Goal: Task Accomplishment & Management: Complete application form

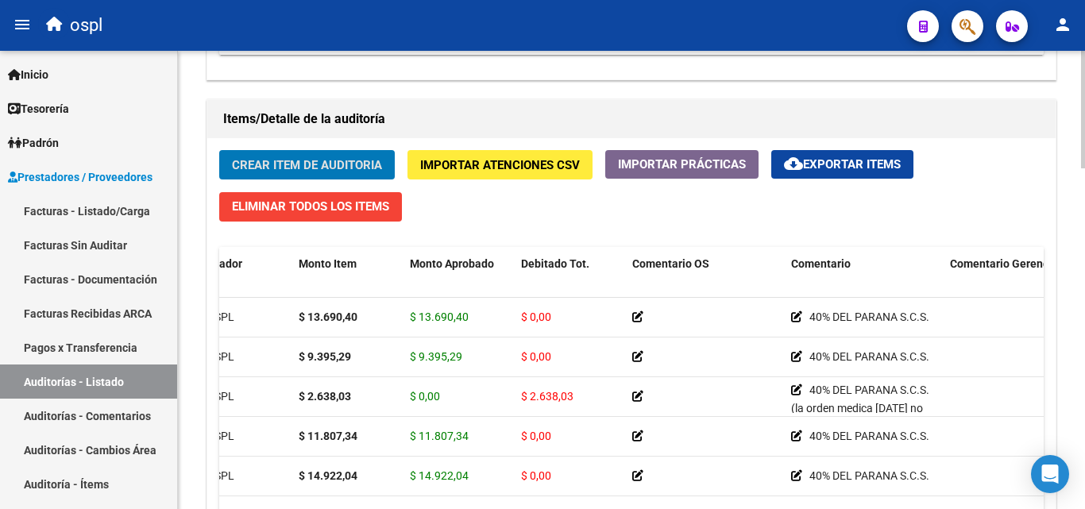
scroll to position [1146, 0]
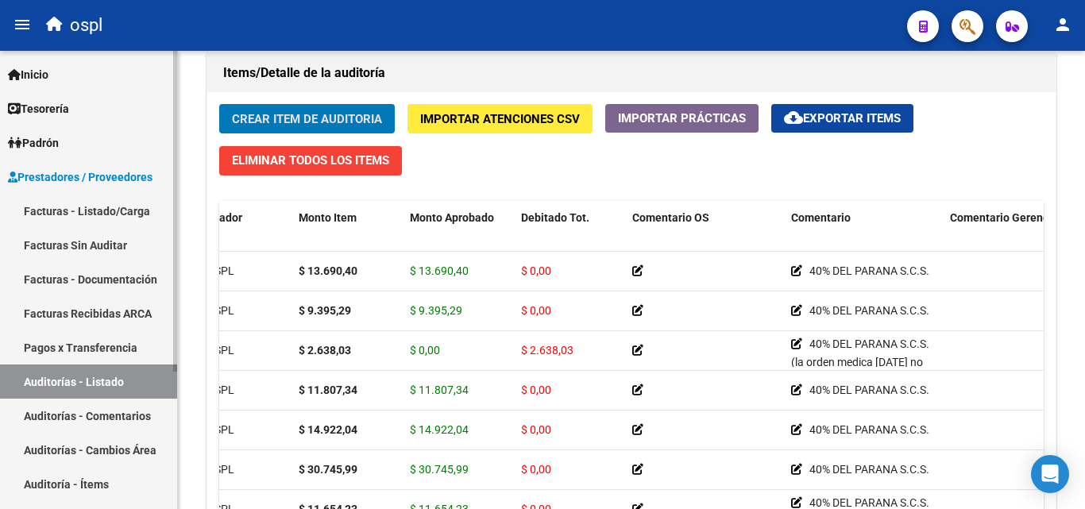
click at [106, 381] on link "Auditorías - Listado" at bounding box center [88, 382] width 177 height 34
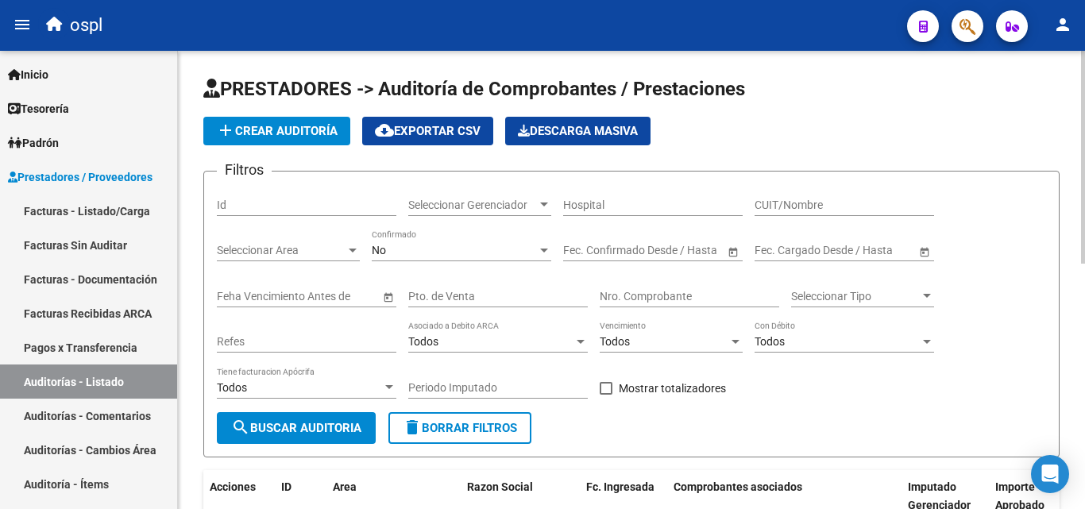
click at [790, 207] on input "CUIT/Nombre" at bounding box center [845, 206] width 180 height 14
type input "AG"
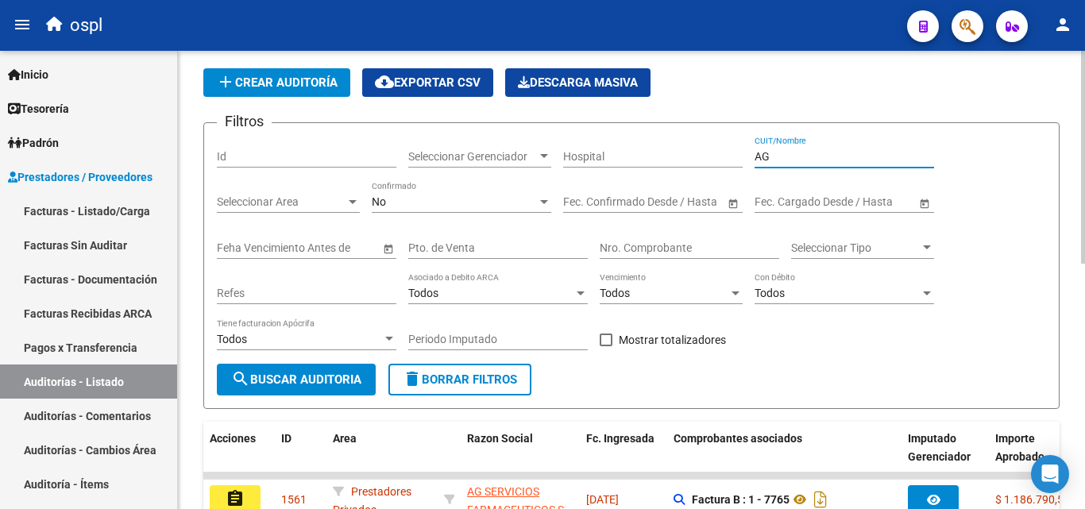
scroll to position [318, 0]
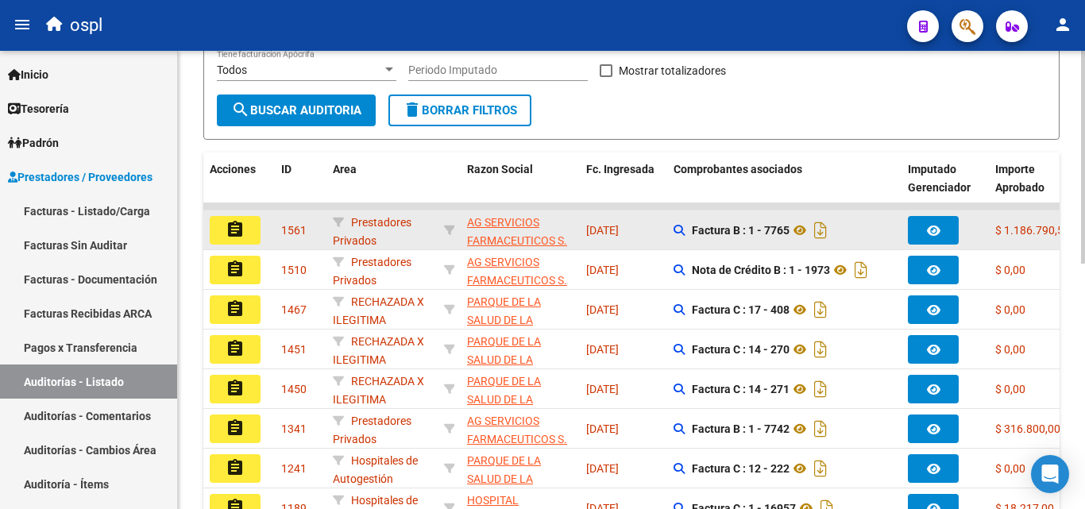
click at [251, 238] on button "assignment" at bounding box center [235, 230] width 51 height 29
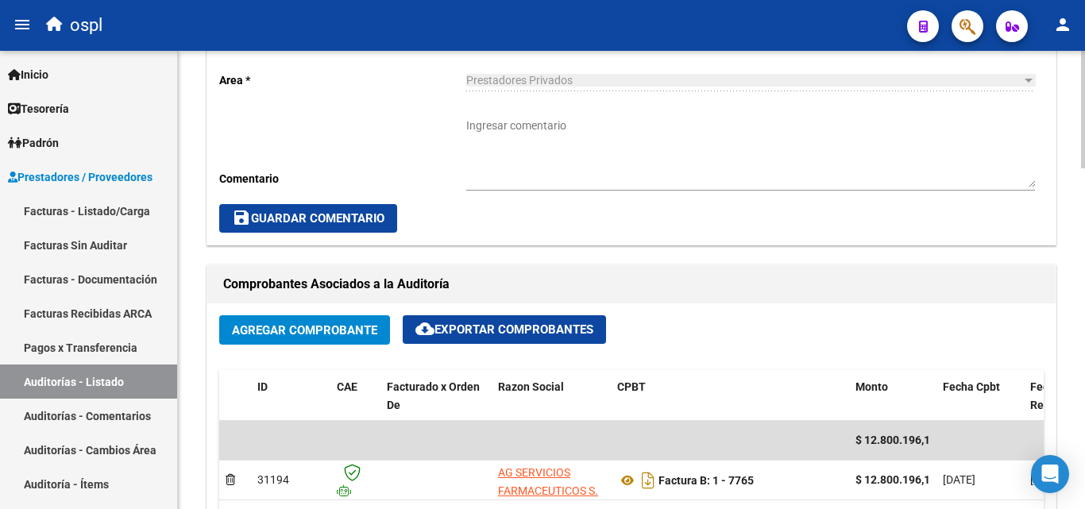
scroll to position [556, 0]
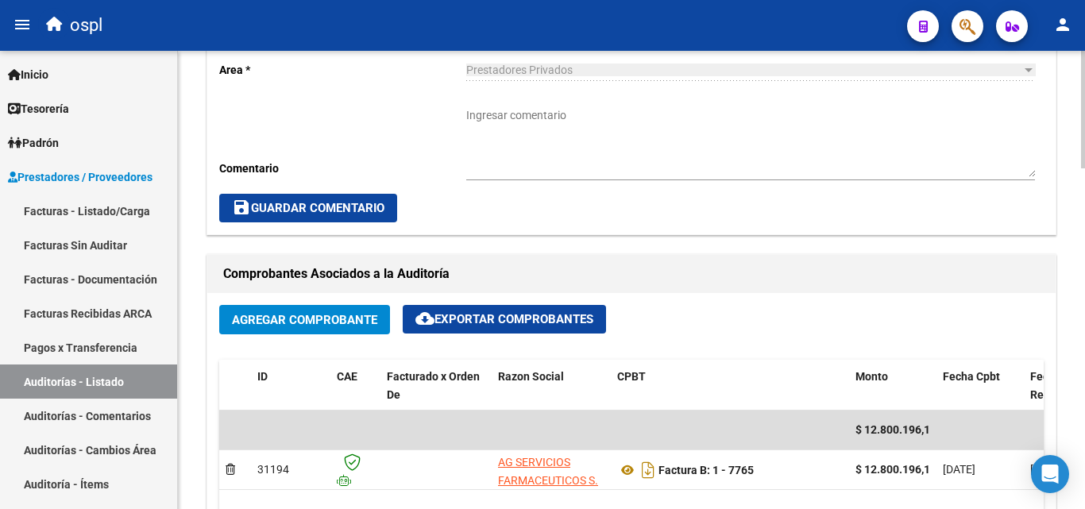
click at [543, 146] on textarea "Ingresar comentario" at bounding box center [750, 142] width 569 height 70
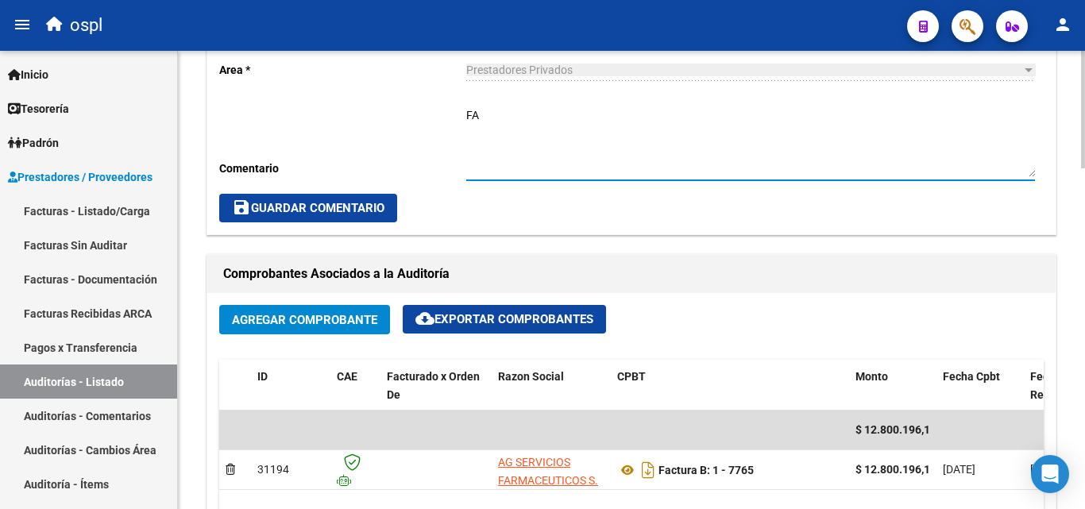
type textarea "F"
click at [771, 122] on textarea "_SE AGUARDA EXCEL REVISADO POR AUDITORIA MEDICA 70 Y 100%" at bounding box center [750, 142] width 569 height 70
click at [612, 139] on textarea "_SE AGUARDA EXCEL REVISADO POR AUDITORIA MEDICA 70% Y 100%" at bounding box center [750, 142] width 569 height 70
click at [549, 117] on textarea "_SE AGUARDA EXCEL REVISADO POR AUDITORIA MEDICA 70% Y 100%" at bounding box center [750, 142] width 569 height 70
click at [383, 203] on span "save Guardar Comentario" at bounding box center [308, 208] width 153 height 14
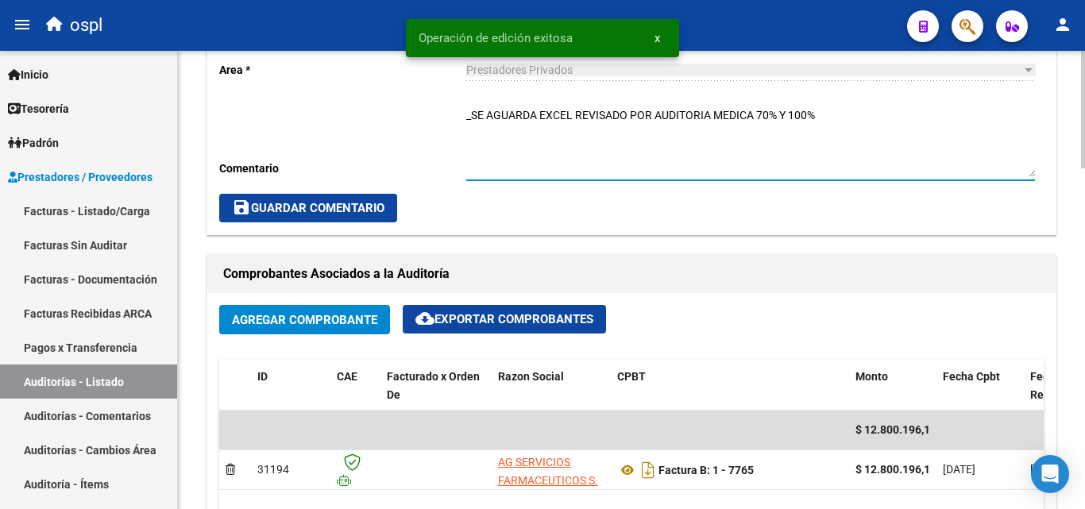
click at [748, 141] on textarea "_SE AGUARDA EXCEL REVISADO POR AUDITORIA MEDICA 70% Y 100%" at bounding box center [750, 142] width 569 height 70
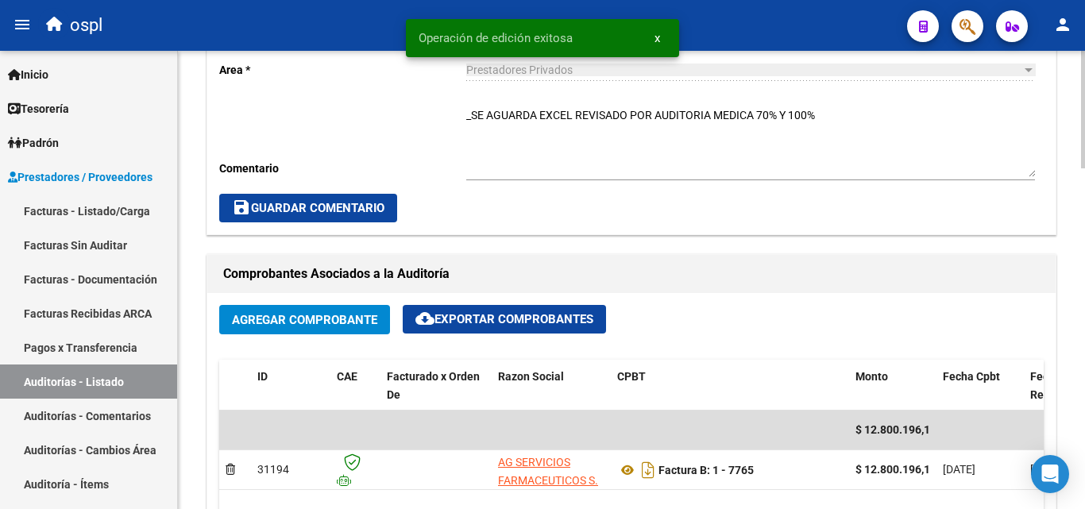
click at [834, 105] on div "_SE AGUARDA EXCEL REVISADO POR AUDITORIA MEDICA 70% Y 100% Ingresar comentario" at bounding box center [750, 137] width 569 height 85
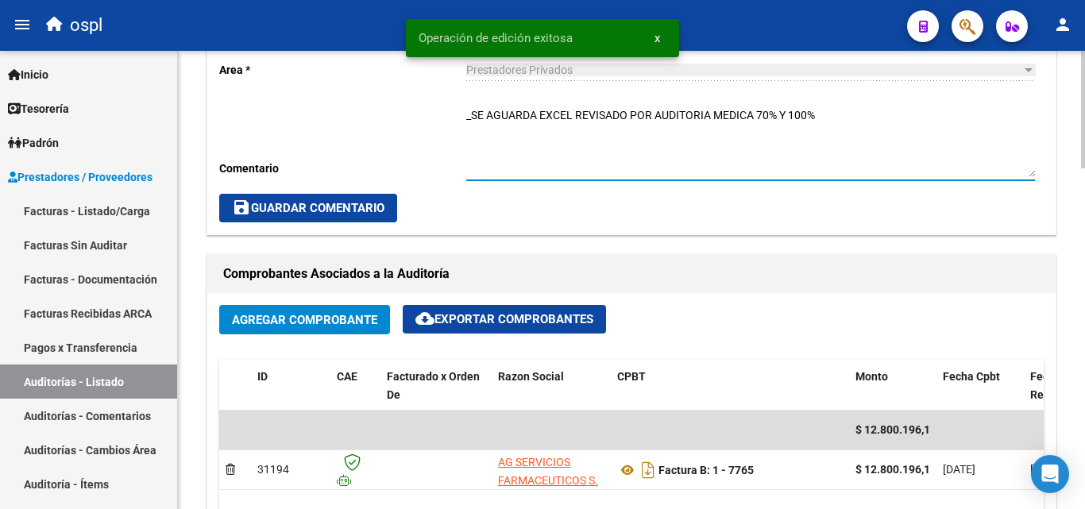
click at [835, 114] on textarea "_SE AGUARDA EXCEL REVISADO POR AUDITORIA MEDICA 70% Y 100%" at bounding box center [750, 142] width 569 height 70
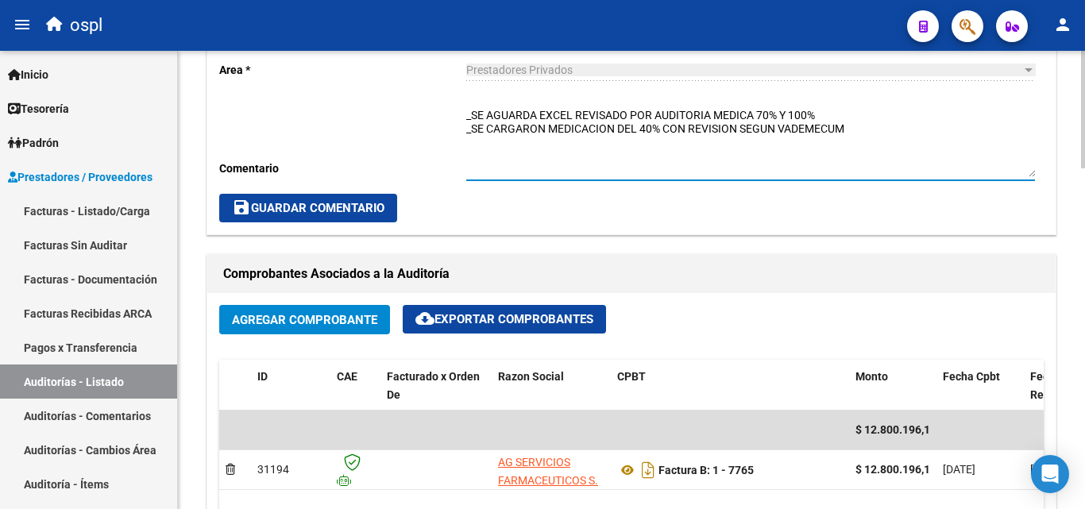
type textarea "_SE AGUARDA EXCEL REVISADO POR AUDITORIA MEDICA 70% Y 100% _SE CARGARON MEDICAC…"
click at [377, 209] on span "save Guardar Comentario" at bounding box center [308, 208] width 153 height 14
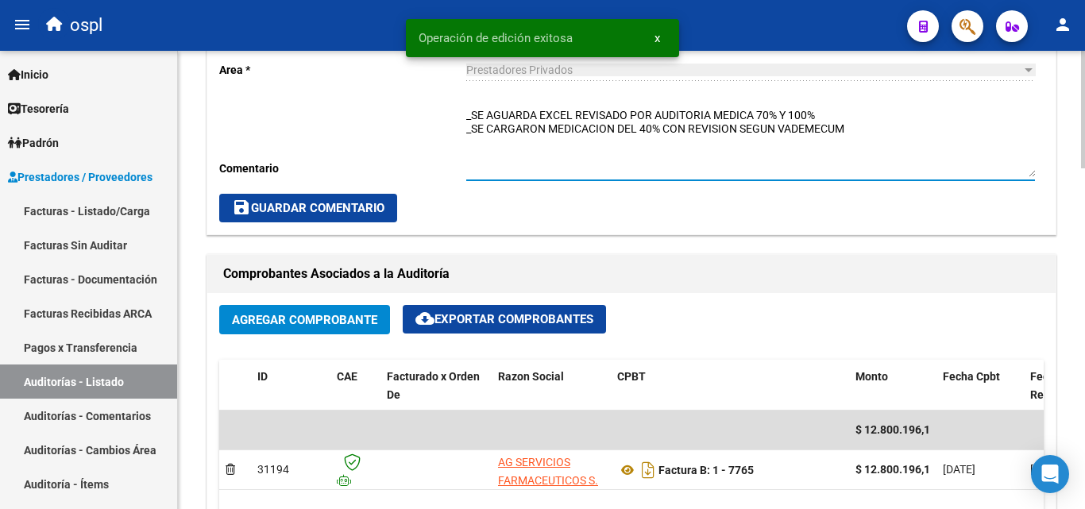
click at [659, 164] on textarea "_SE AGUARDA EXCEL REVISADO POR AUDITORIA MEDICA 70% Y 100% _SE CARGARON MEDICAC…" at bounding box center [750, 142] width 569 height 70
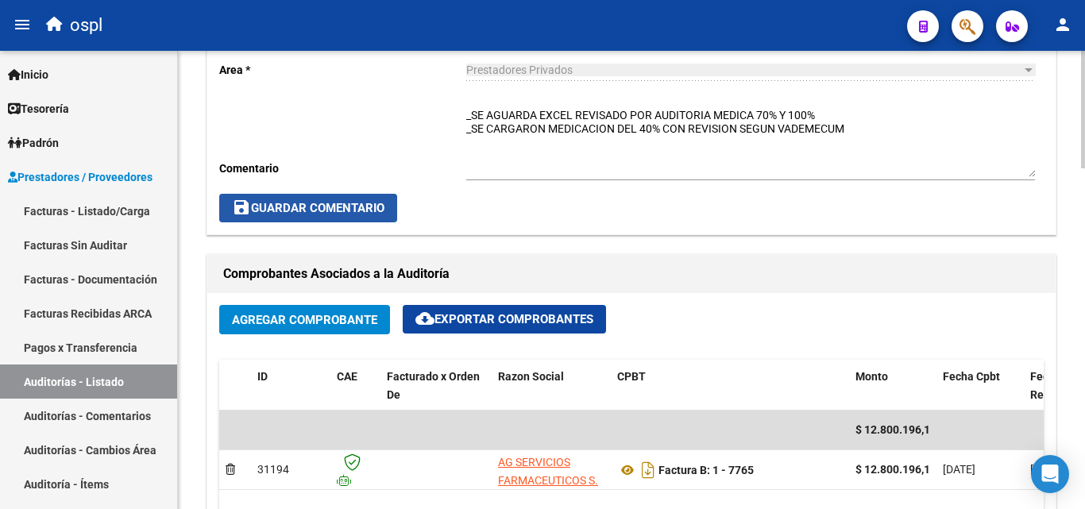
click at [255, 212] on span "save Guardar Comentario" at bounding box center [308, 208] width 153 height 14
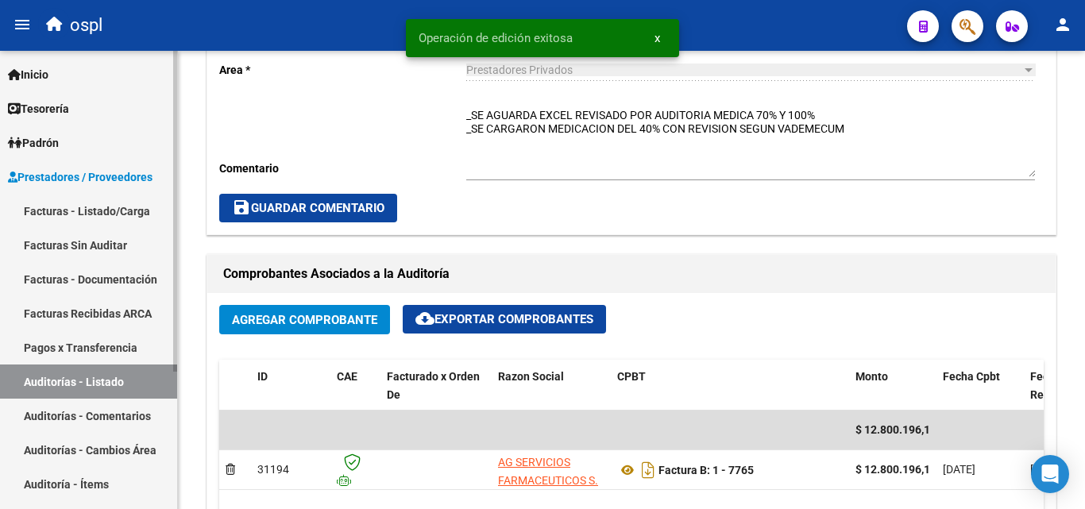
click at [119, 209] on link "Facturas - Listado/Carga" at bounding box center [88, 211] width 177 height 34
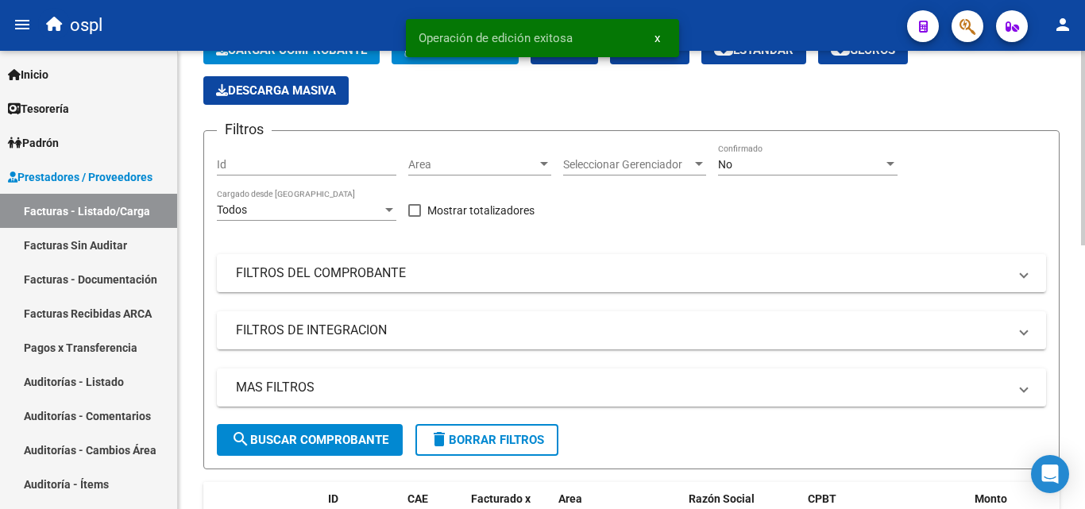
scroll to position [79, 0]
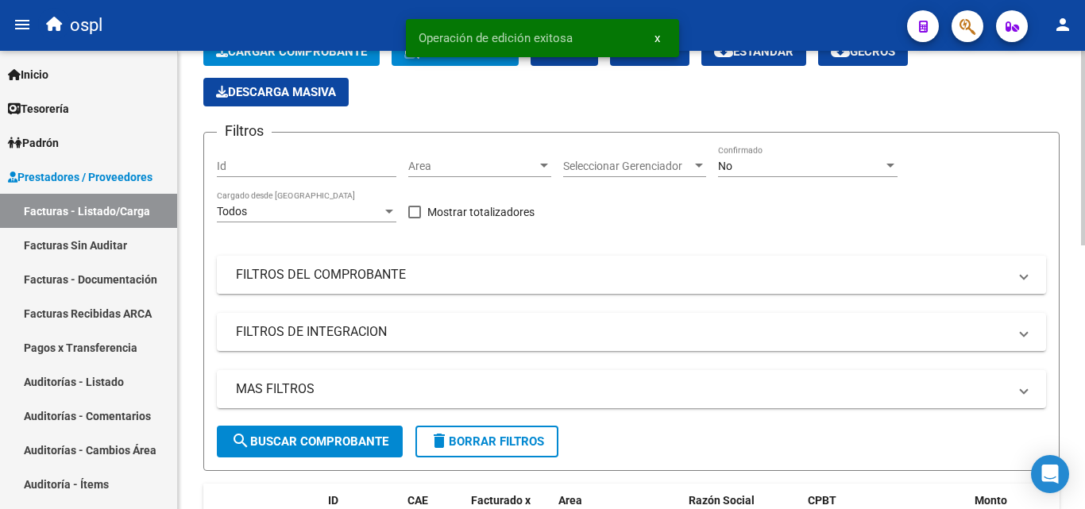
click at [365, 281] on mat-panel-title "FILTROS DEL COMPROBANTE" at bounding box center [622, 274] width 772 height 17
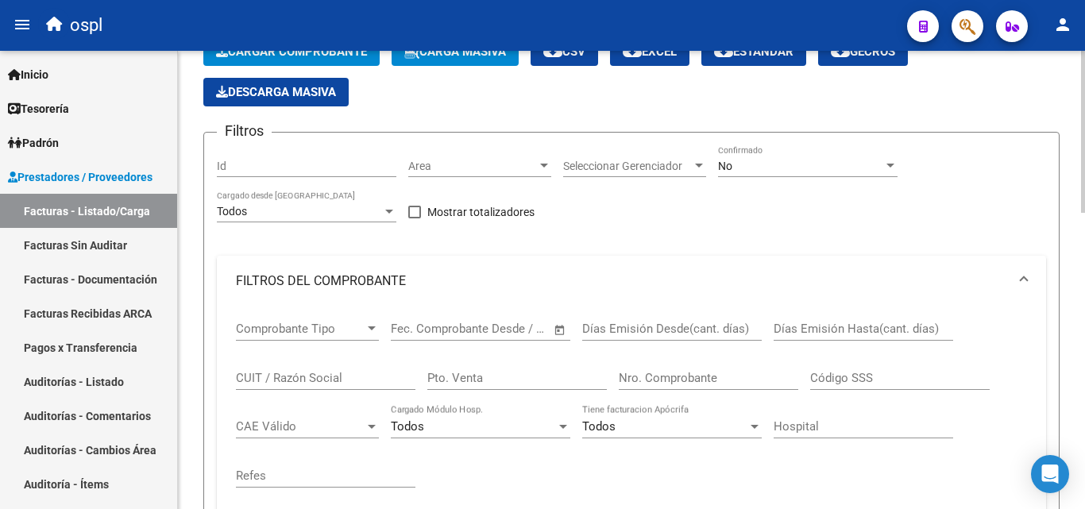
click at [659, 405] on div "Todos Tiene facturacion Apócrifa" at bounding box center [672, 421] width 180 height 34
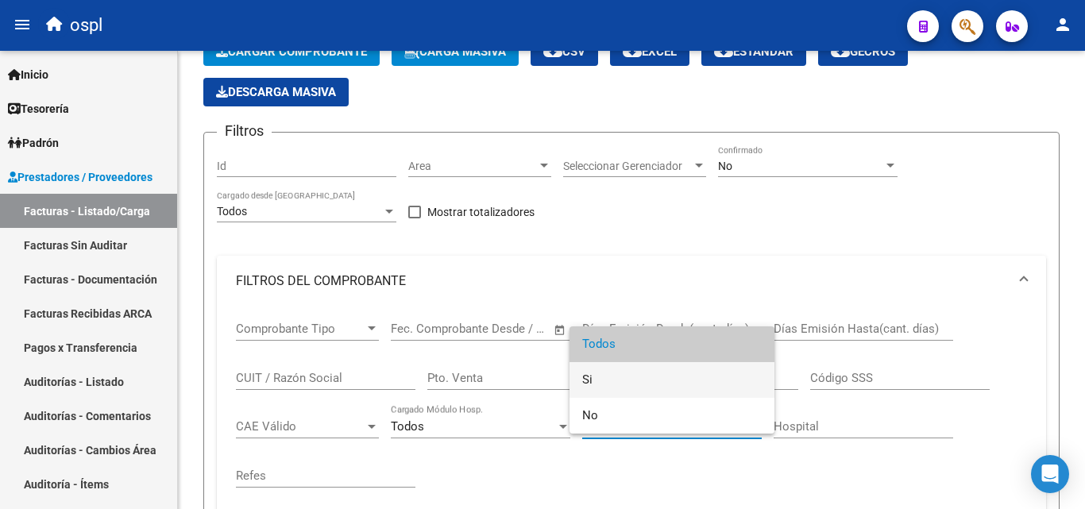
click at [652, 377] on span "Si" at bounding box center [672, 380] width 180 height 36
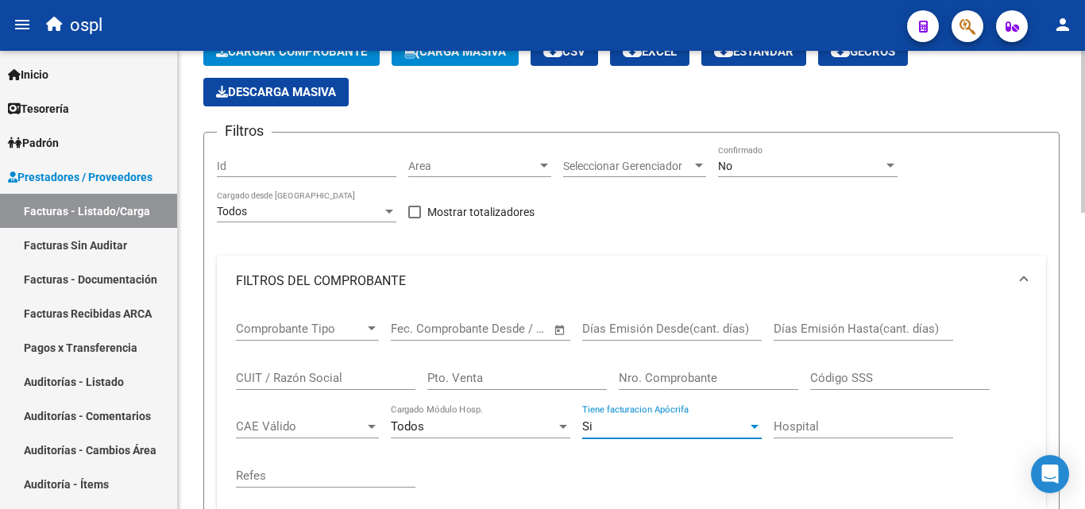
click at [633, 381] on input "Nro. Comprobante" at bounding box center [709, 378] width 180 height 14
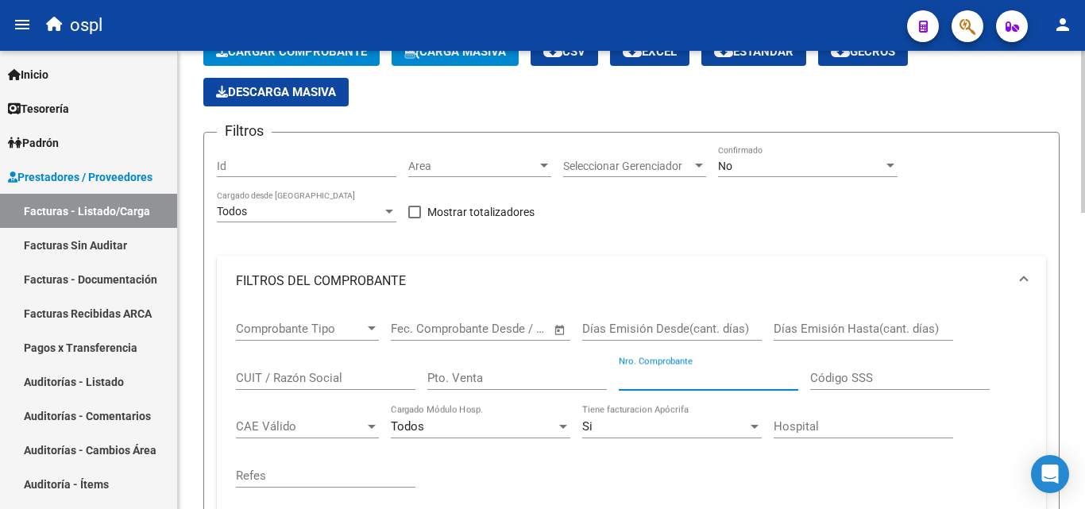
click at [663, 415] on div "Si Tiene facturacion Apócrifa" at bounding box center [672, 421] width 180 height 34
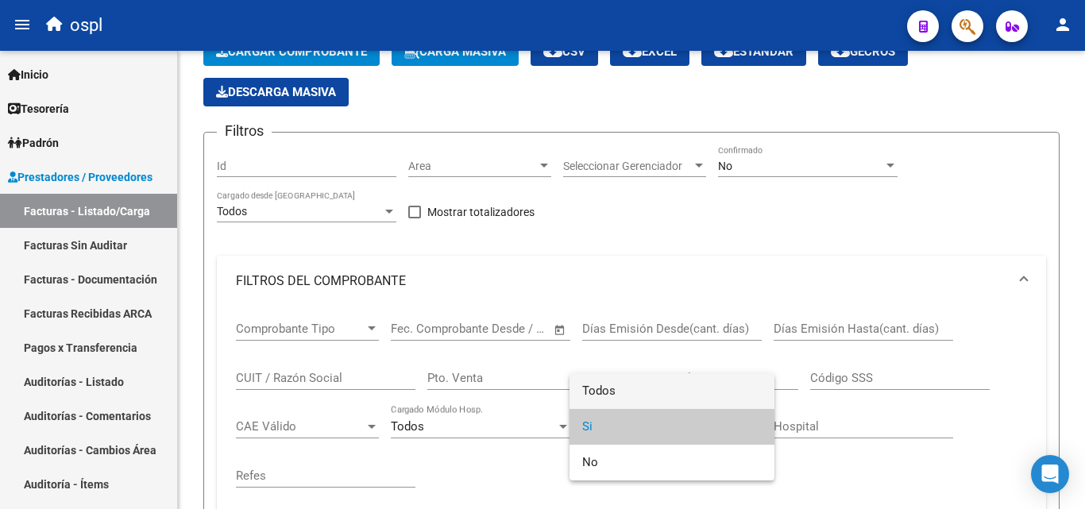
click at [622, 391] on span "Todos" at bounding box center [672, 391] width 180 height 36
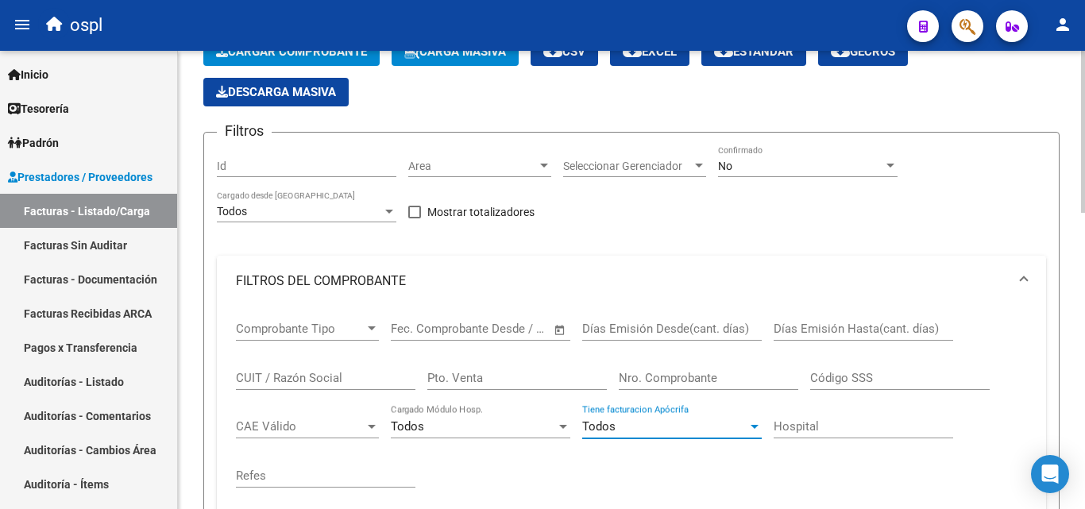
click at [638, 373] on input "Nro. Comprobante" at bounding box center [709, 378] width 180 height 14
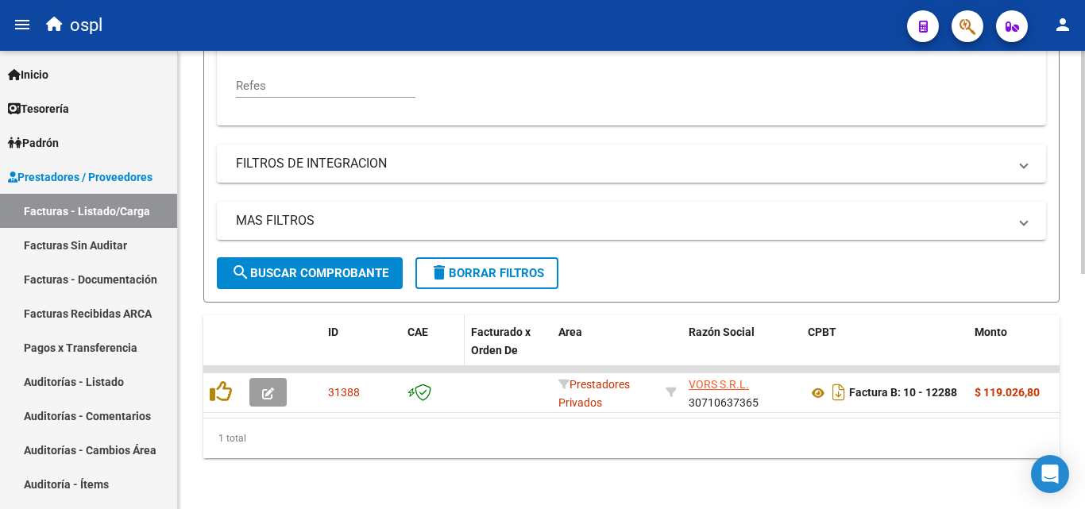
scroll to position [484, 0]
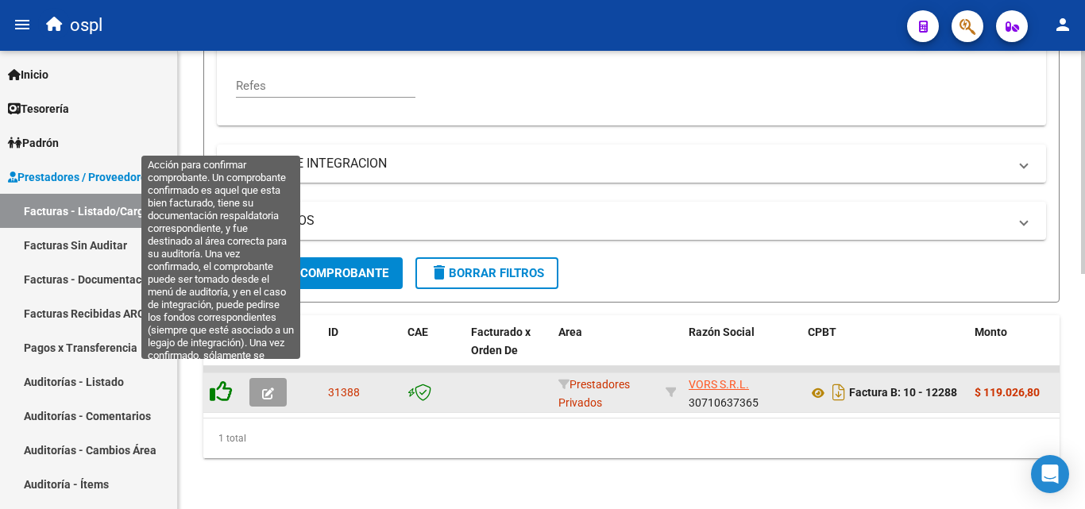
type input "12288"
click at [223, 381] on icon at bounding box center [221, 392] width 22 height 22
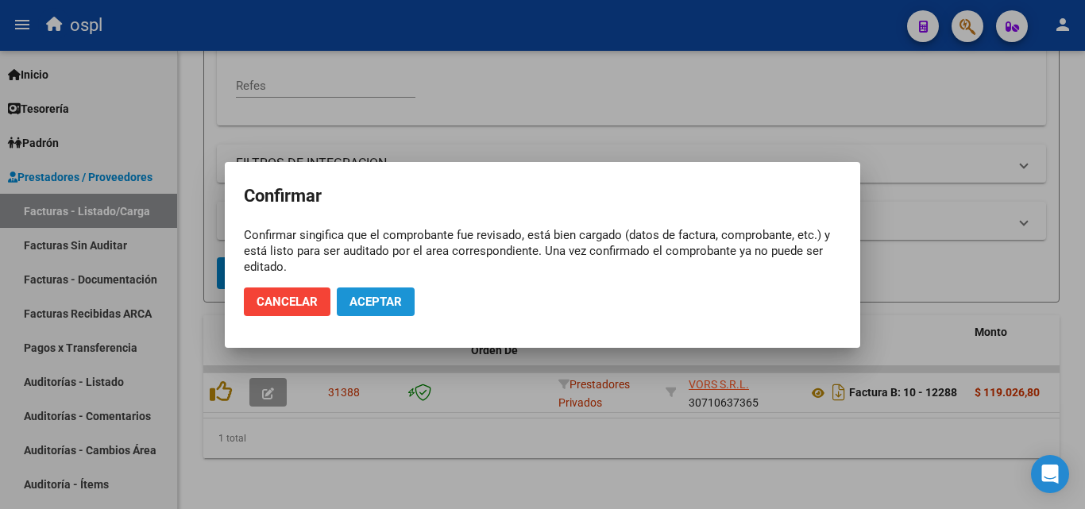
click at [368, 303] on span "Aceptar" at bounding box center [376, 302] width 52 height 14
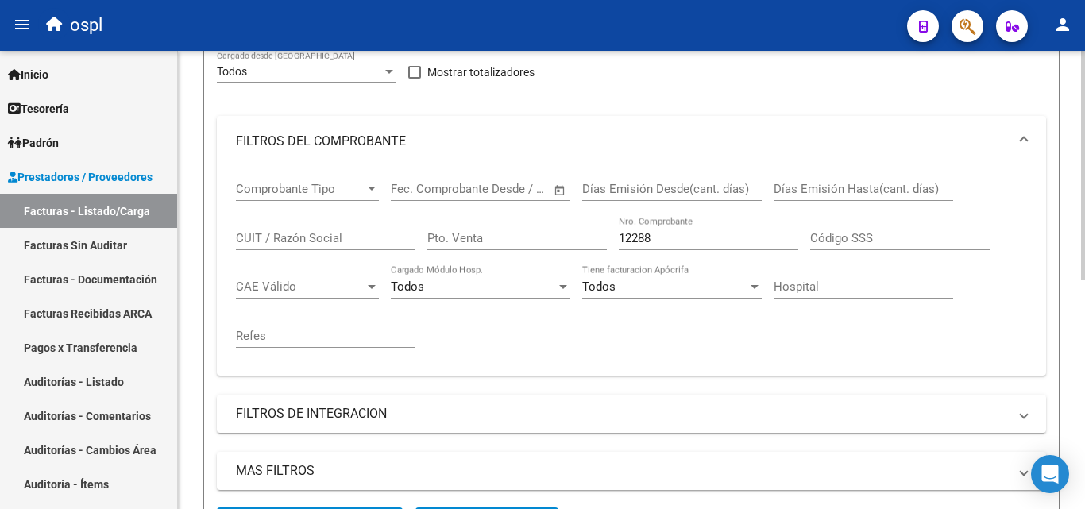
scroll to position [140, 0]
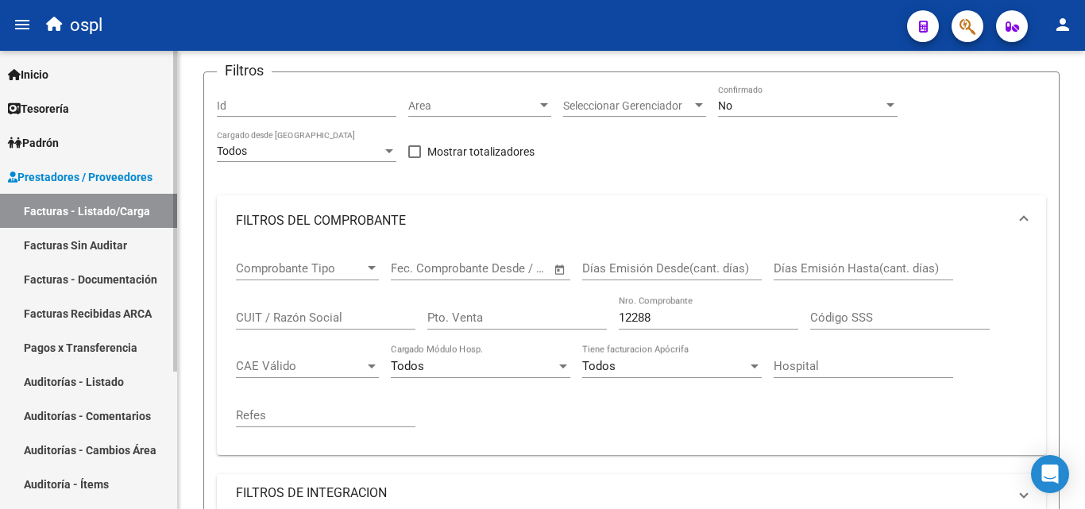
click at [39, 239] on link "Facturas Sin Auditar" at bounding box center [88, 245] width 177 height 34
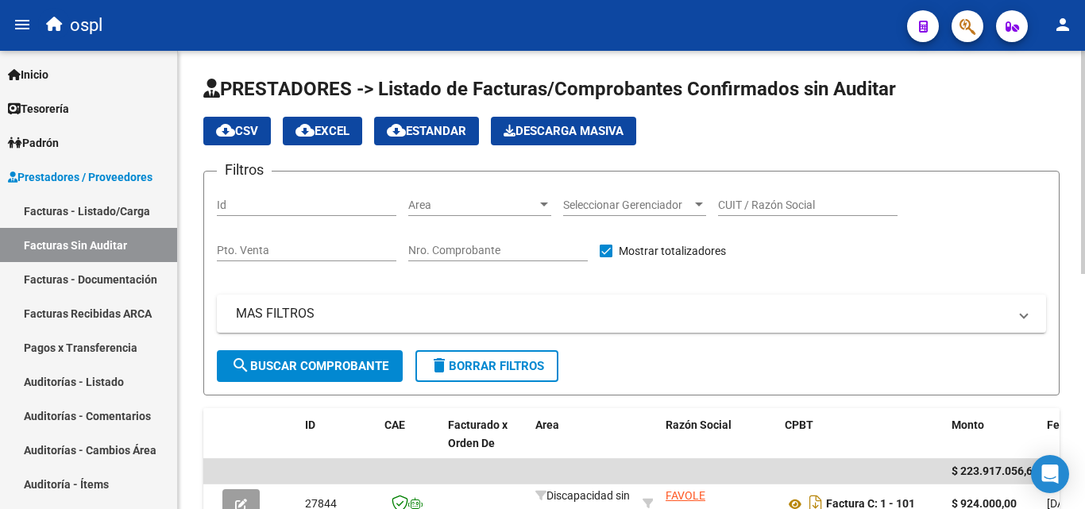
click at [513, 246] on input "Nro. Comprobante" at bounding box center [498, 251] width 180 height 14
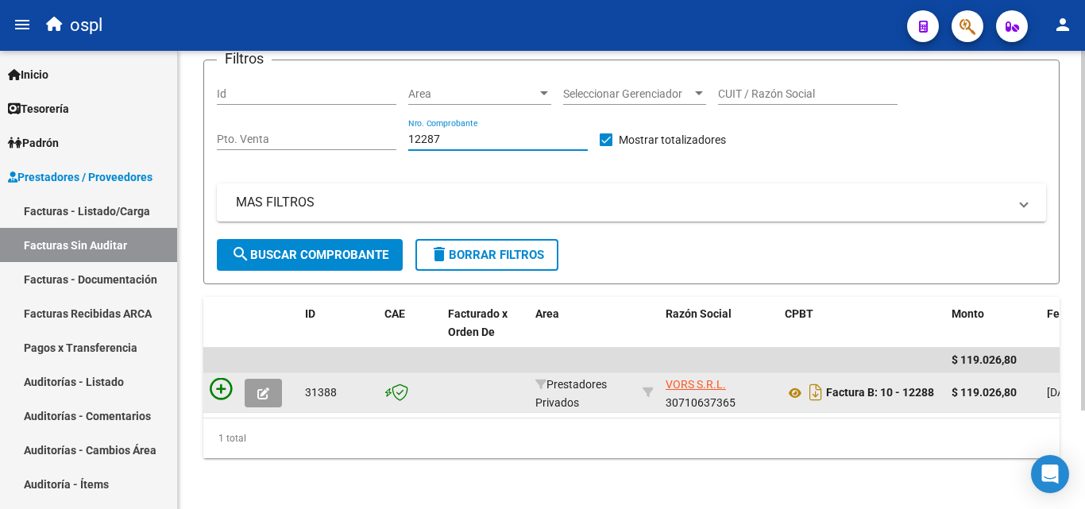
type input "12287"
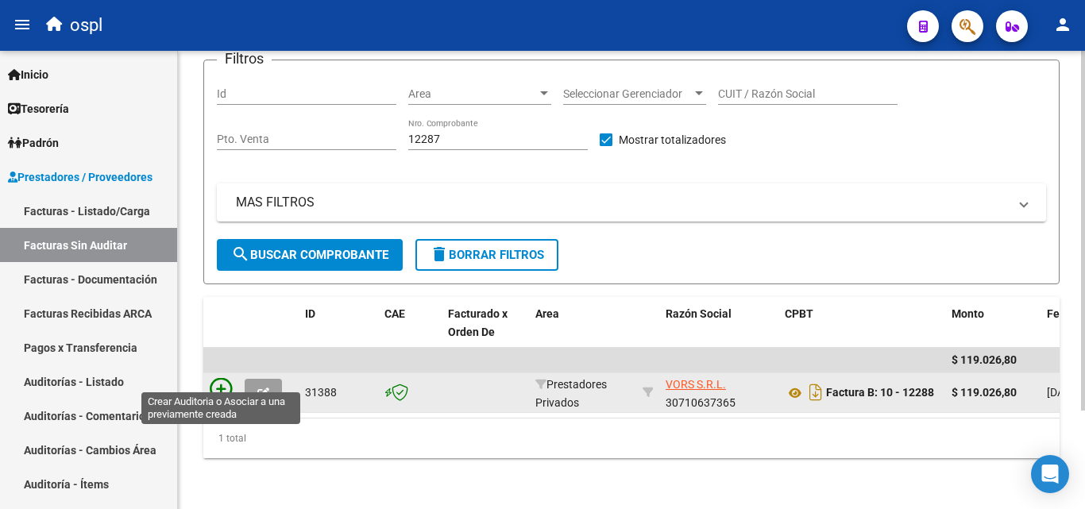
click at [220, 378] on icon at bounding box center [221, 389] width 22 height 22
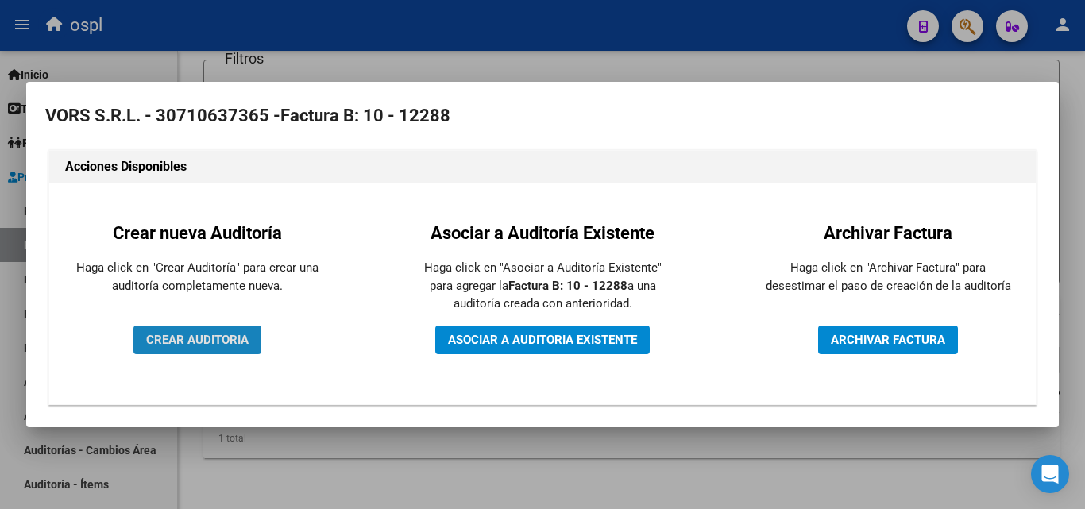
click at [249, 337] on button "CREAR AUDITORIA" at bounding box center [197, 340] width 128 height 29
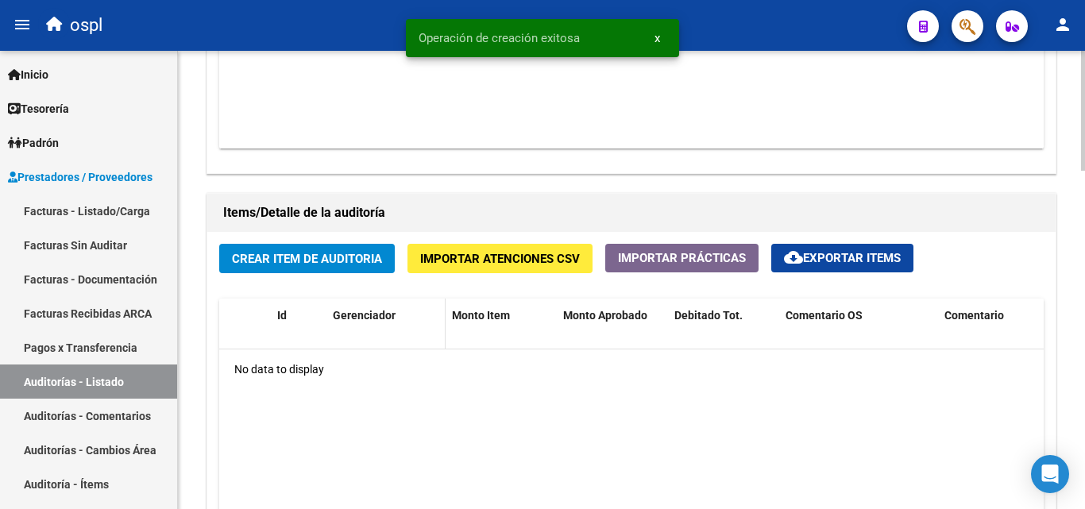
scroll to position [1033, 0]
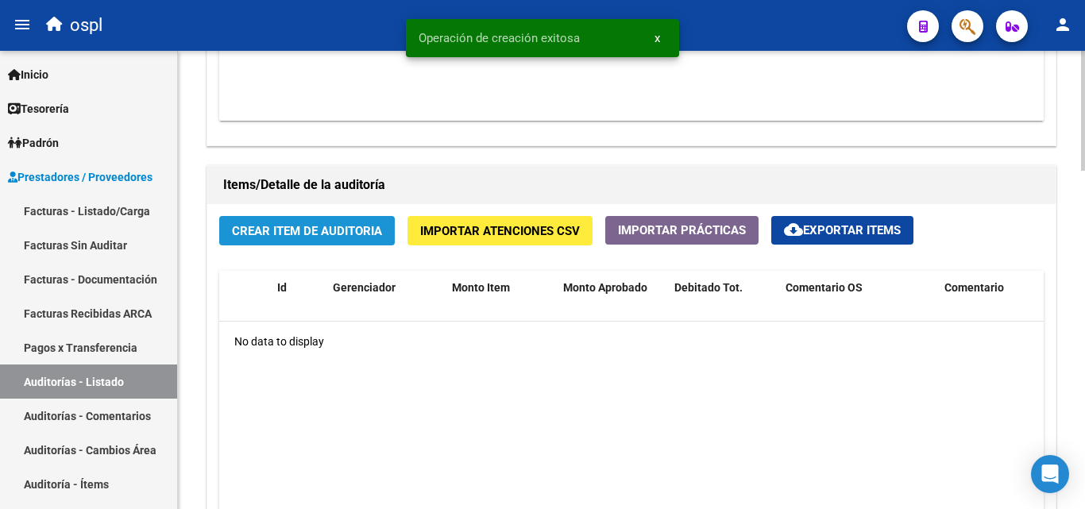
click at [368, 238] on span "Crear Item de Auditoria" at bounding box center [307, 231] width 150 height 14
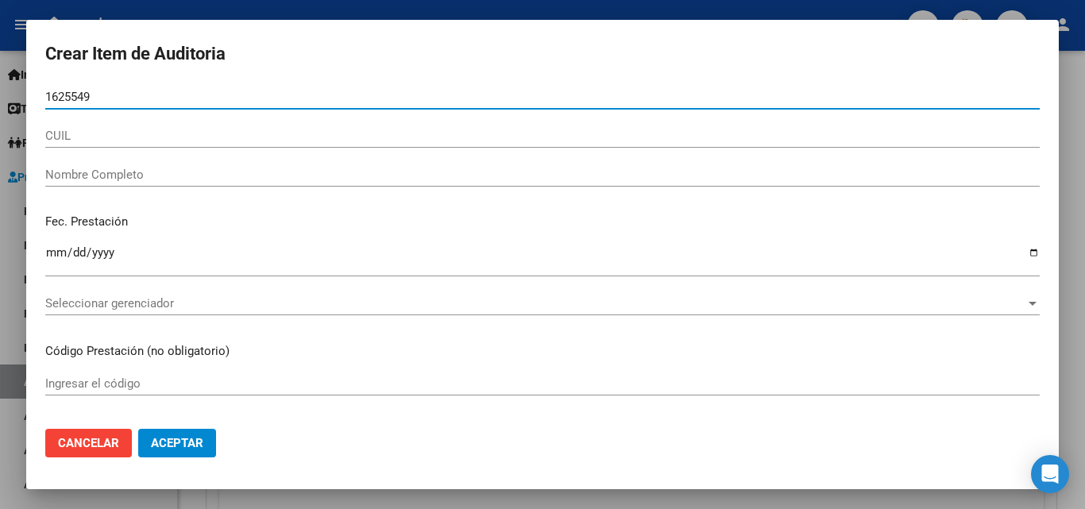
type input "16255491"
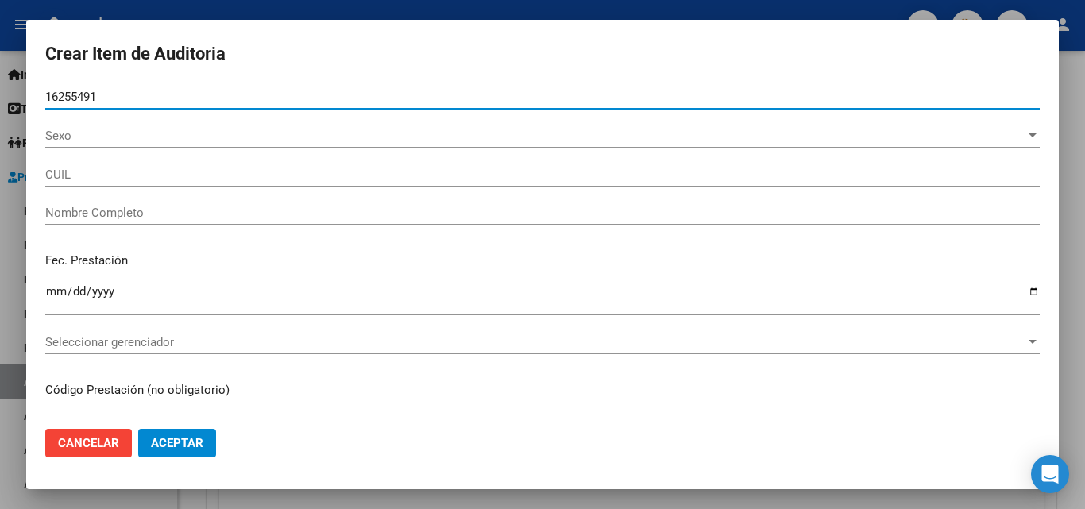
type input "20162554914"
type input "ARRO??ADE EDGAR"
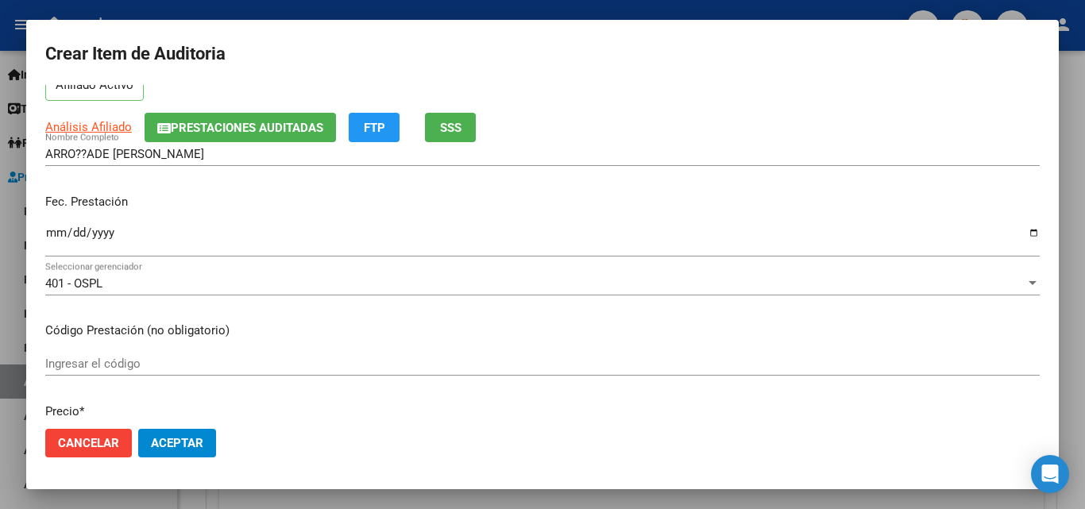
scroll to position [159, 0]
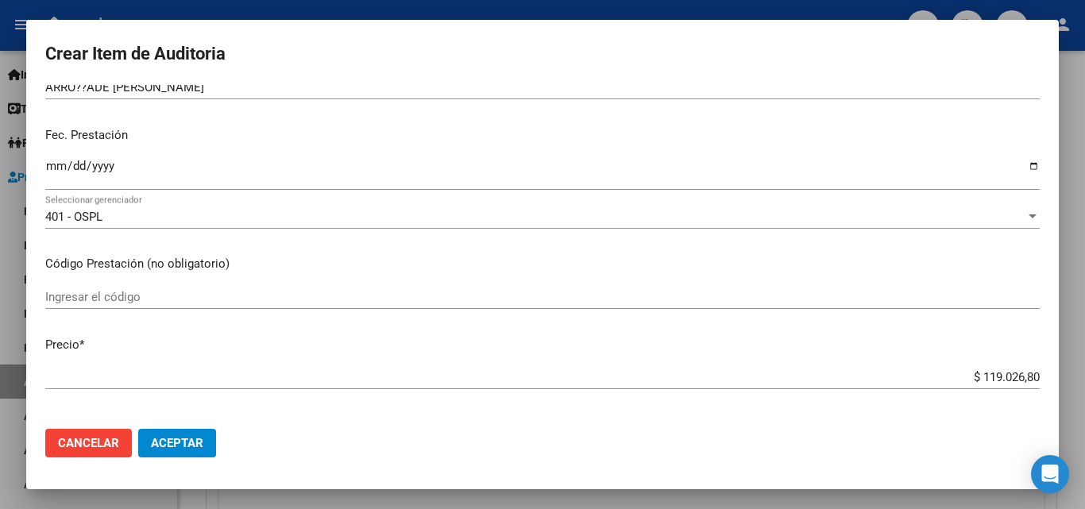
type input "16255491"
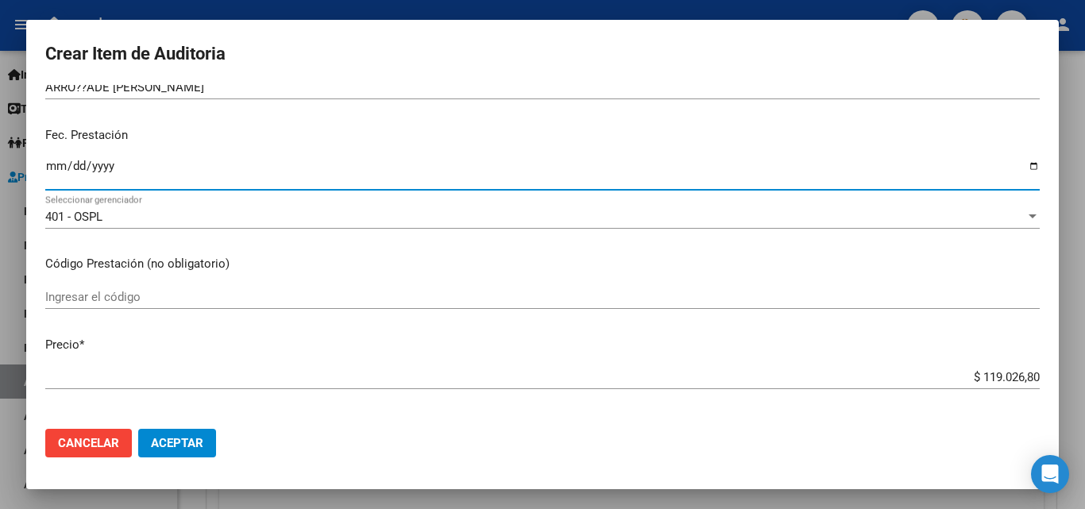
click at [54, 174] on input "Ingresar la fecha" at bounding box center [542, 172] width 995 height 25
type input "2025-08-26"
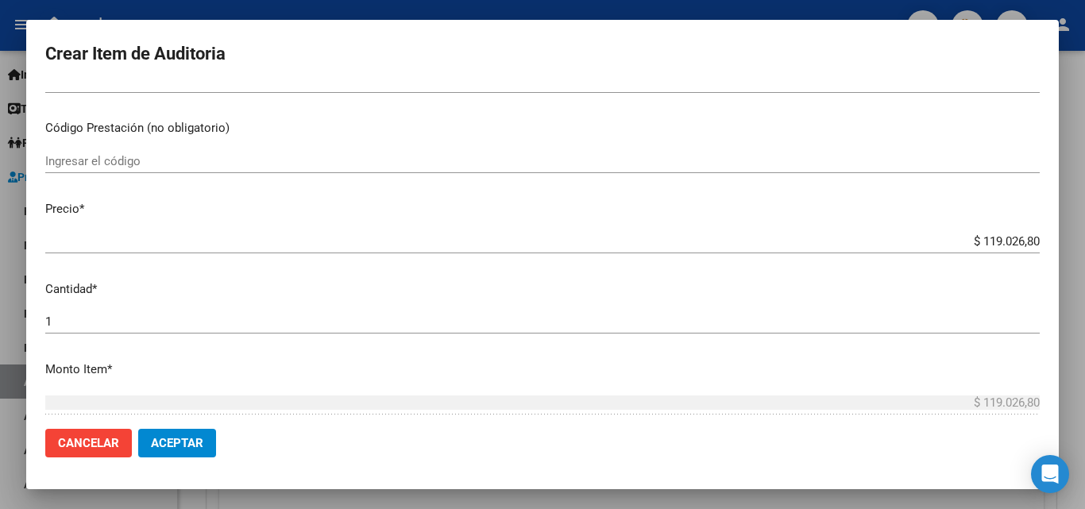
scroll to position [318, 0]
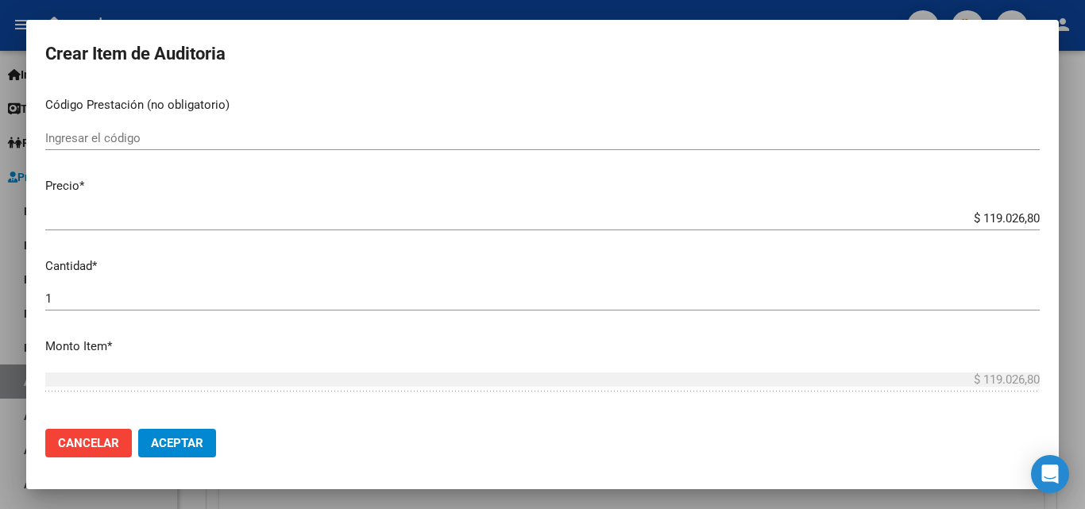
click at [133, 142] on input "Ingresar el código" at bounding box center [542, 138] width 995 height 14
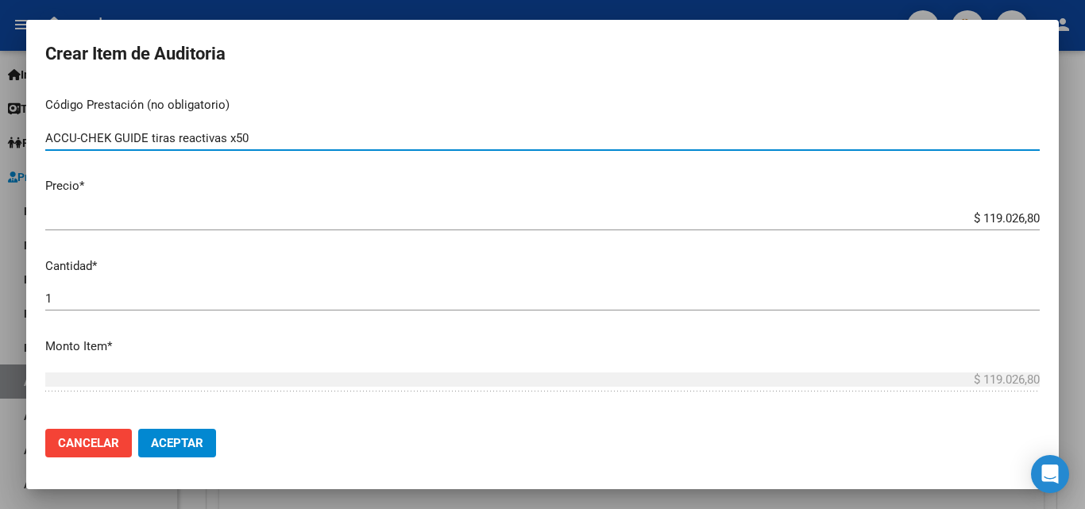
type input "ACCU-CHEK GUIDE tiras reactivas x50"
click at [904, 229] on div "$ 119.026,80 Ingresar el precio" at bounding box center [542, 219] width 995 height 24
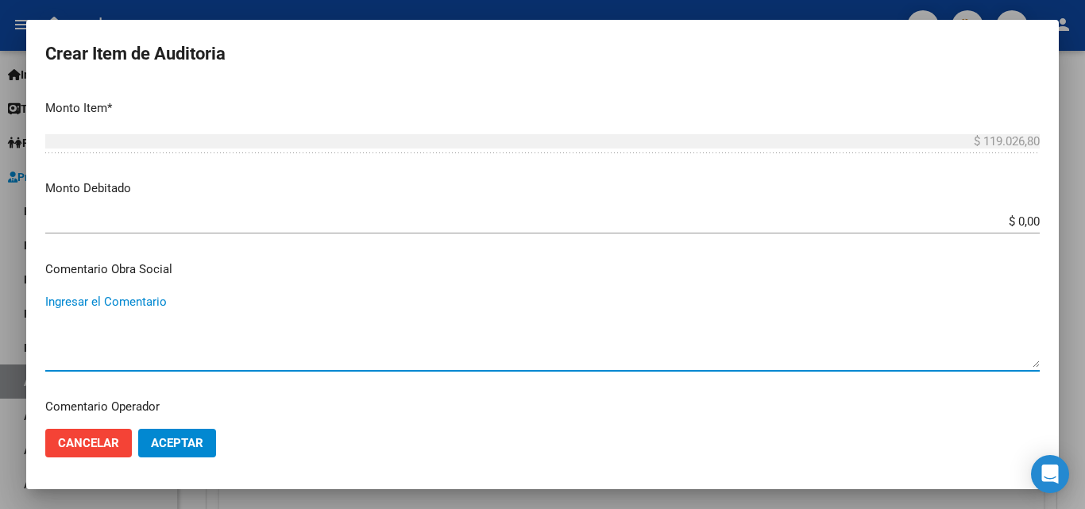
click at [154, 303] on textarea "Ingresar el Comentario" at bounding box center [542, 330] width 995 height 75
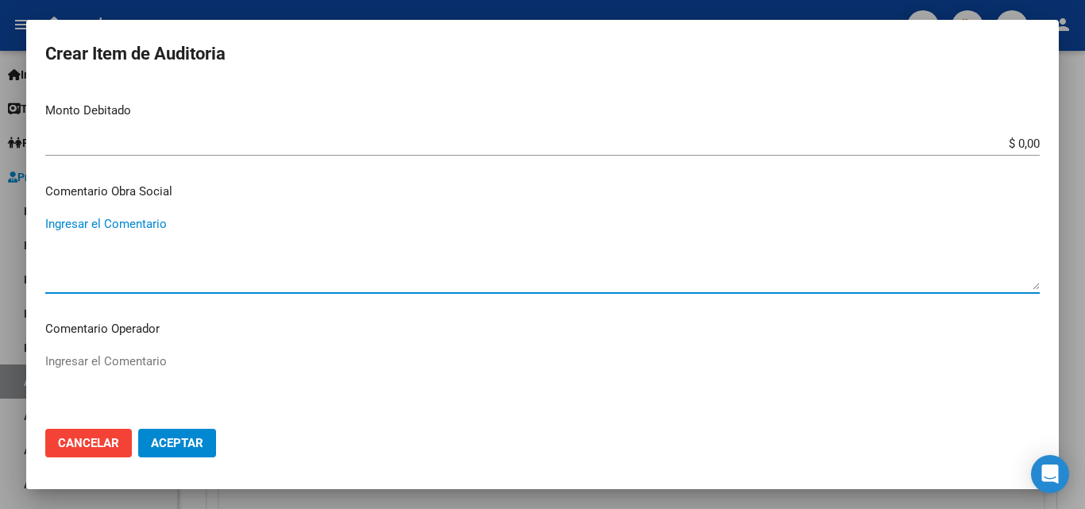
scroll to position [715, 0]
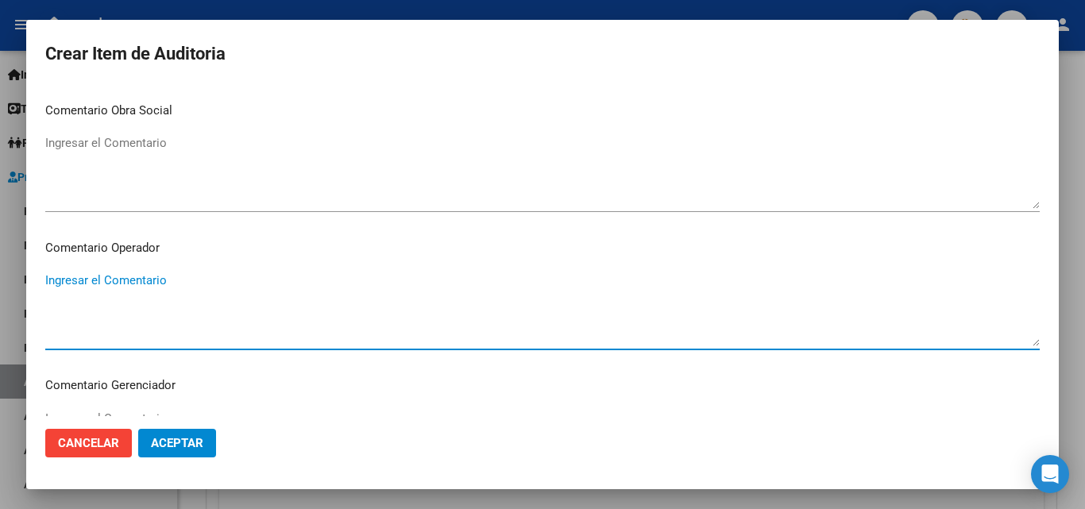
click at [160, 292] on textarea "Ingresar el Comentario" at bounding box center [542, 309] width 995 height 75
type textarea "o"
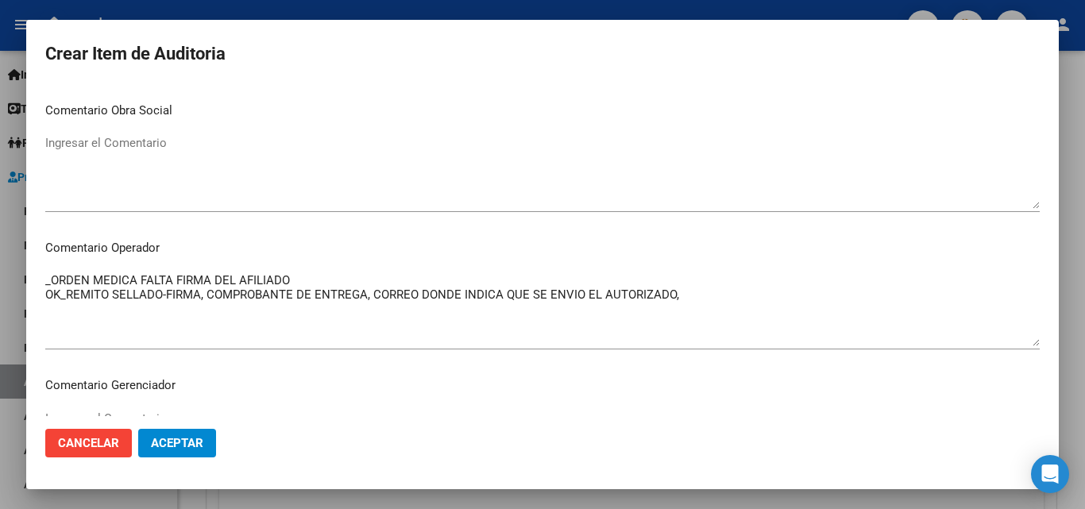
click at [296, 261] on mat-dialog-content "16255491 Nro Documento 20162554914 CUIL Afiliado Activo Análisis Afiliado Prest…" at bounding box center [542, 250] width 1033 height 331
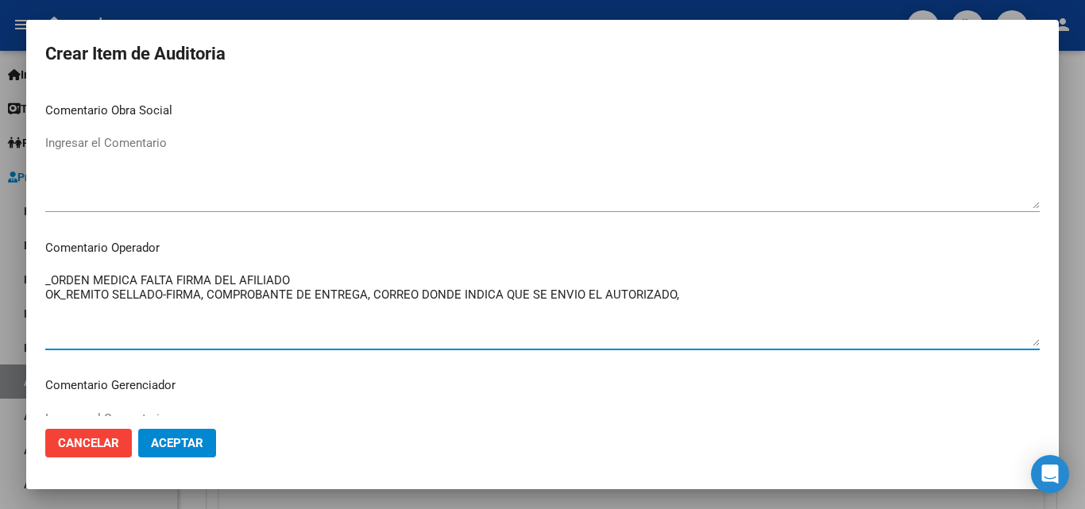
click at [292, 278] on textarea "_ORDEN MEDICA FALTA FIRMA DEL AFILIADO OK_REMITO SELLADO-FIRMA, COMPROBANTE DE …" at bounding box center [542, 309] width 995 height 75
click at [399, 292] on textarea "_ORDEN MEDICA FALTA FIRMA DEL AFILIADO (TIENE AUTORIZADO) OK_REMITO SELLADO-FIR…" at bounding box center [542, 309] width 995 height 75
click at [252, 285] on textarea "_ORDEN MEDICA FALTA FIRMA DEL AFILIADO (TIENE AUTORIZADO) OK_REMITO SELLADO-FIR…" at bounding box center [542, 309] width 995 height 75
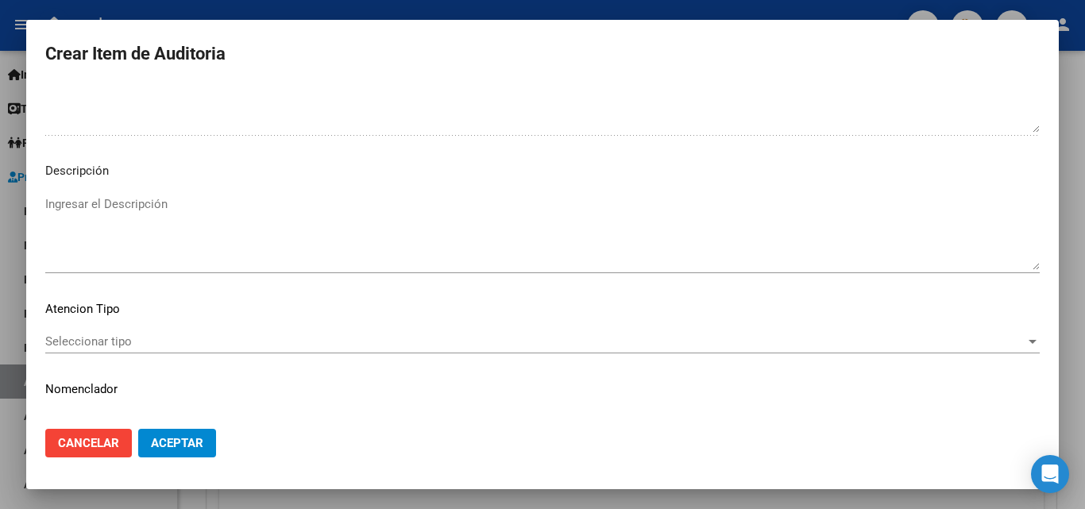
scroll to position [1099, 0]
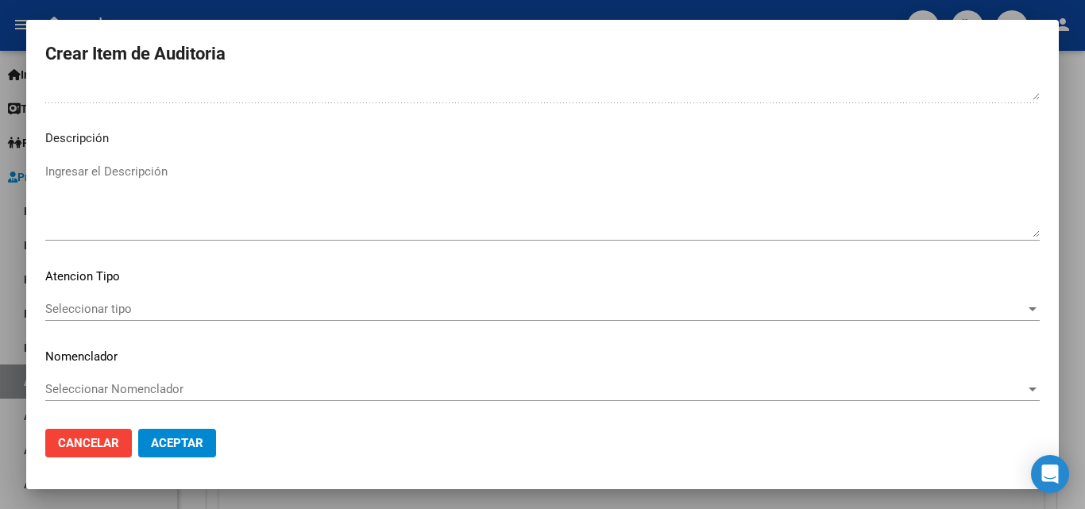
type textarea "_ORDEN MEDICA FALTA FIRMA DEL AFILIADO (TIENE AUTORIZADO) OK_REMITO SELLADO-FIR…"
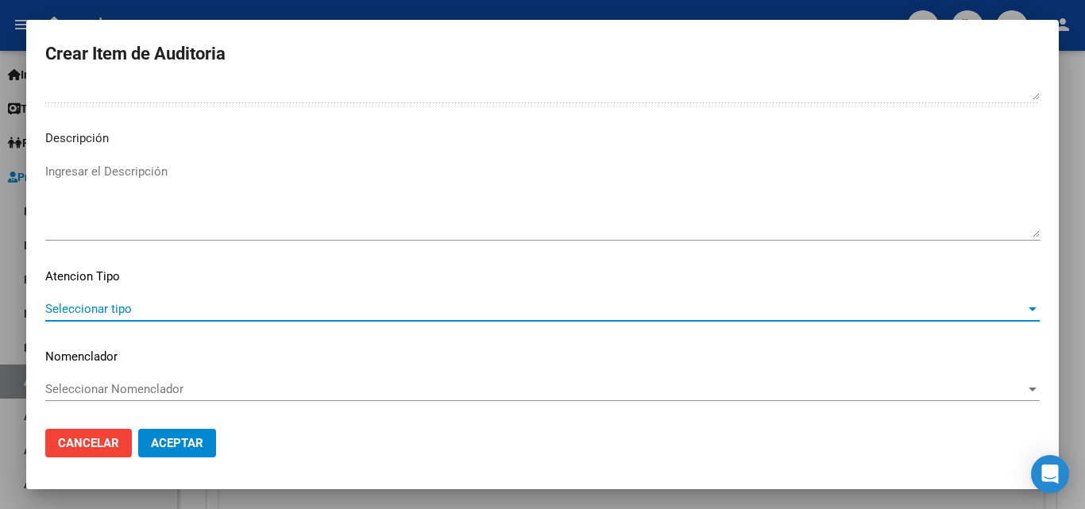
click at [120, 315] on span "Seleccionar tipo" at bounding box center [535, 309] width 980 height 14
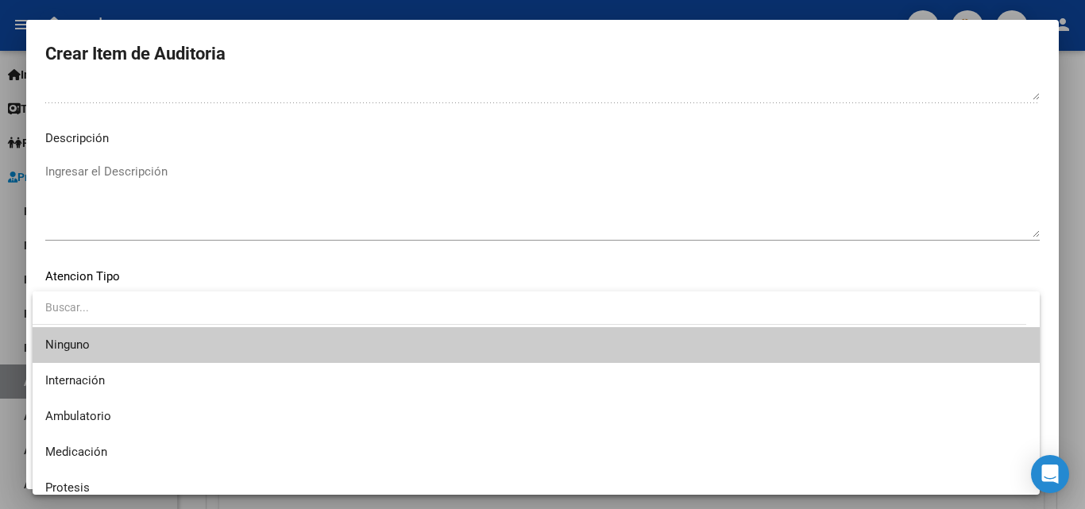
click at [207, 269] on div at bounding box center [542, 254] width 1085 height 509
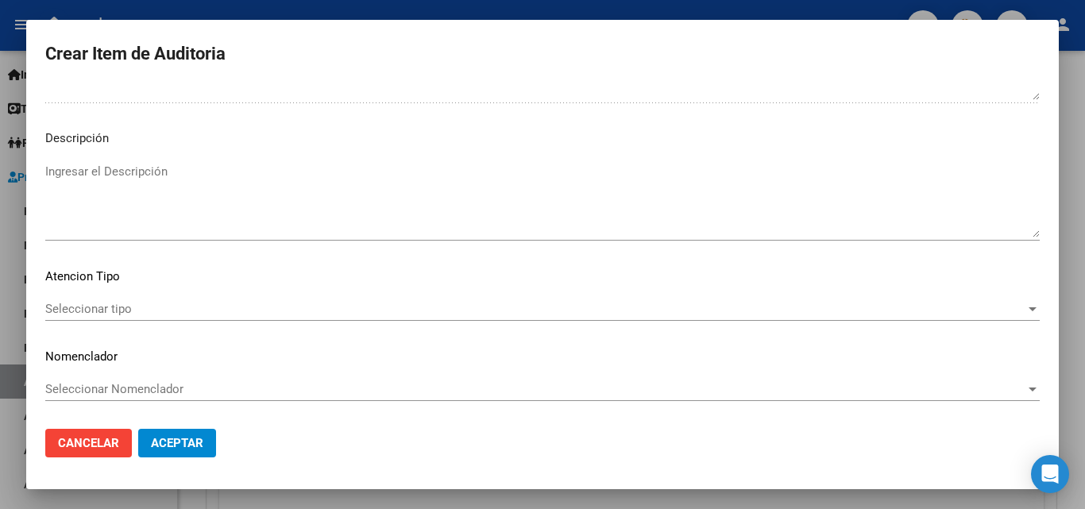
click at [176, 436] on span "Aceptar" at bounding box center [177, 443] width 52 height 14
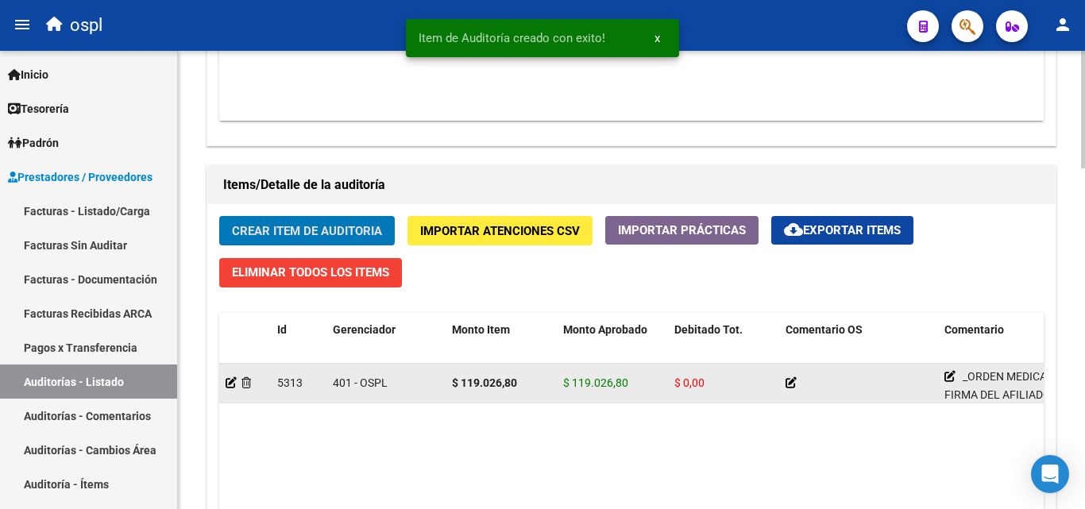
scroll to position [1034, 0]
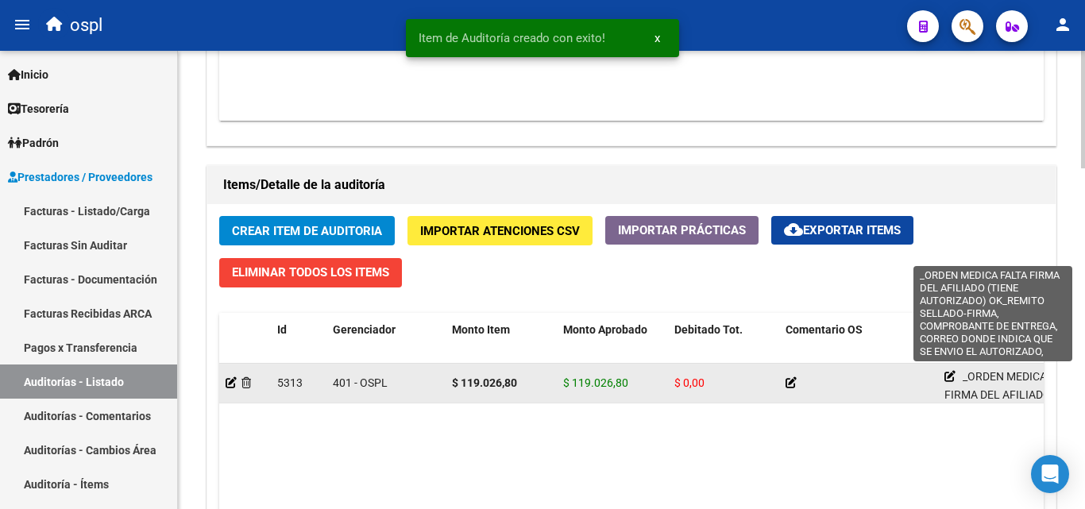
click at [949, 373] on icon at bounding box center [950, 376] width 11 height 11
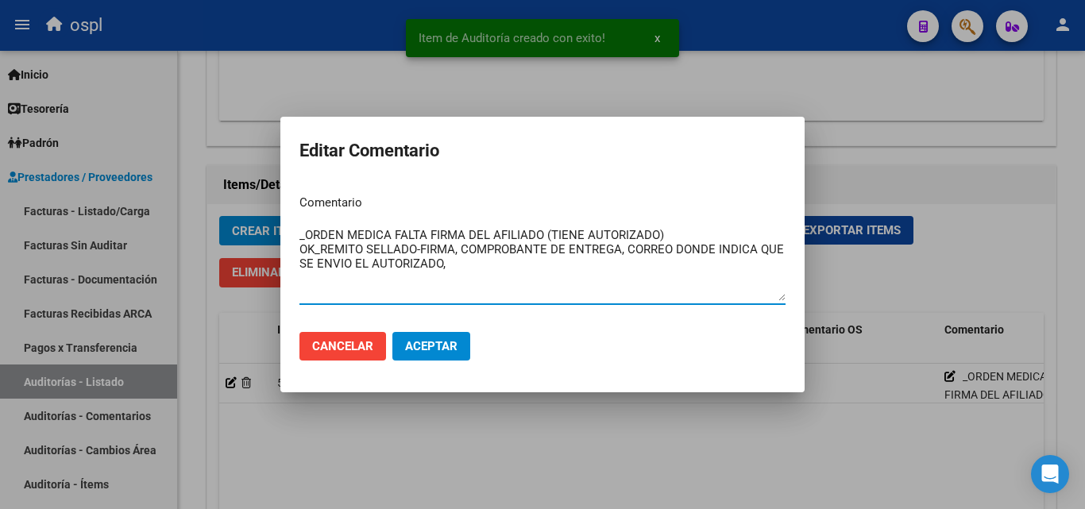
drag, startPoint x: 565, startPoint y: 272, endPoint x: 285, endPoint y: 212, distance: 285.9
click at [285, 212] on mat-dialog-content "Comentario _ORDEN MEDICA FALTA FIRMA DEL AFILIADO (TIENE AUTORIZADO) OK_REMITO …" at bounding box center [542, 250] width 524 height 137
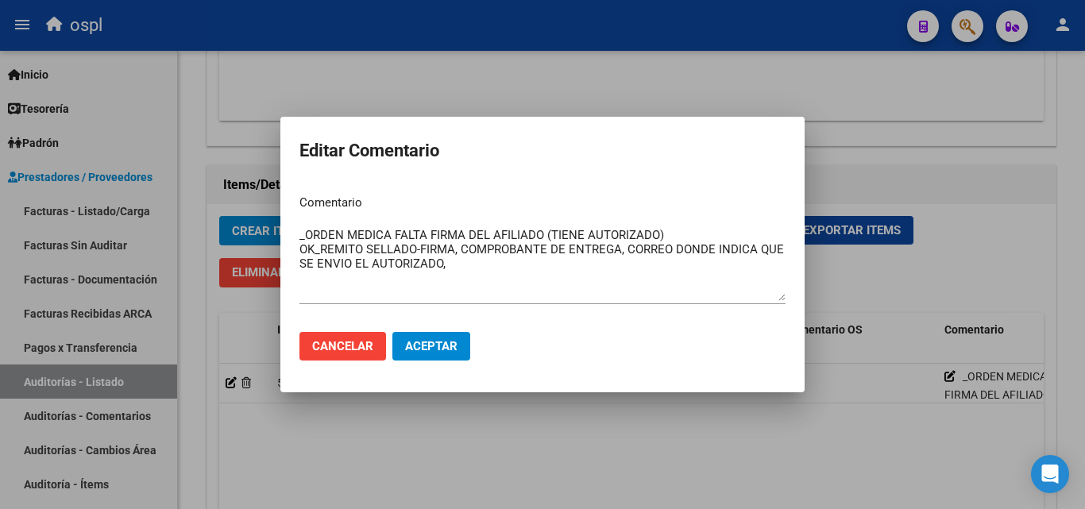
click at [969, 208] on div at bounding box center [542, 254] width 1085 height 509
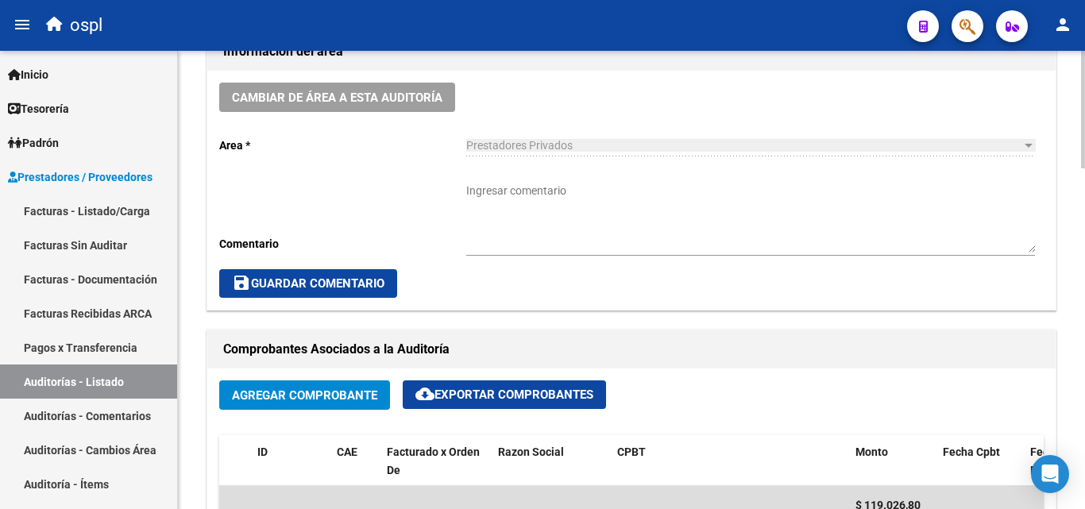
scroll to position [477, 0]
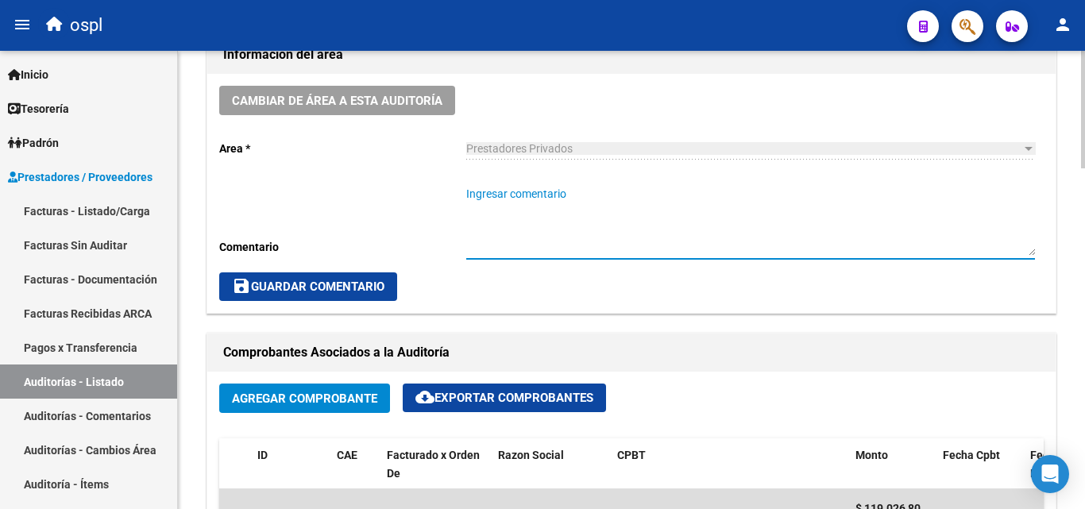
click at [572, 221] on textarea "Ingresar comentario" at bounding box center [750, 221] width 569 height 70
paste textarea "_ORDEN MEDICA FALTA FIRMA DEL AFILIADO (TIENE AUTORIZADO) OK_REMITO SELLADO-FIR…"
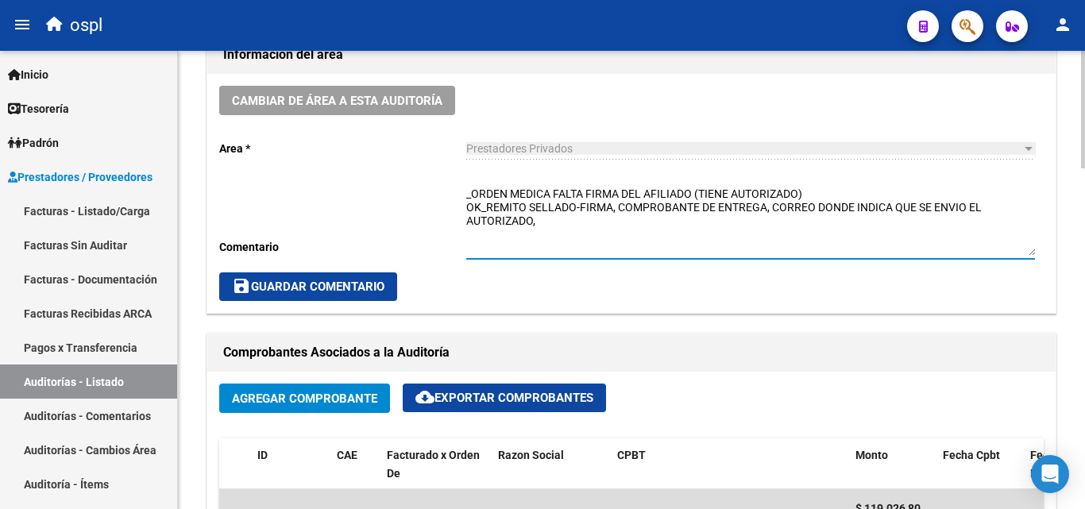
click at [543, 208] on textarea "_ORDEN MEDICA FALTA FIRMA DEL AFILIADO (TIENE AUTORIZADO) OK_REMITO SELLADO-FIR…" at bounding box center [750, 221] width 569 height 70
click at [581, 223] on textarea "_ORDEN MEDICA FALTA FIRMA DEL AFILIADO (TIENE AUTORIZADO) OK_REMITO SELLADO-FIR…" at bounding box center [750, 221] width 569 height 70
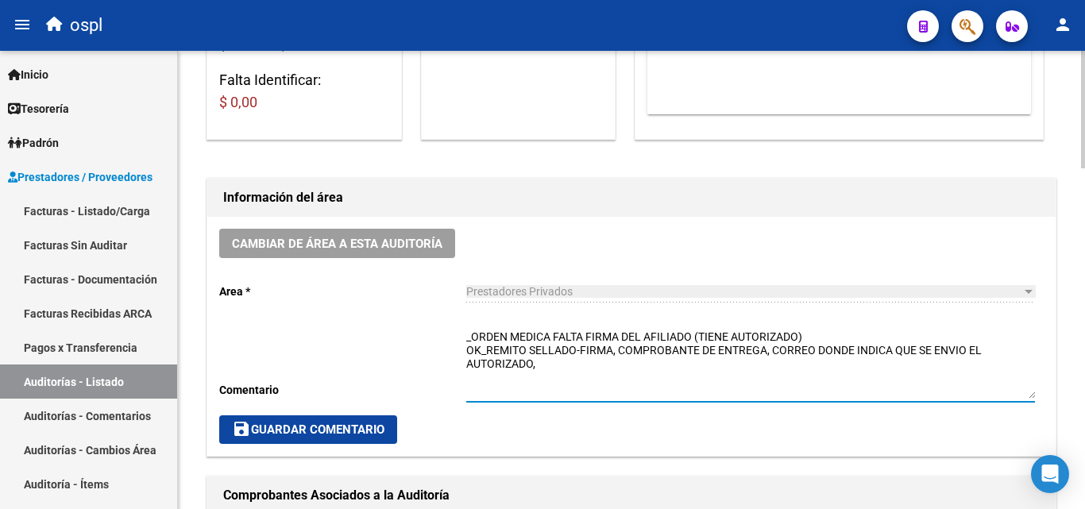
scroll to position [398, 0]
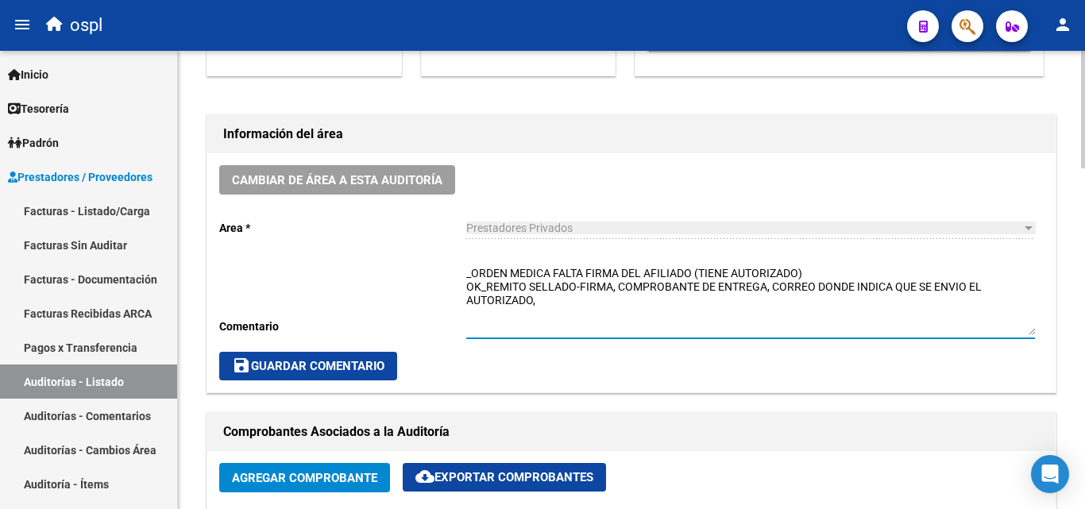
type textarea "_ORDEN MEDICA FALTA FIRMA DEL AFILIADO (TIENE AUTORIZADO) OK_REMITO SELLADO-FIR…"
click at [310, 362] on span "save Guardar Comentario" at bounding box center [308, 366] width 153 height 14
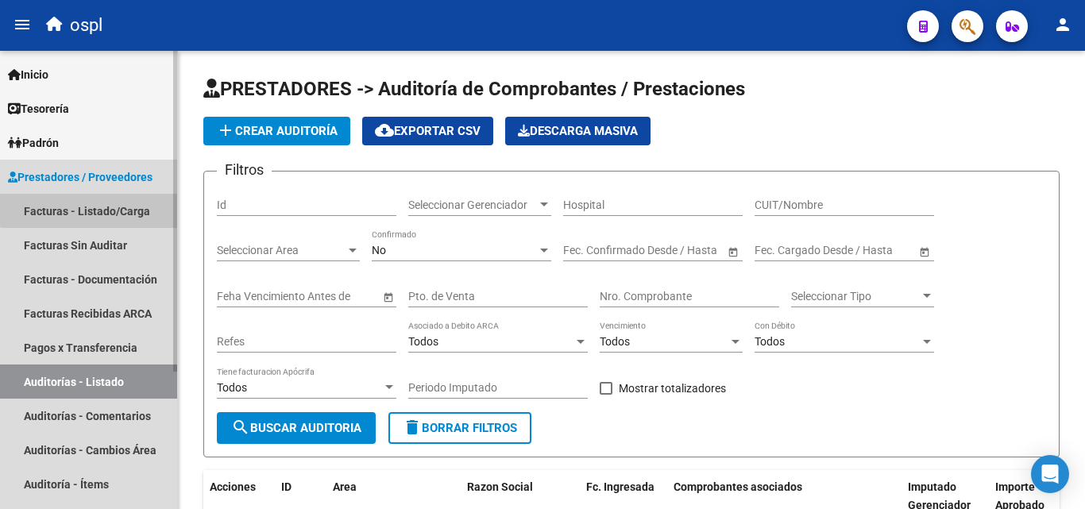
click at [118, 207] on link "Facturas - Listado/Carga" at bounding box center [88, 211] width 177 height 34
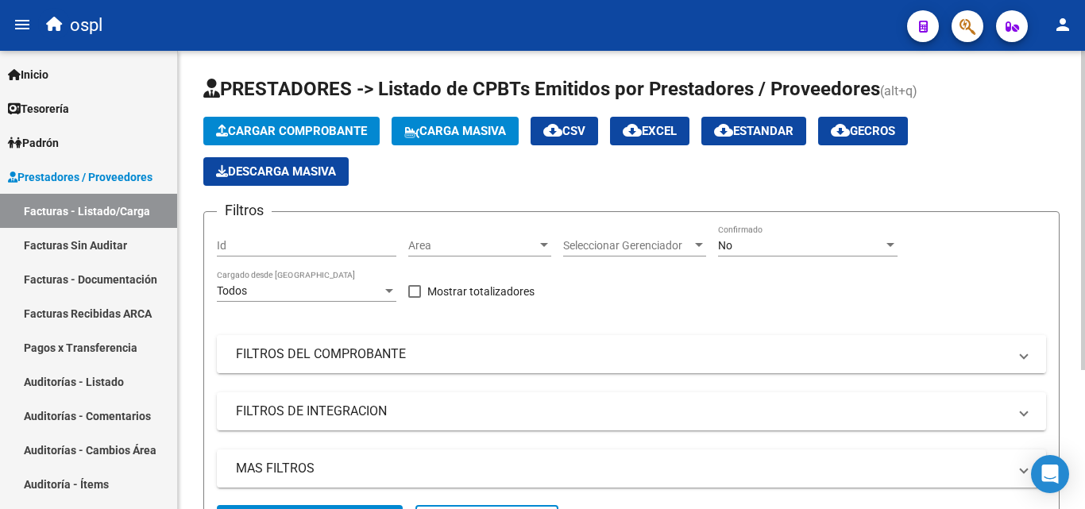
click at [330, 342] on mat-expansion-panel-header "FILTROS DEL COMPROBANTE" at bounding box center [631, 354] width 829 height 38
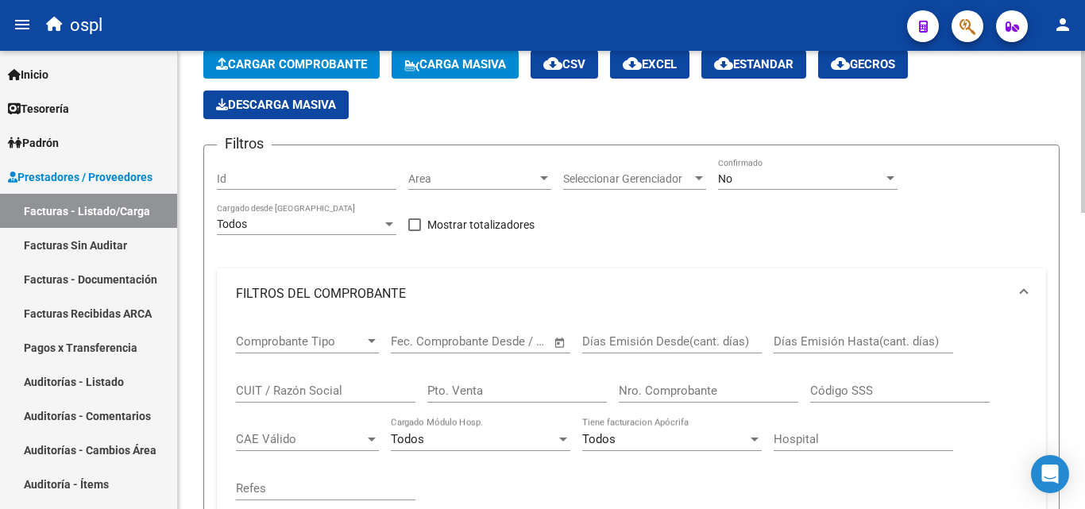
scroll to position [238, 0]
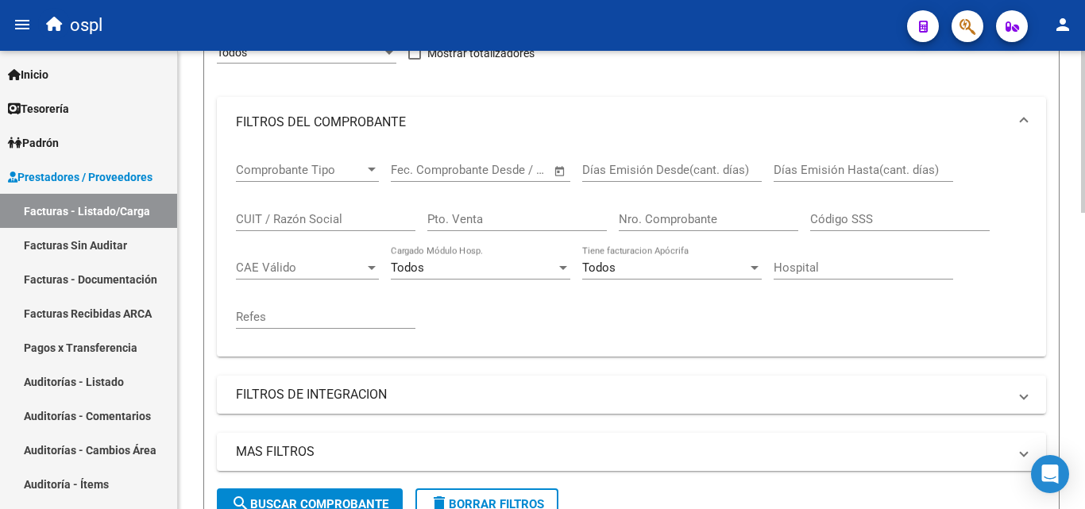
click at [294, 216] on input "CUIT / Razón Social" at bounding box center [326, 219] width 180 height 14
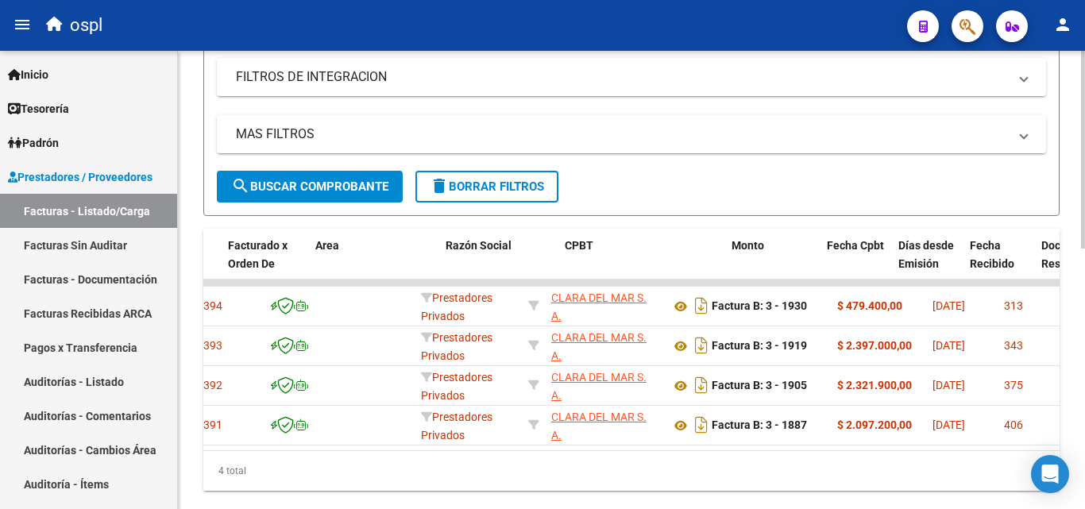
scroll to position [0, 243]
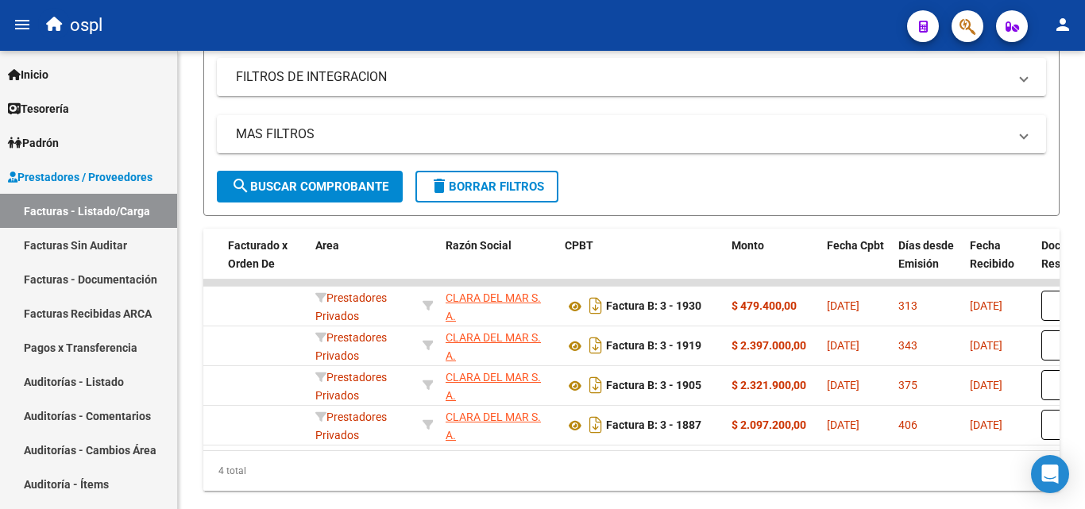
type input "clara"
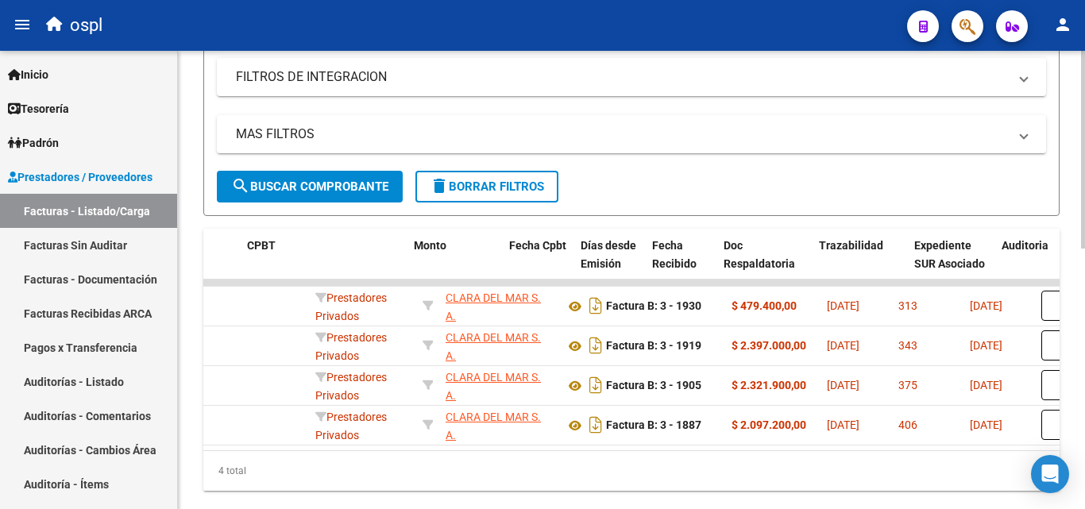
scroll to position [0, 561]
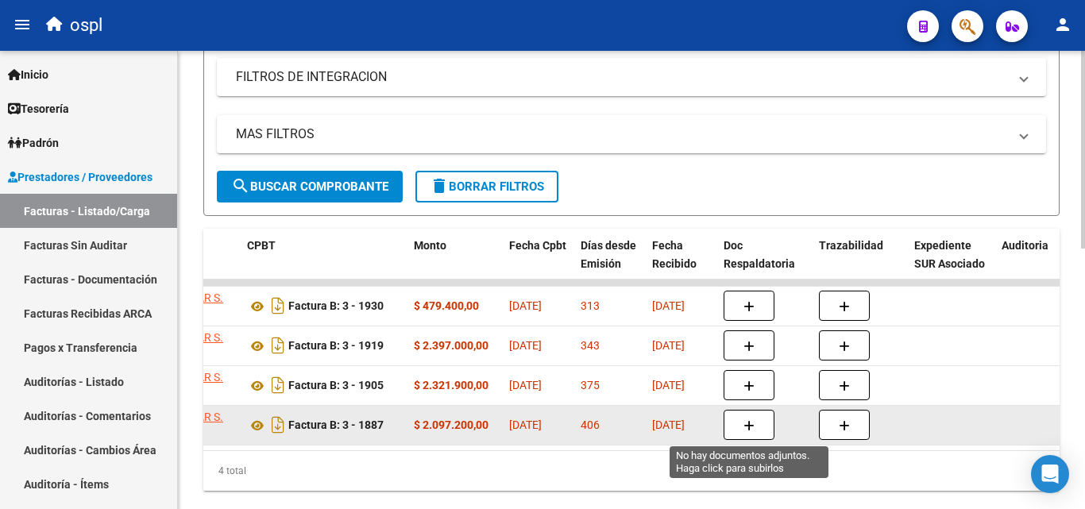
click at [740, 426] on button "button" at bounding box center [749, 425] width 51 height 30
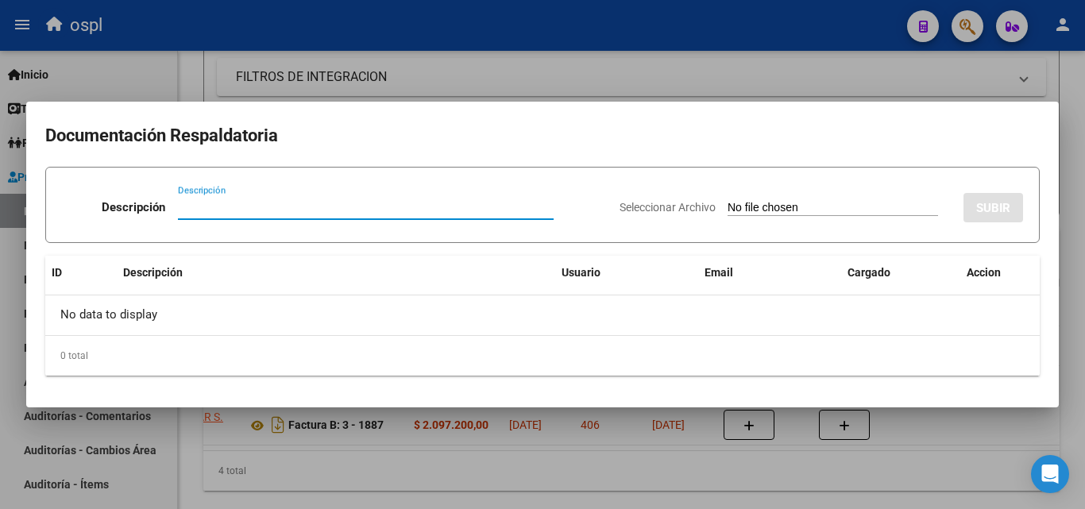
click at [770, 207] on input "Seleccionar Archivo" at bounding box center [833, 208] width 211 height 15
type input "C:\fakepath\Documento (1).pdf"
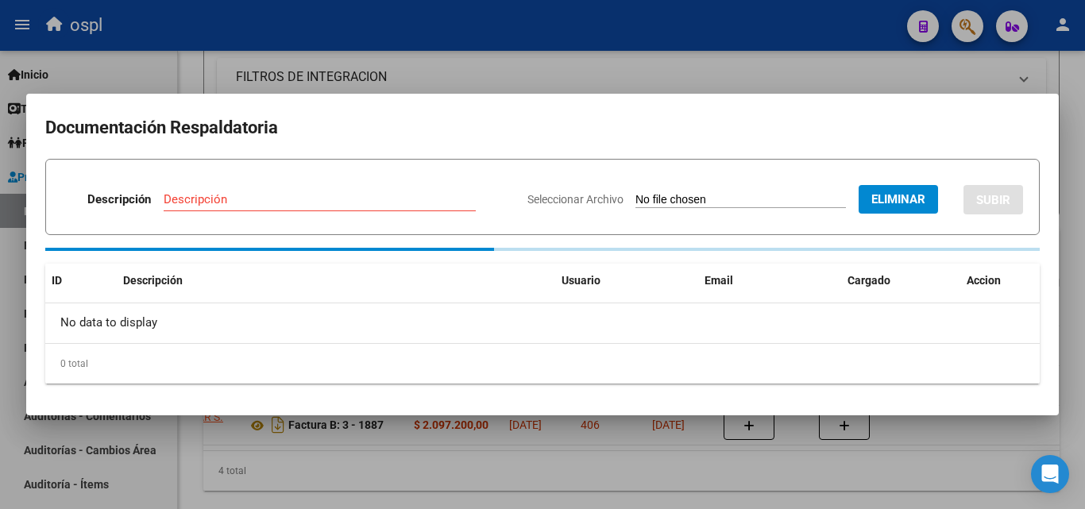
click at [300, 208] on div "Descripción" at bounding box center [320, 199] width 312 height 24
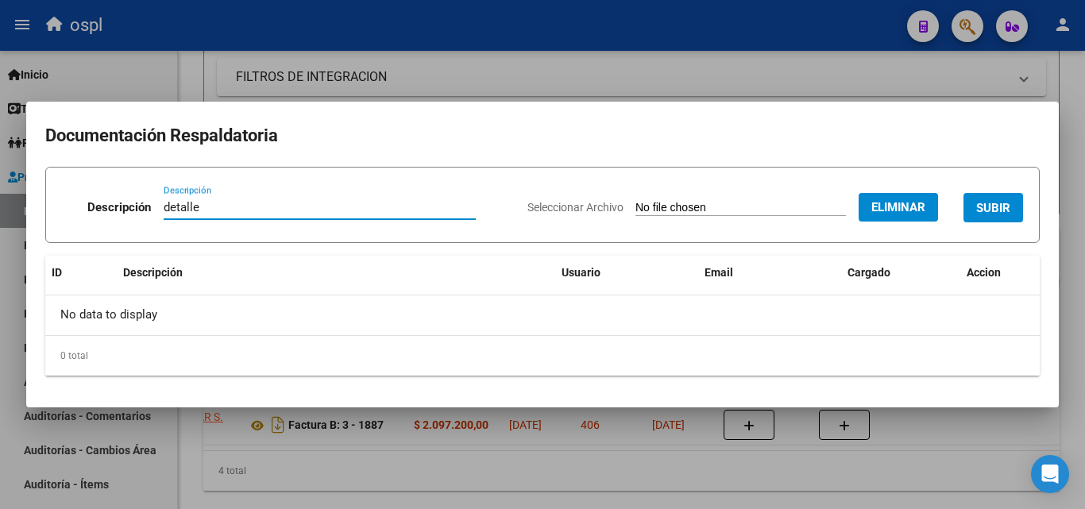
type input "detalle"
click at [991, 200] on span "SUBIR" at bounding box center [993, 207] width 34 height 14
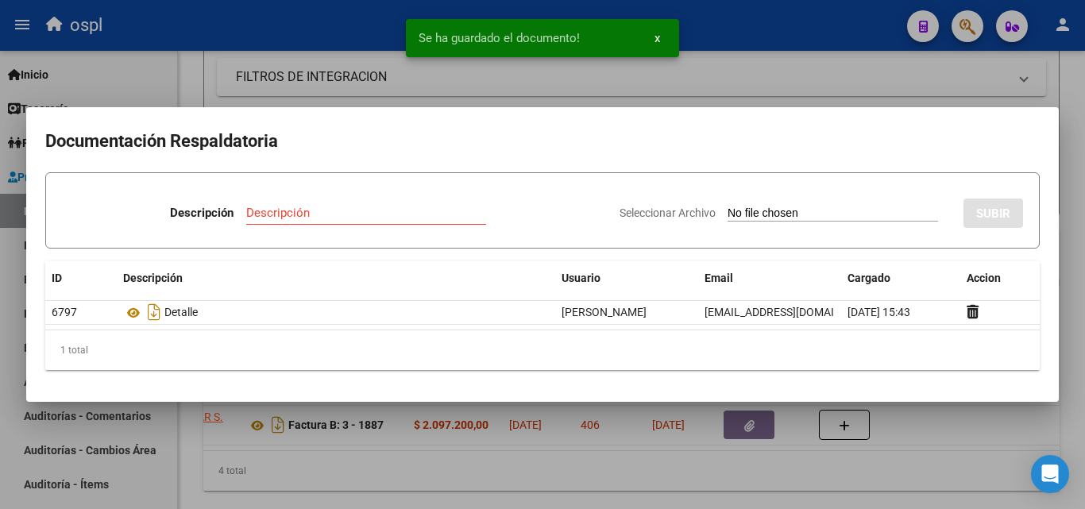
click at [763, 214] on input "Seleccionar Archivo" at bounding box center [833, 214] width 211 height 15
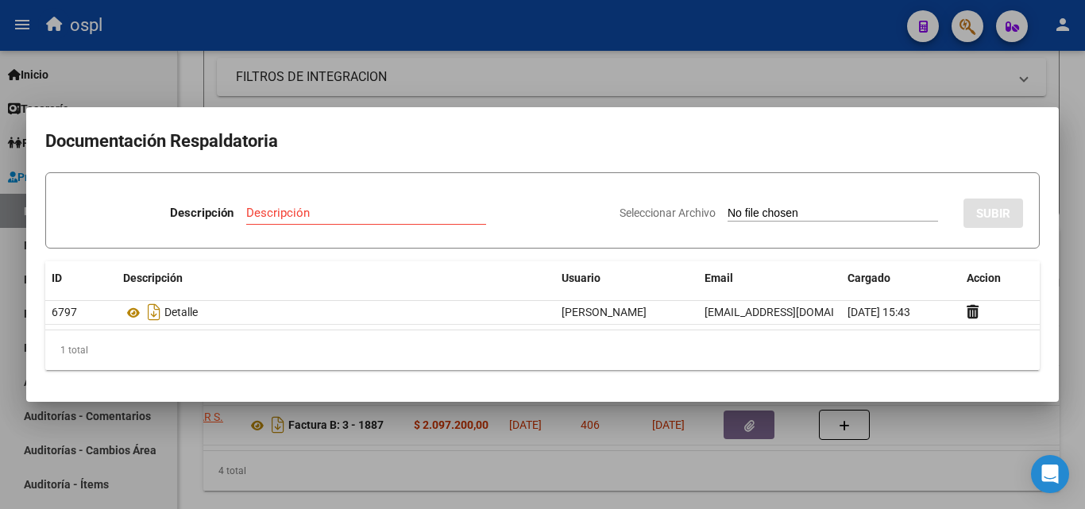
type input "C:\fakepath\HC [PERSON_NAME].pdf"
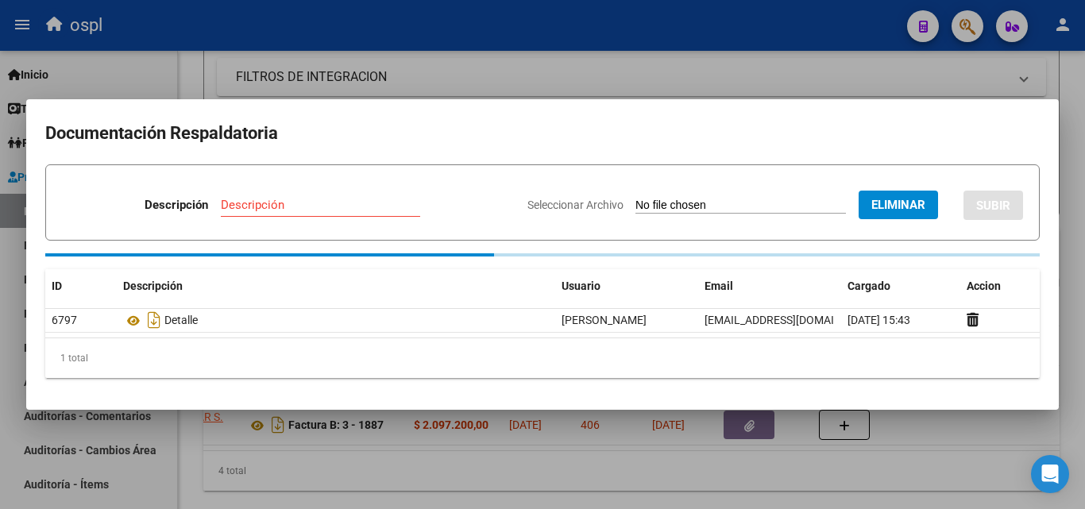
click at [308, 207] on input "Descripción" at bounding box center [320, 205] width 199 height 14
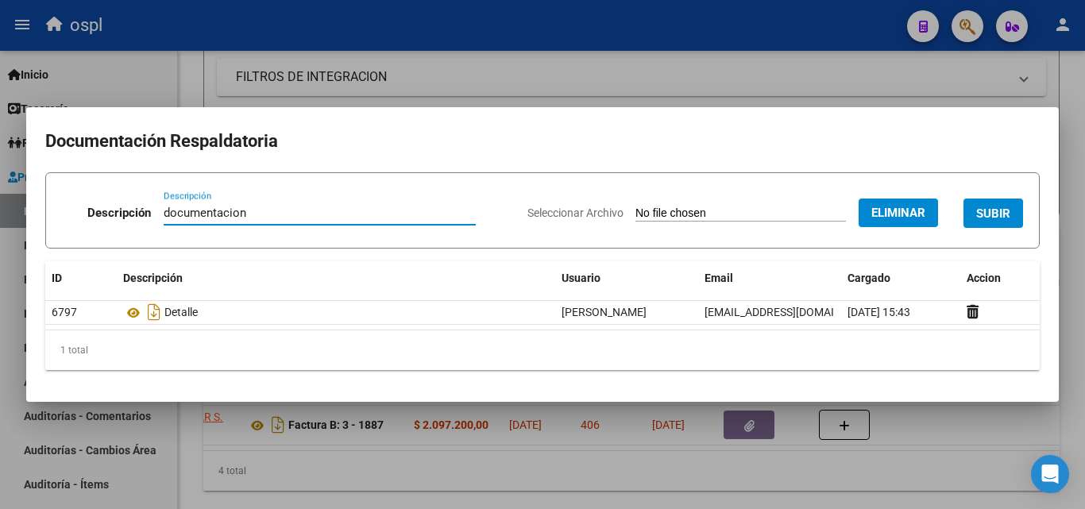
type input "documentacion"
click at [999, 209] on span "SUBIR" at bounding box center [993, 214] width 34 height 14
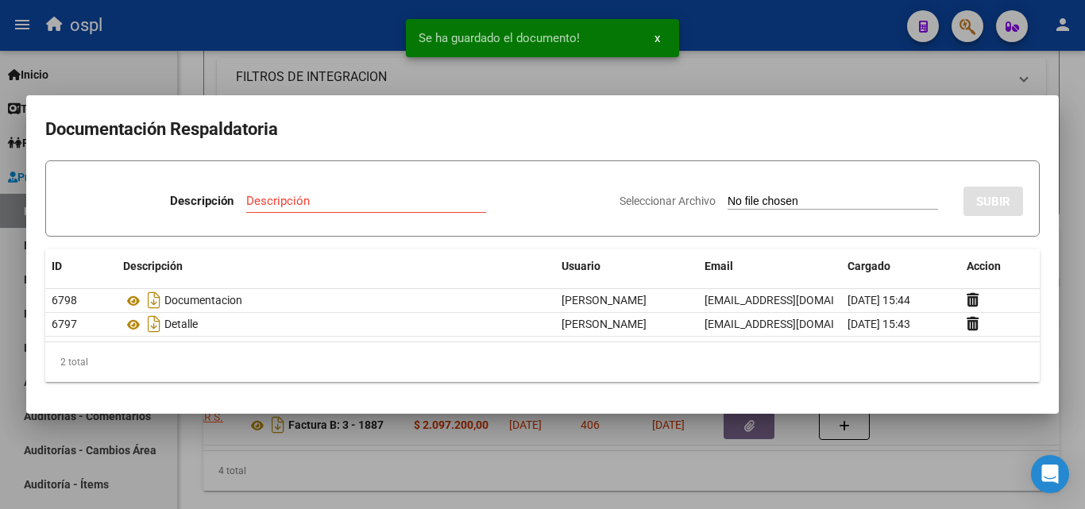
click at [758, 200] on input "Seleccionar Archivo" at bounding box center [833, 202] width 211 height 15
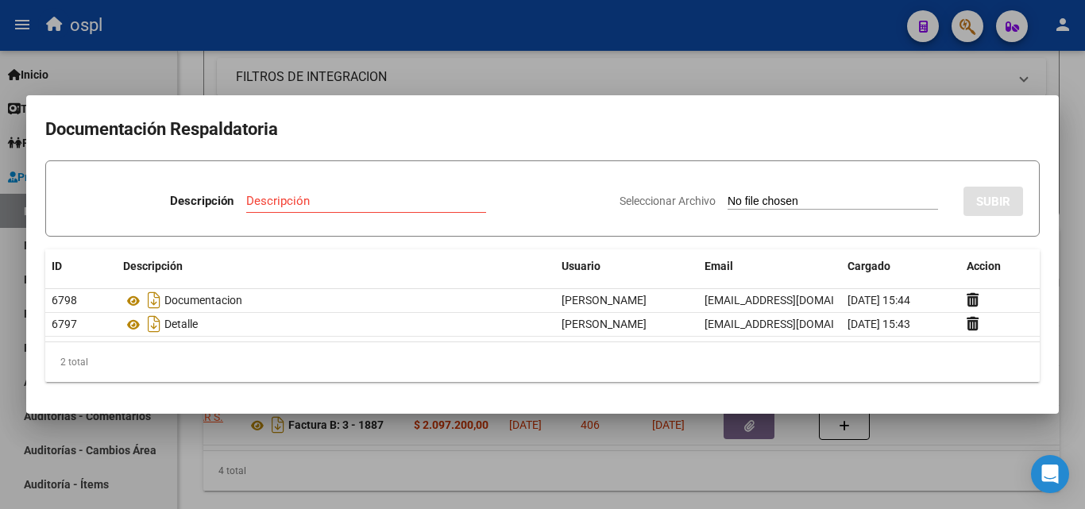
type input "C:\fakepath\Aut. Inter. [PERSON_NAME].pdf"
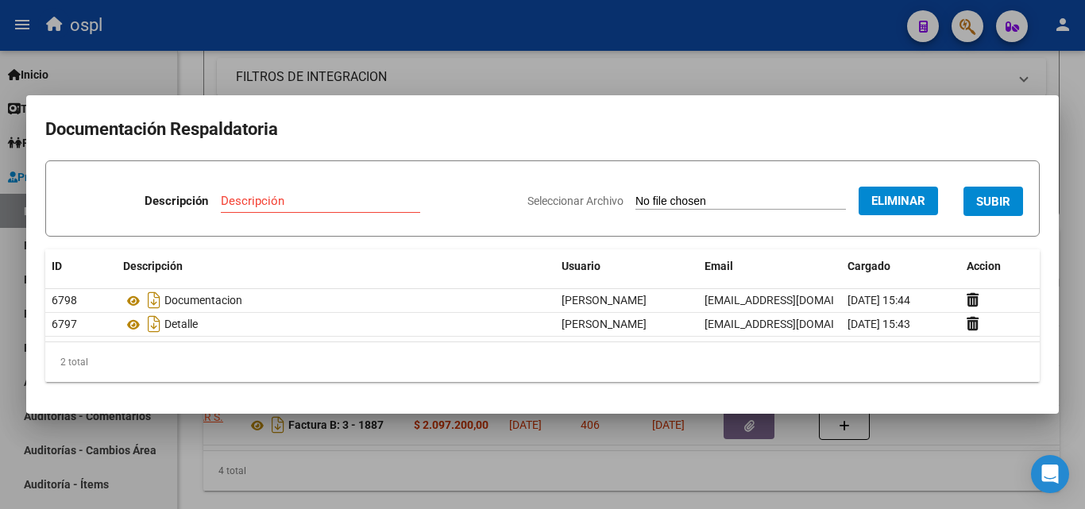
click at [284, 200] on input "Descripción" at bounding box center [320, 201] width 199 height 14
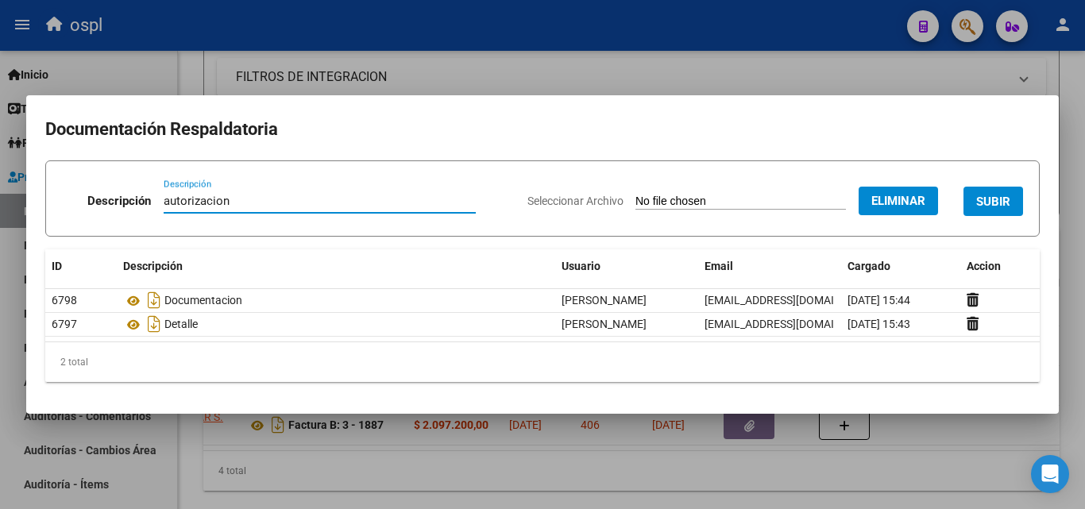
type input "autorizacion"
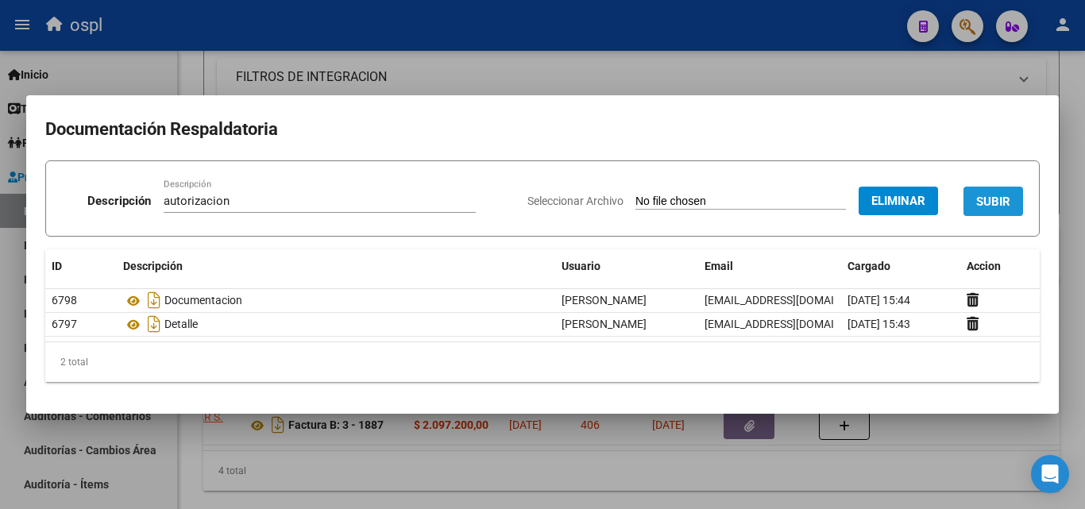
click at [999, 207] on span "SUBIR" at bounding box center [993, 202] width 34 height 14
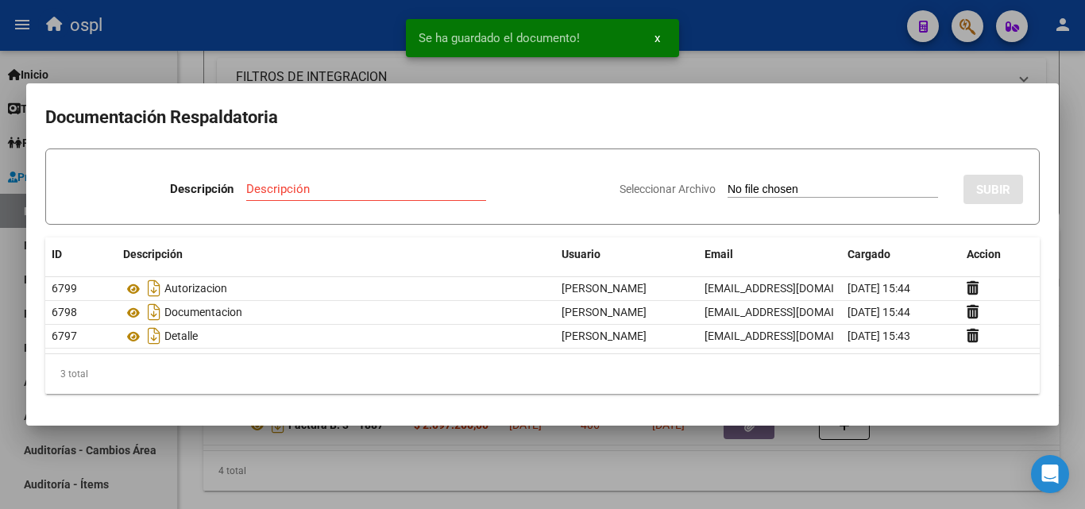
click at [753, 187] on input "Seleccionar Archivo" at bounding box center [833, 190] width 211 height 15
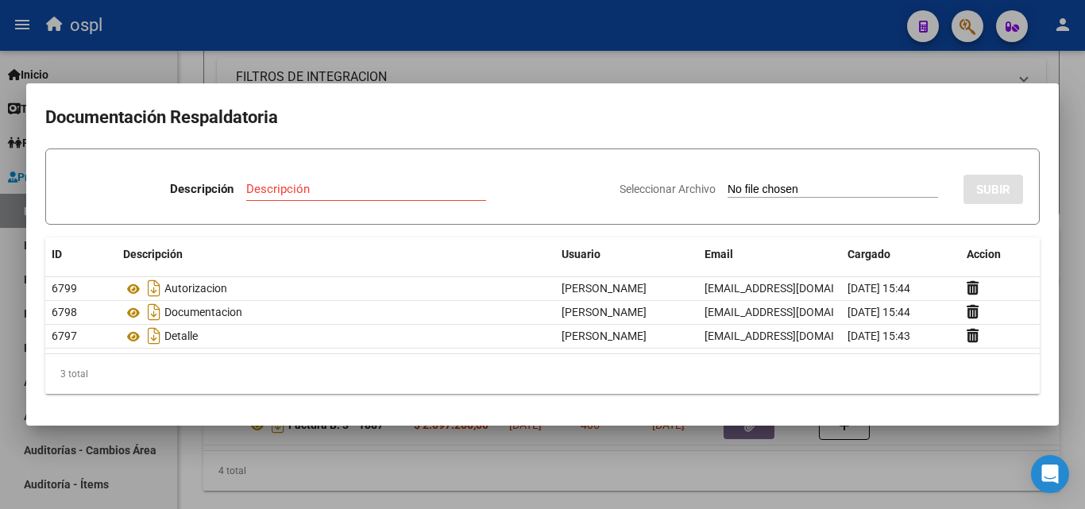
click at [517, 67] on div at bounding box center [542, 254] width 1085 height 509
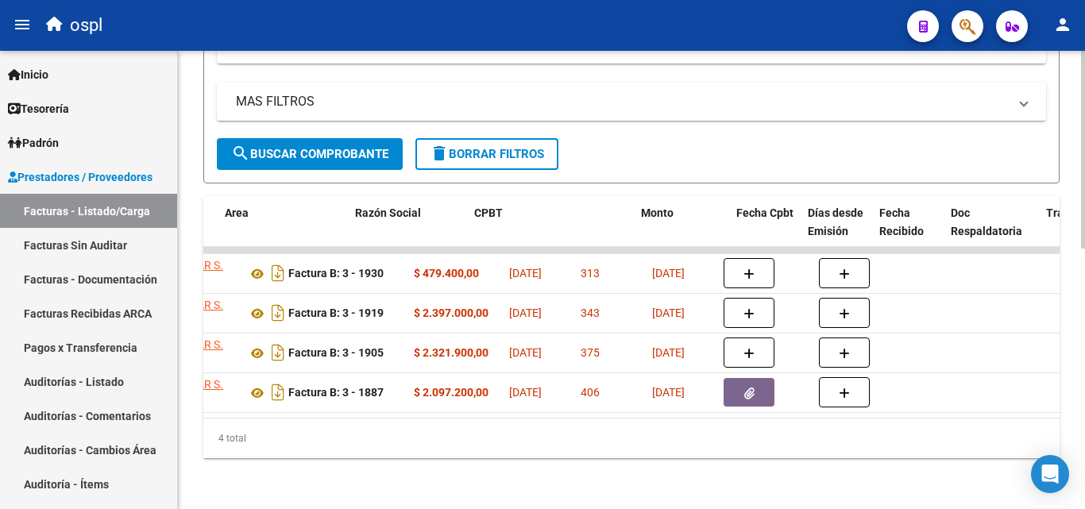
scroll to position [0, 334]
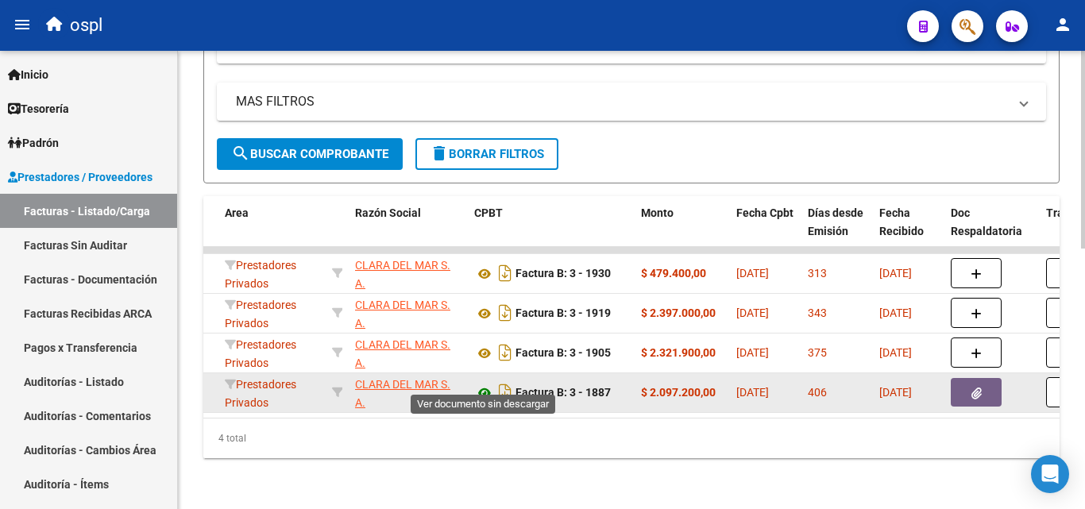
click at [481, 384] on icon at bounding box center [484, 393] width 21 height 19
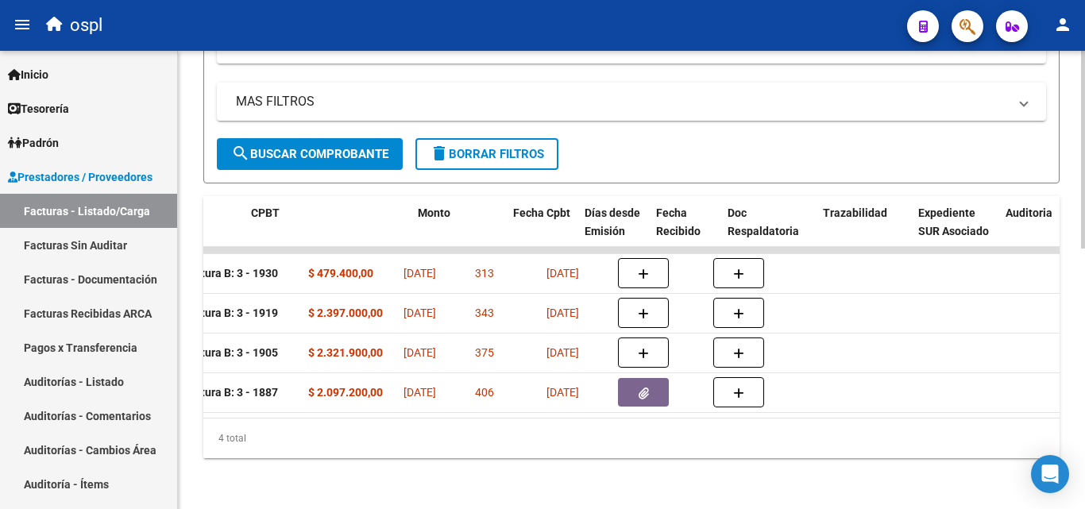
scroll to position [0, 557]
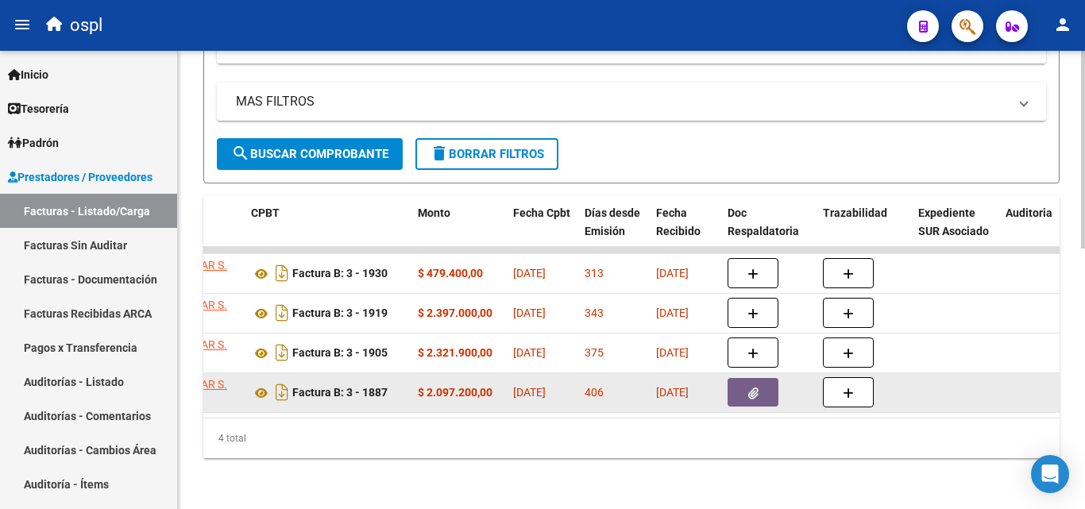
click at [758, 388] on button "button" at bounding box center [753, 392] width 51 height 29
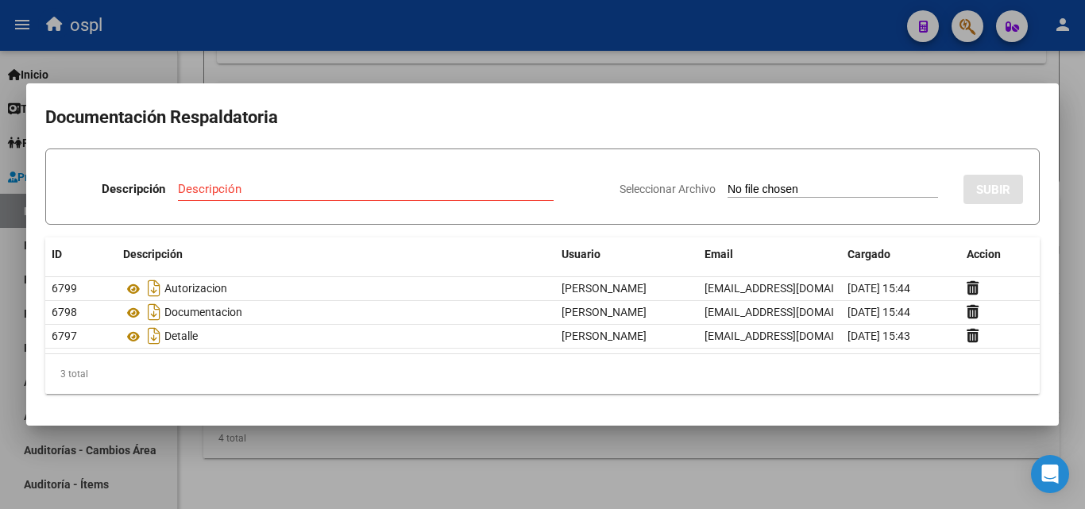
click at [677, 54] on div at bounding box center [542, 254] width 1085 height 509
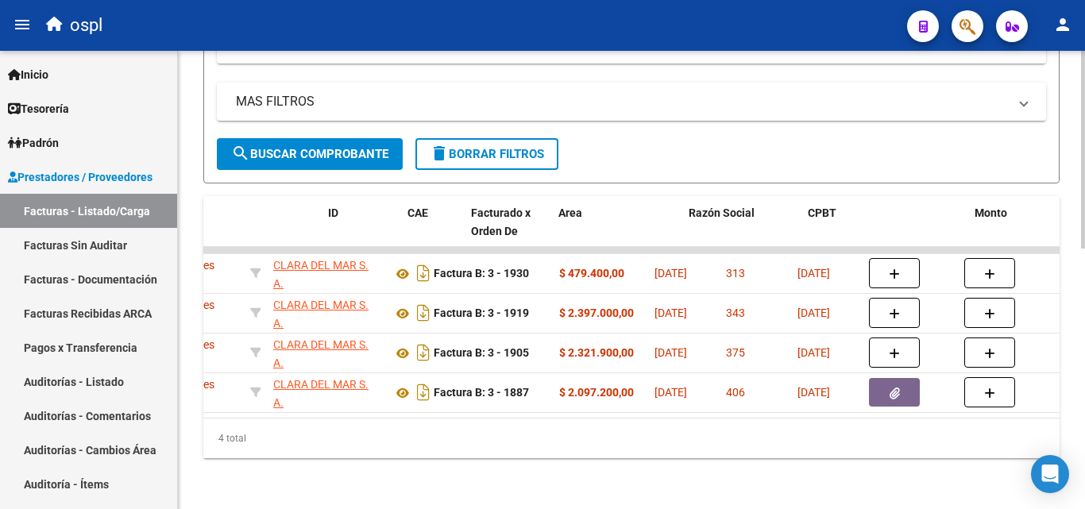
scroll to position [0, 0]
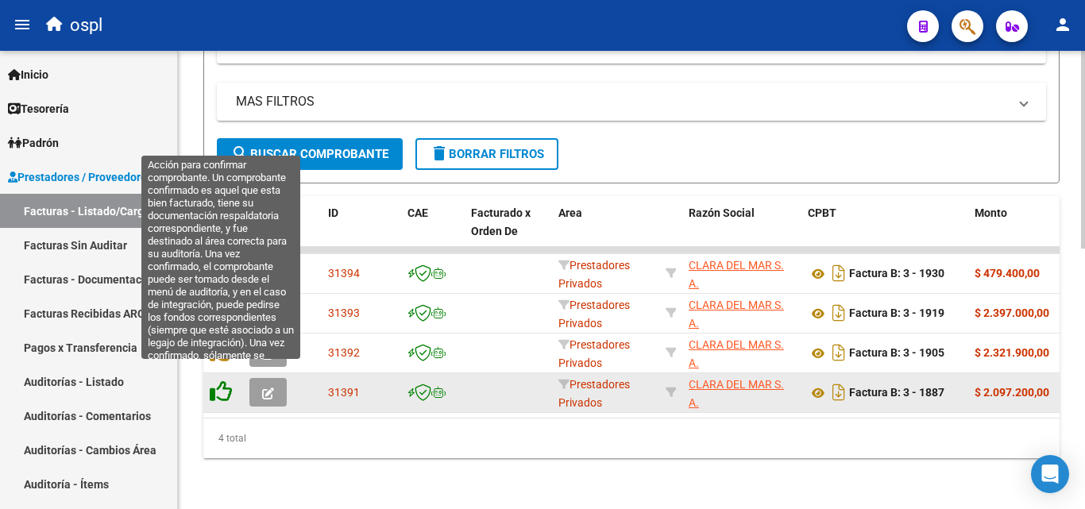
click at [214, 381] on icon at bounding box center [221, 392] width 22 height 22
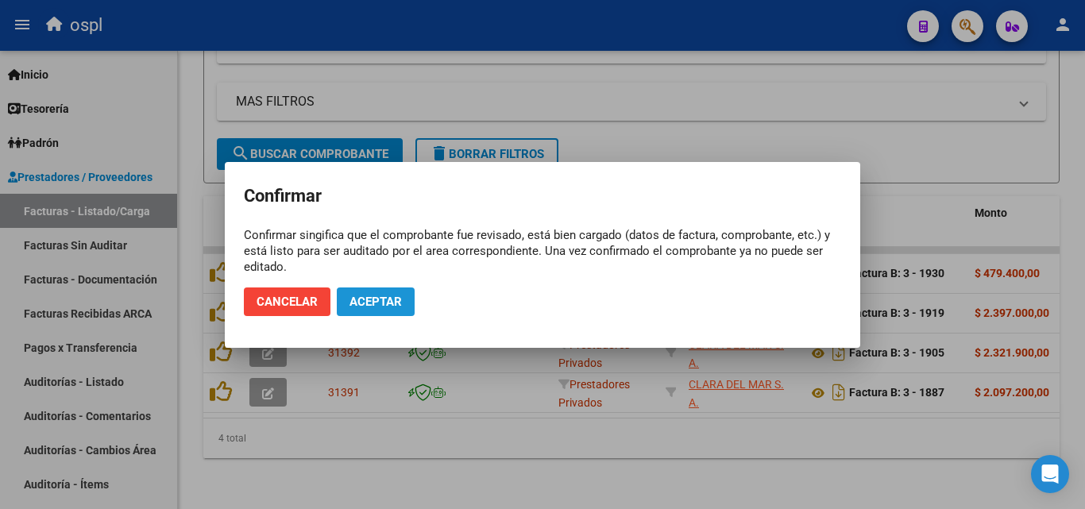
click at [371, 306] on span "Aceptar" at bounding box center [376, 302] width 52 height 14
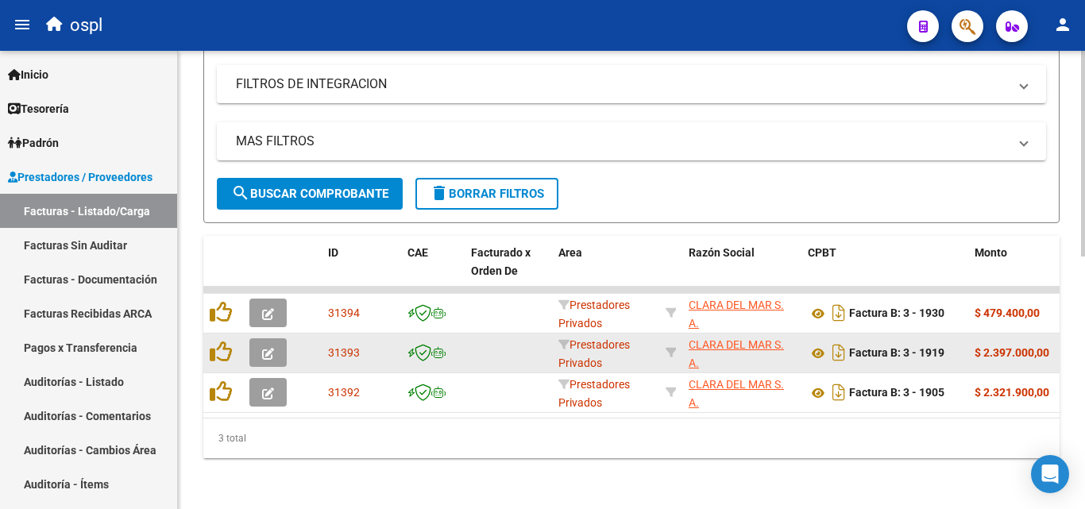
scroll to position [563, 0]
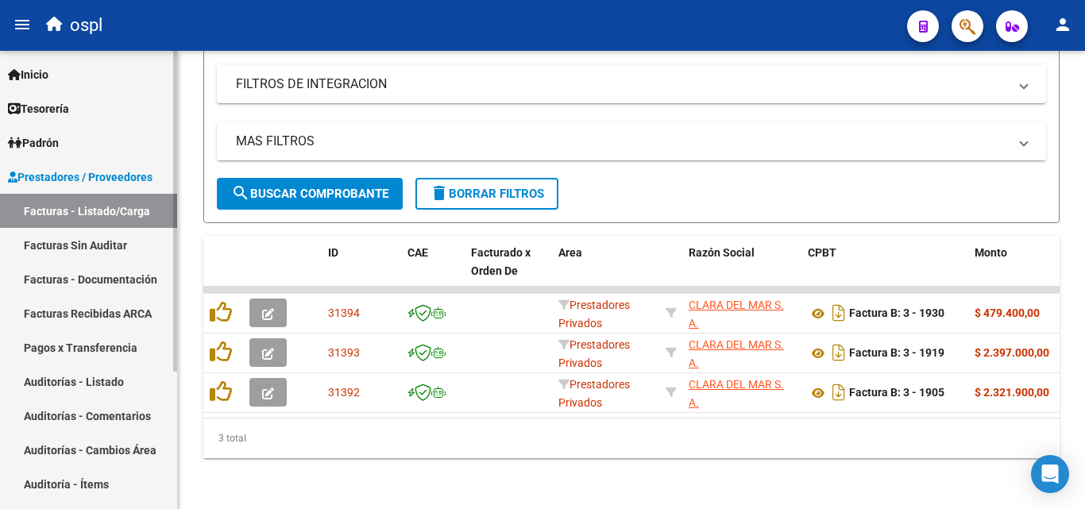
click at [114, 251] on link "Facturas Sin Auditar" at bounding box center [88, 245] width 177 height 34
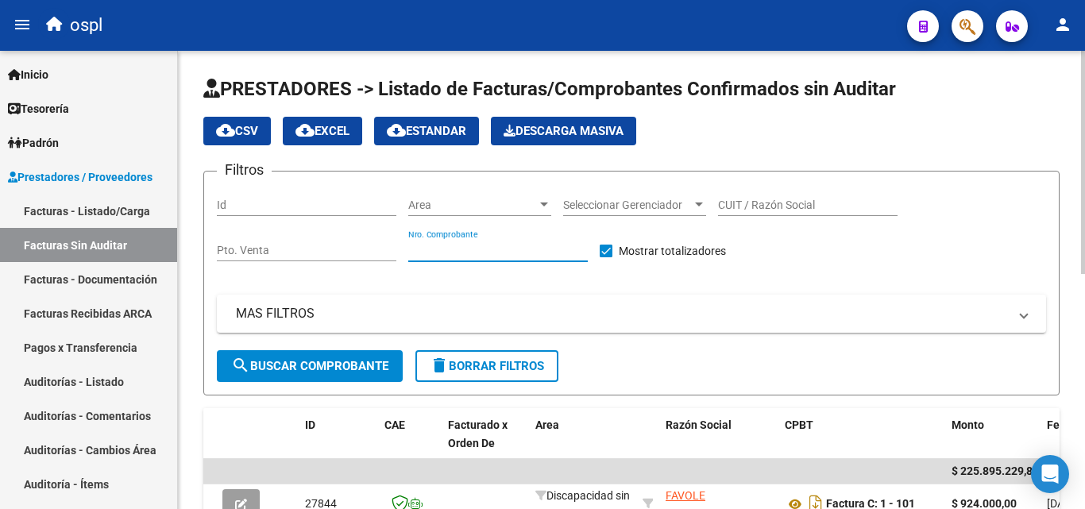
click at [504, 248] on input "Nro. Comprobante" at bounding box center [498, 251] width 180 height 14
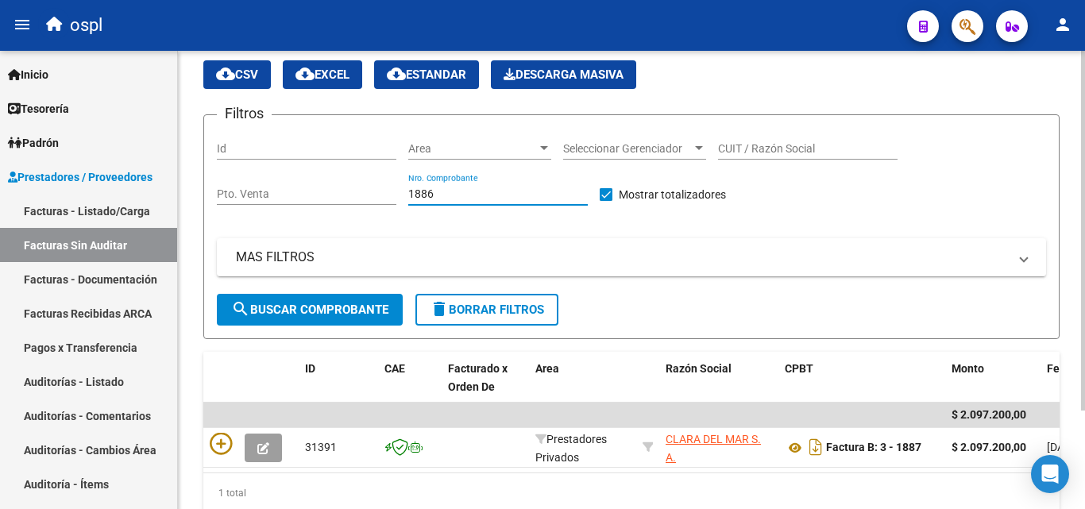
scroll to position [126, 0]
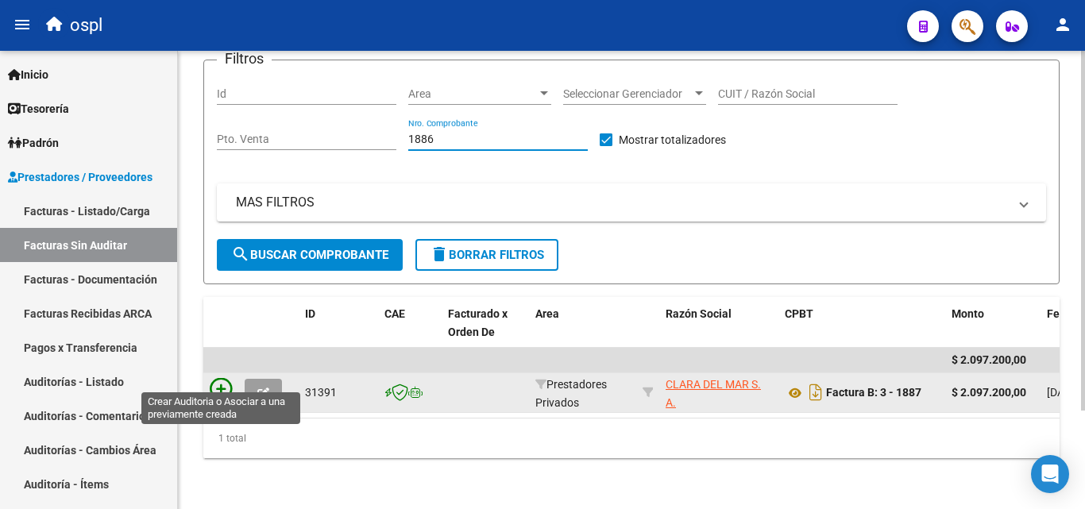
type input "1886"
click at [217, 382] on icon at bounding box center [221, 389] width 22 height 22
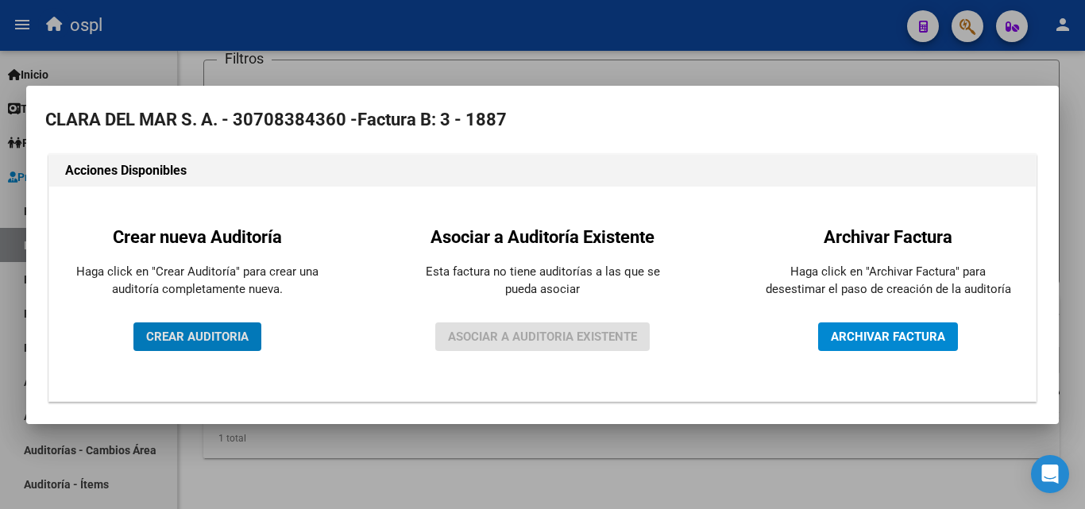
click at [226, 342] on span "CREAR AUDITORIA" at bounding box center [197, 337] width 102 height 14
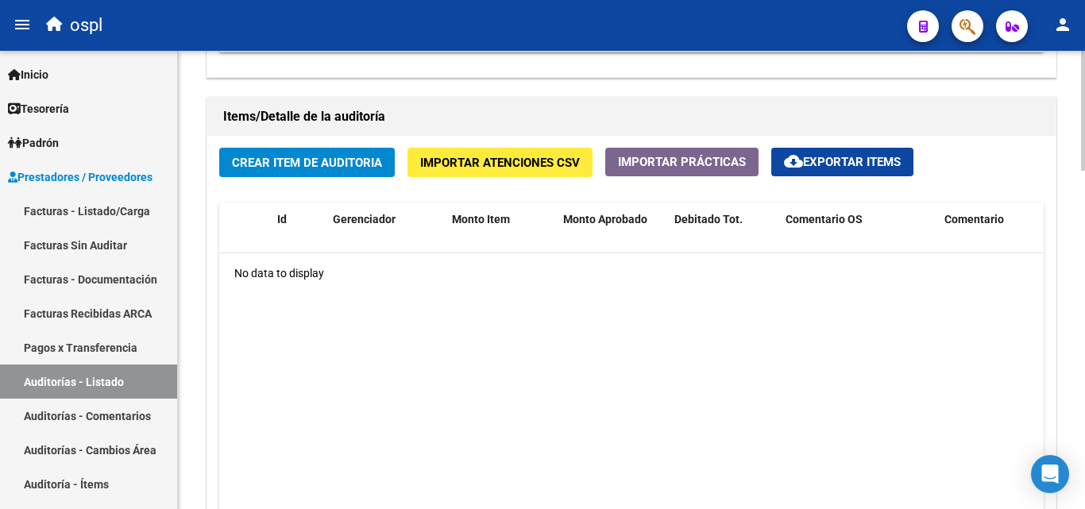
scroll to position [1112, 0]
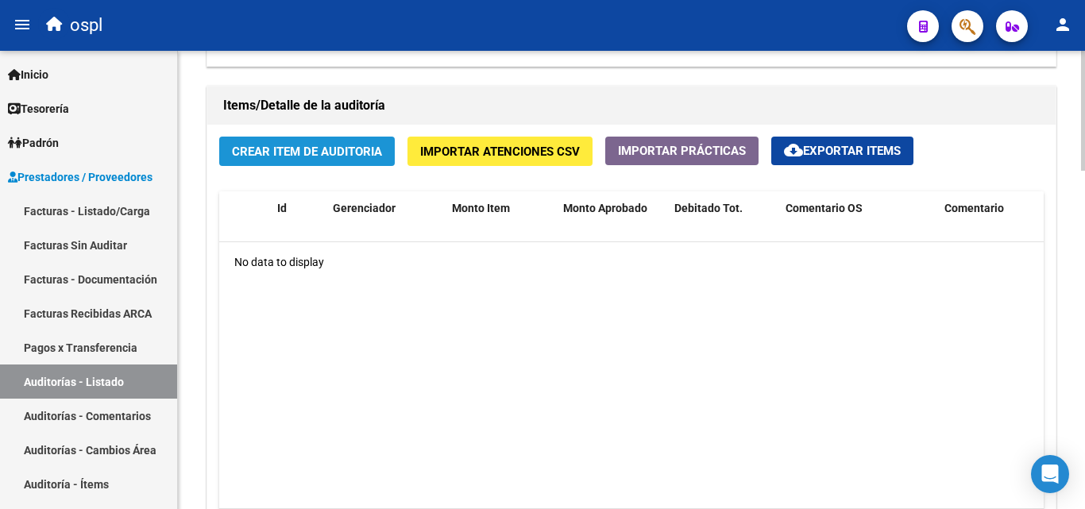
click at [357, 153] on span "Crear Item de Auditoria" at bounding box center [307, 152] width 150 height 14
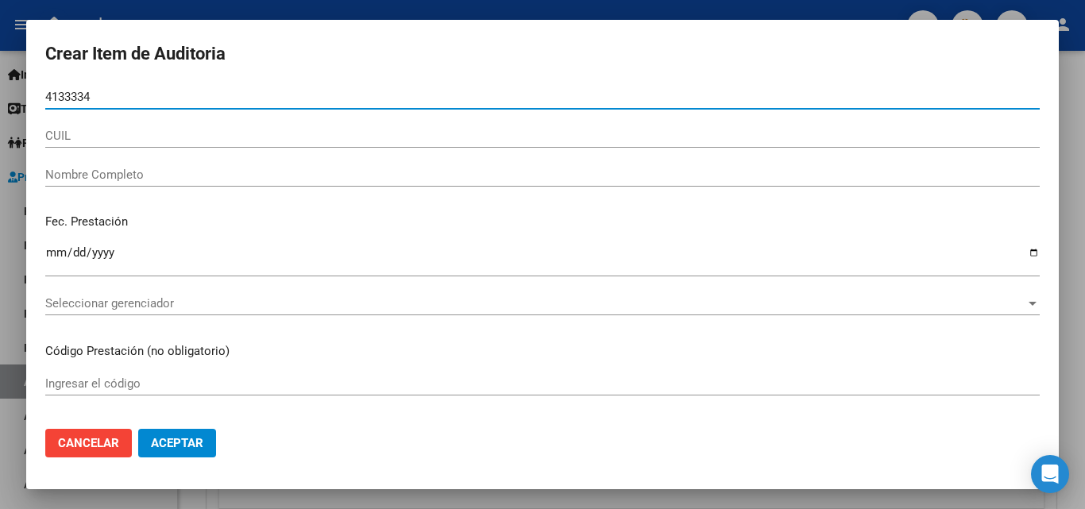
type input "41333341"
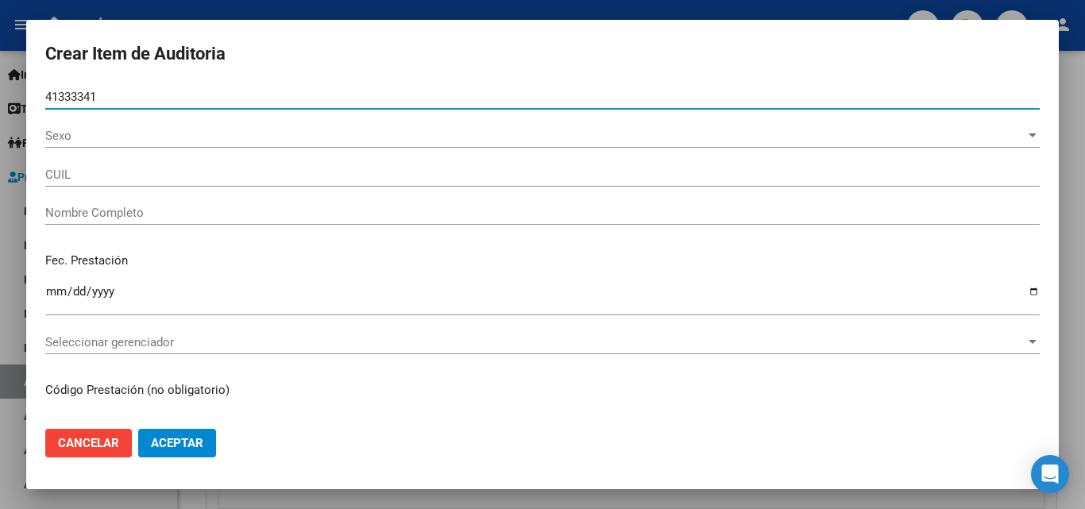
type input "20413333416"
type input "[PERSON_NAME] [PERSON_NAME]"
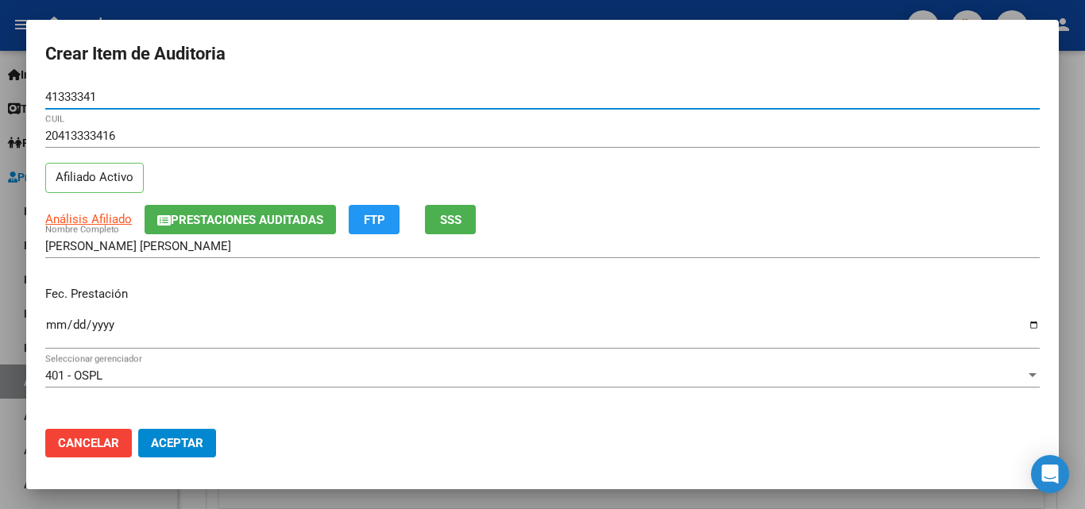
type input "41333341"
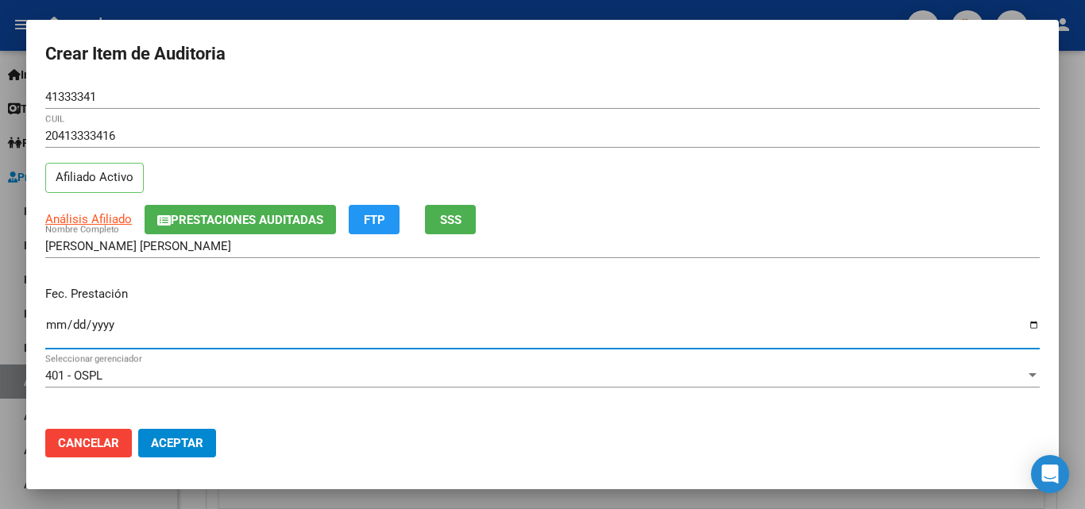
click at [52, 327] on input "Ingresar la fecha" at bounding box center [542, 331] width 995 height 25
type input "[DATE]"
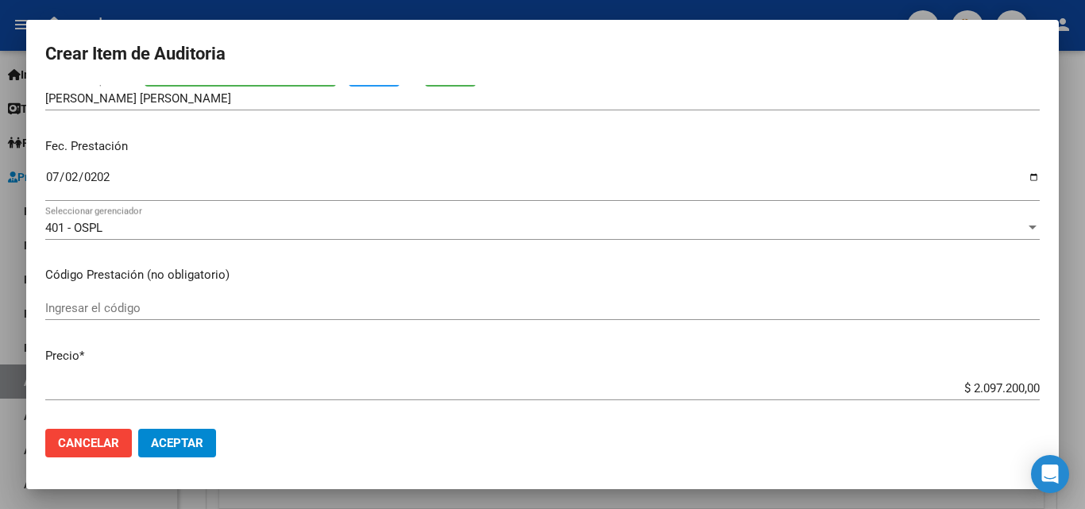
scroll to position [159, 0]
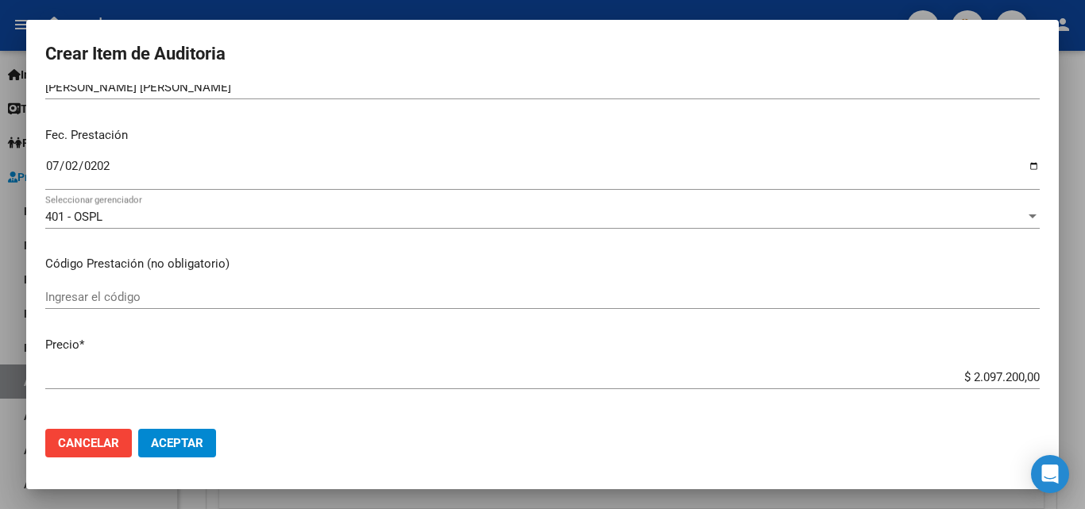
click at [94, 299] on input "Ingresar el código" at bounding box center [542, 297] width 995 height 14
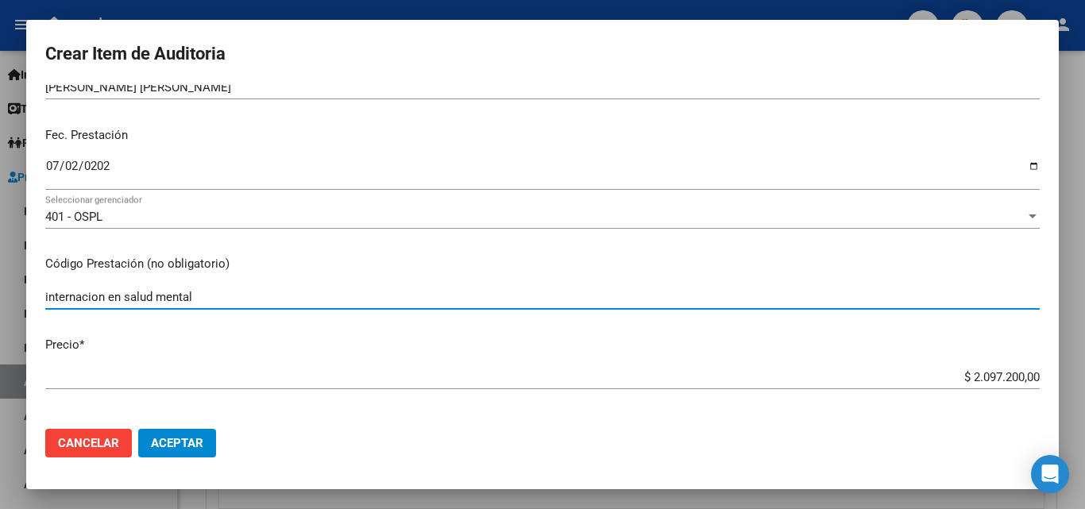
type input "internacion en salud mental"
drag, startPoint x: 214, startPoint y: 302, endPoint x: 12, endPoint y: 302, distance: 202.6
click at [6, 304] on div "Crear Item de Auditoria 41333341 Nro Documento 20413333416 CUIL Afiliado Activo…" at bounding box center [542, 254] width 1085 height 509
type input "INTERNACION EN SALUD MENTAL"
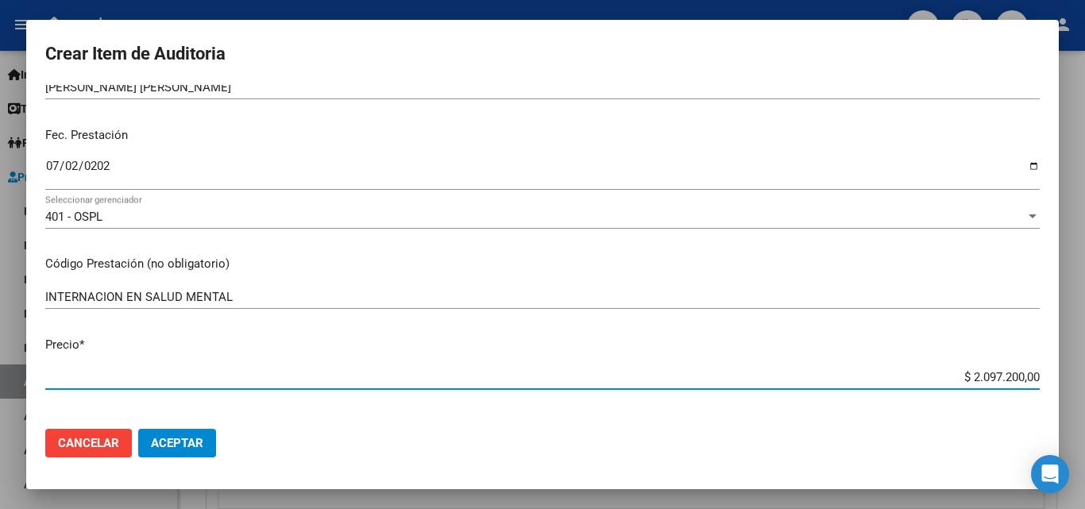
drag, startPoint x: 885, startPoint y: 376, endPoint x: 956, endPoint y: 368, distance: 71.9
click at [956, 368] on div "$ 2.097.200,00 Ingresar el precio" at bounding box center [542, 377] width 995 height 24
click at [933, 380] on input "$ 2.097.200,00" at bounding box center [542, 377] width 995 height 14
drag, startPoint x: 937, startPoint y: 376, endPoint x: 1056, endPoint y: 367, distance: 119.5
click at [1056, 367] on mat-dialog-content "41333341 Nro Documento 20413333416 CUIL Afiliado Activo Análisis Afiliado Prest…" at bounding box center [542, 250] width 1033 height 331
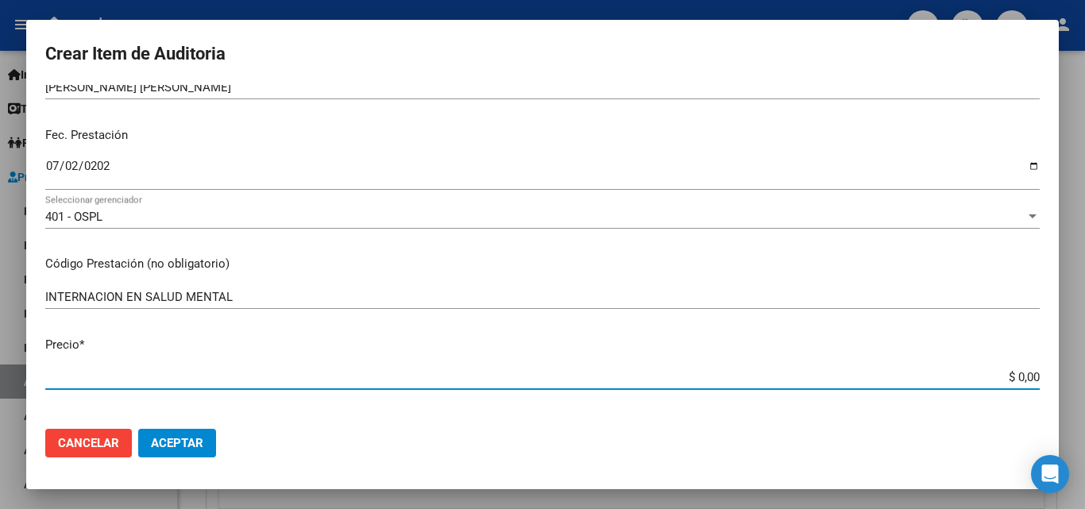
type input "$ 0,07"
type input "$ 0,74"
type input "$ 7,49"
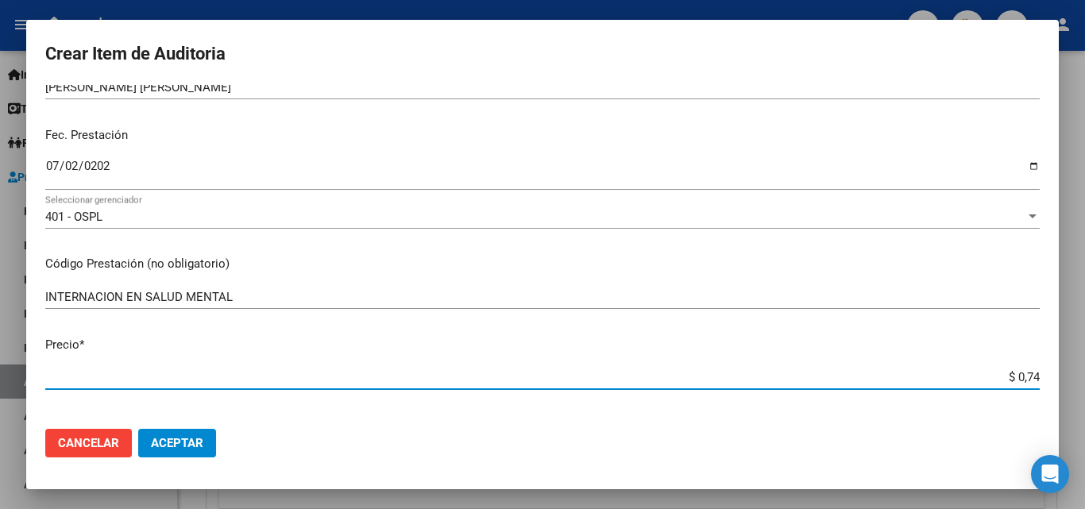
type input "$ 7,49"
type input "$ 74,90"
type input "$ 749,00"
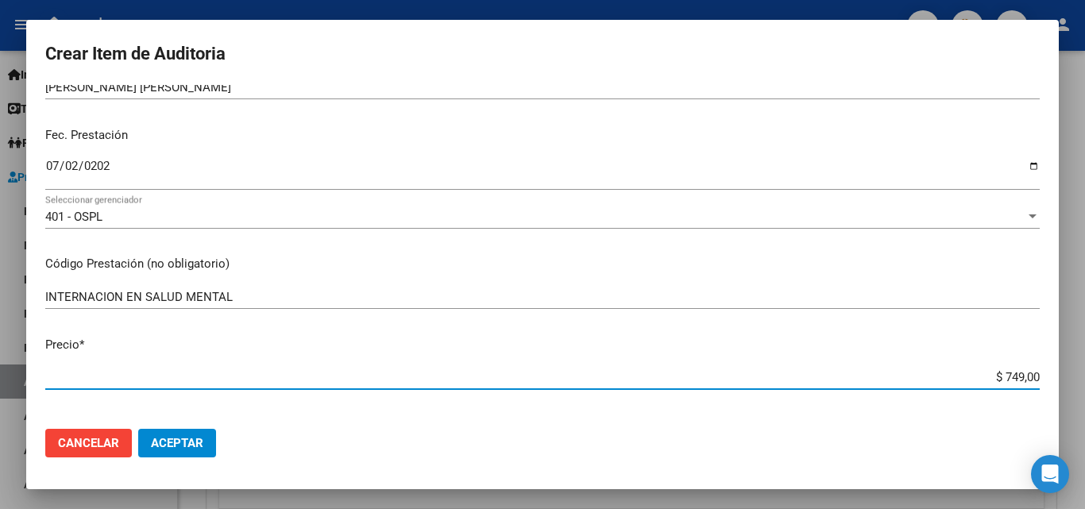
type input "$ 7.490,00"
type input "$ 74.900,00"
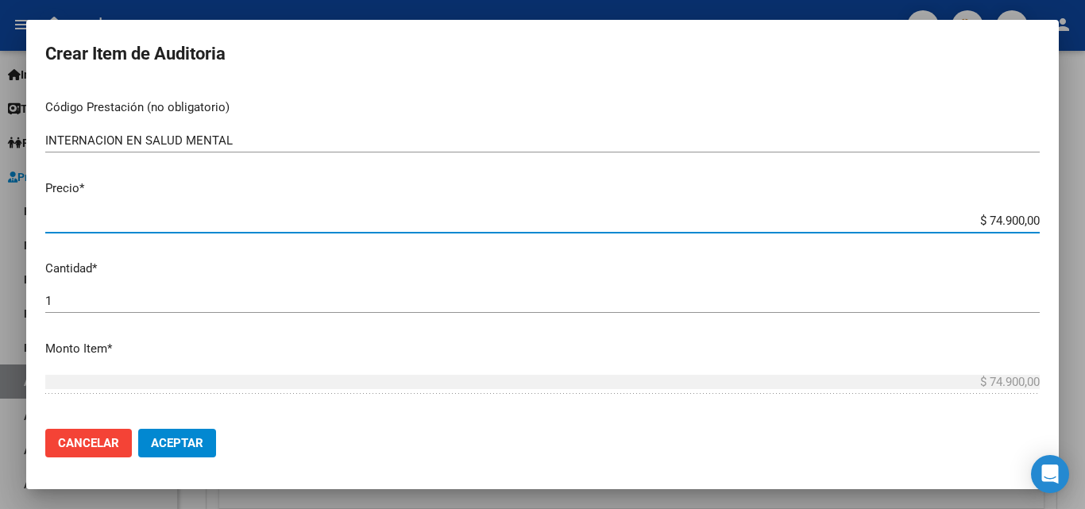
scroll to position [318, 0]
click at [102, 302] on input "1" at bounding box center [542, 299] width 995 height 14
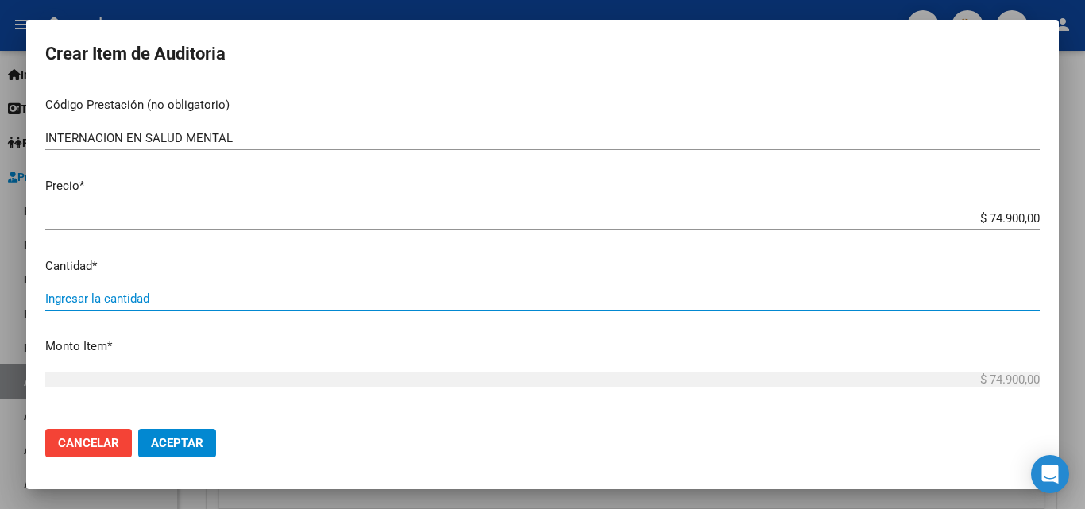
type input "2"
type input "$ 149.800,00"
type input "28"
type input "$ 2.097.200,00"
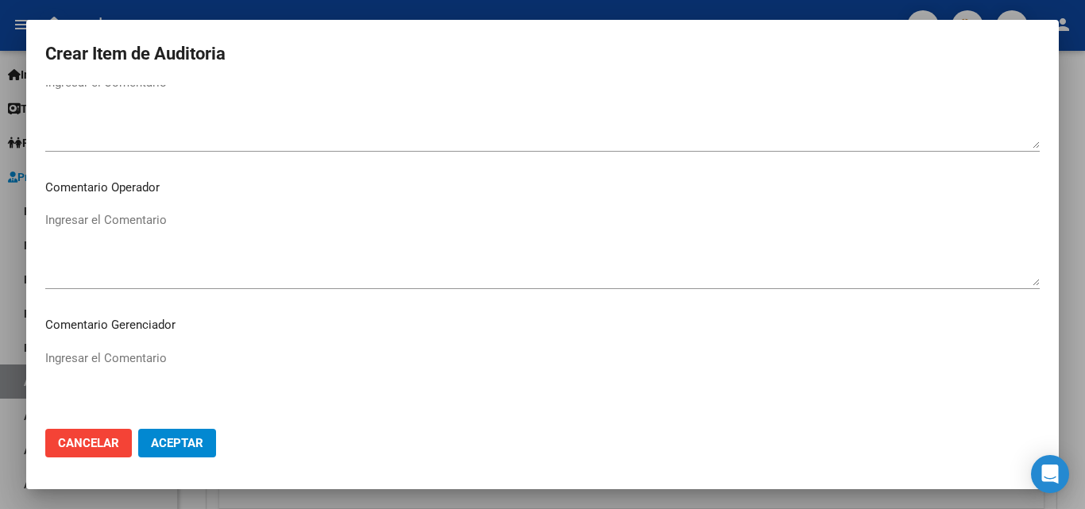
scroll to position [794, 0]
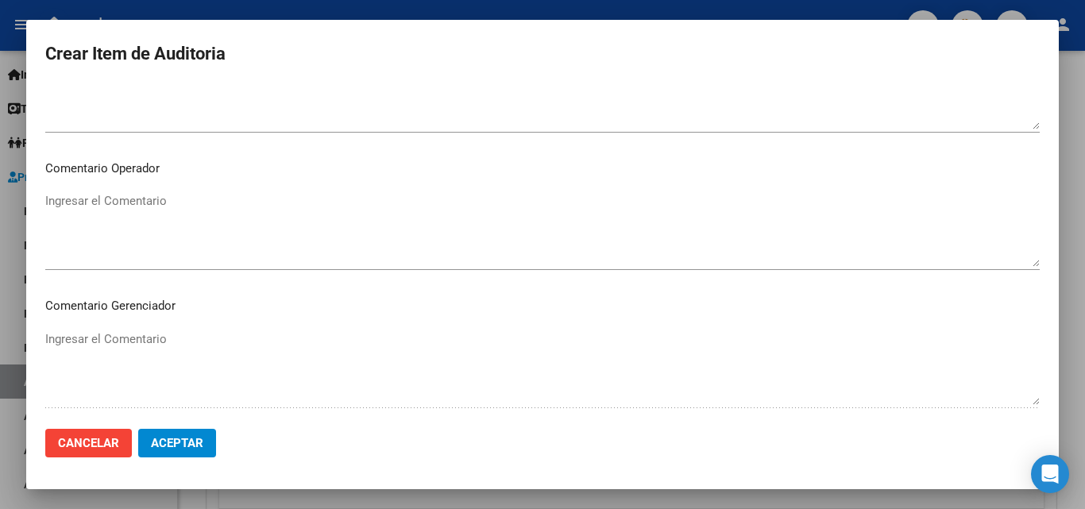
type input "28"
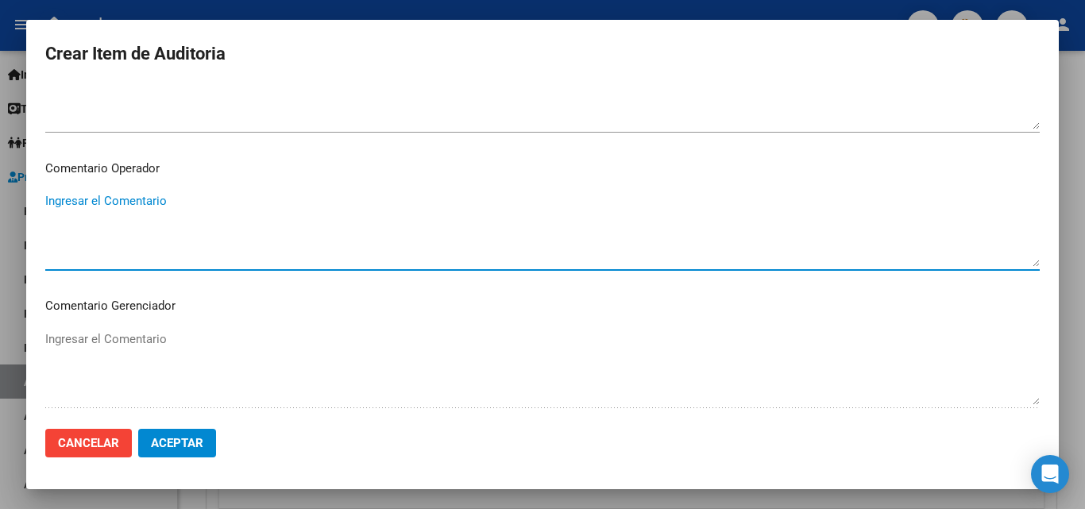
click at [167, 201] on textarea "Ingresar el Comentario" at bounding box center [542, 229] width 995 height 75
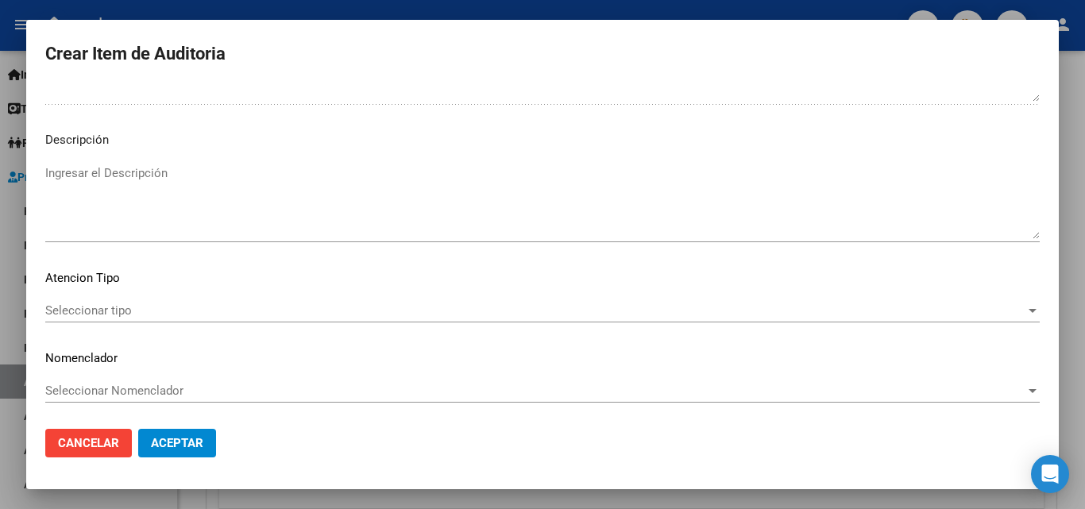
scroll to position [1099, 0]
click at [122, 315] on span "Seleccionar tipo" at bounding box center [535, 309] width 980 height 14
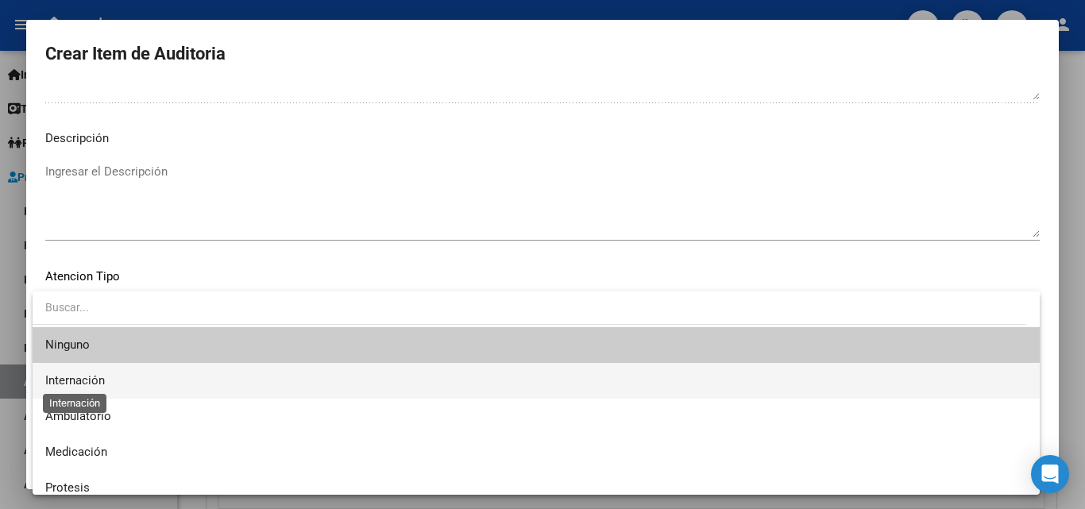
click at [102, 377] on span "Internación" at bounding box center [75, 380] width 60 height 14
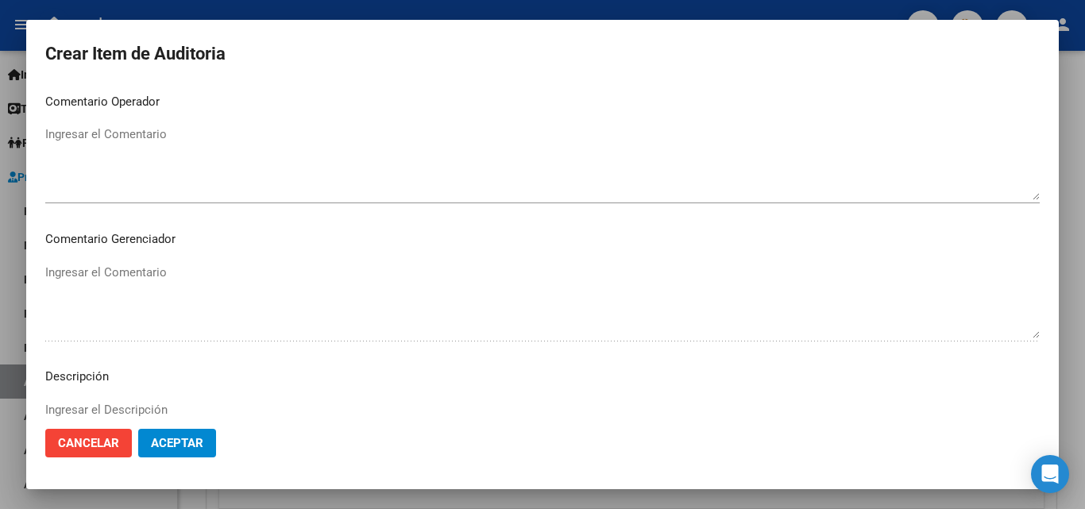
scroll to position [782, 0]
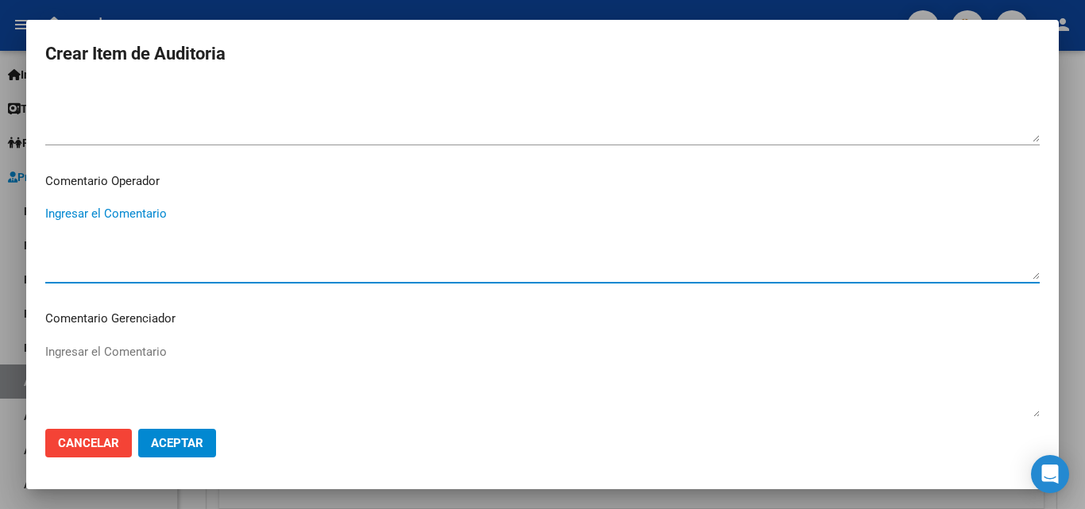
click at [142, 255] on textarea "Ingresar el Comentario" at bounding box center [542, 242] width 995 height 75
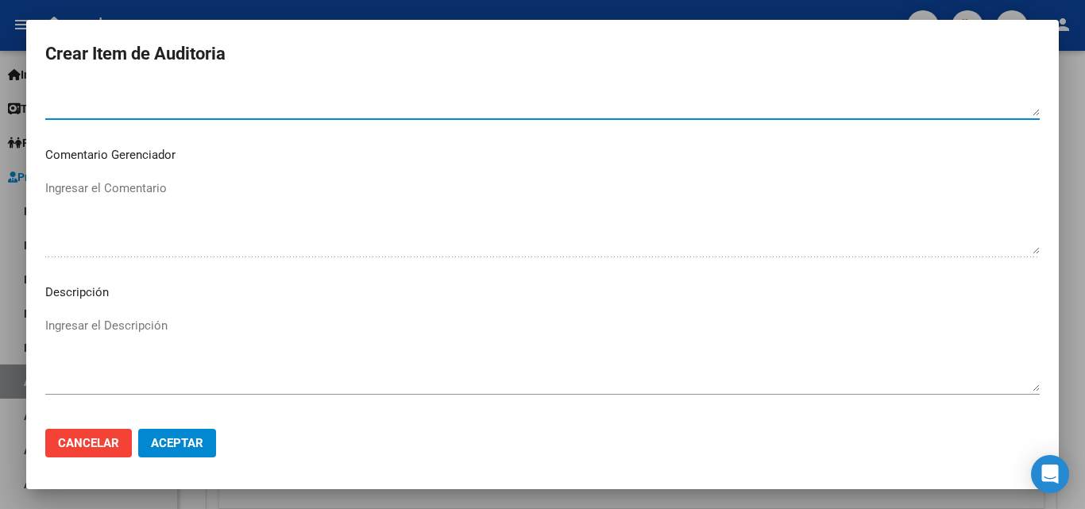
scroll to position [1099, 0]
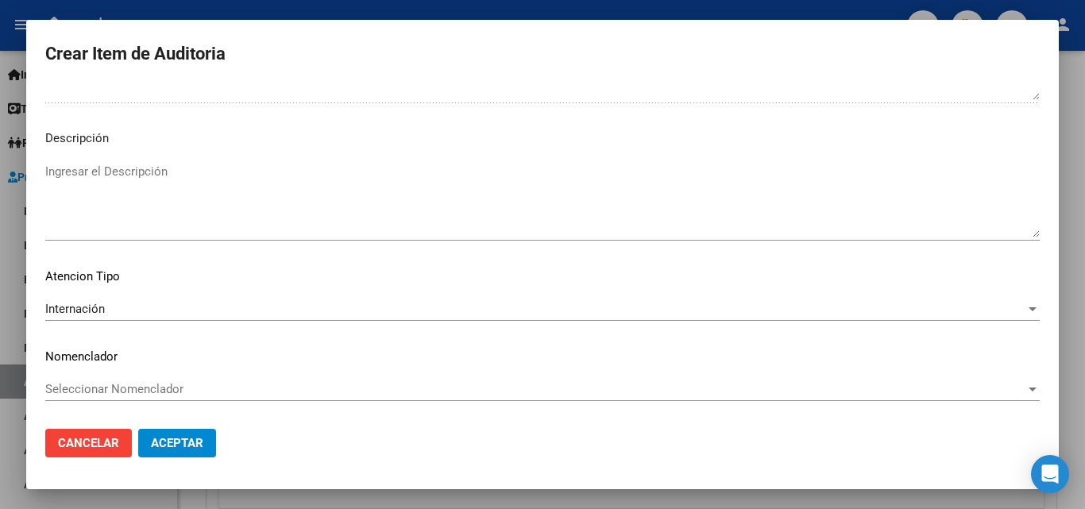
type textarea "INTERNACION SALUD MENTAL"
click at [202, 442] on span "Aceptar" at bounding box center [177, 443] width 52 height 14
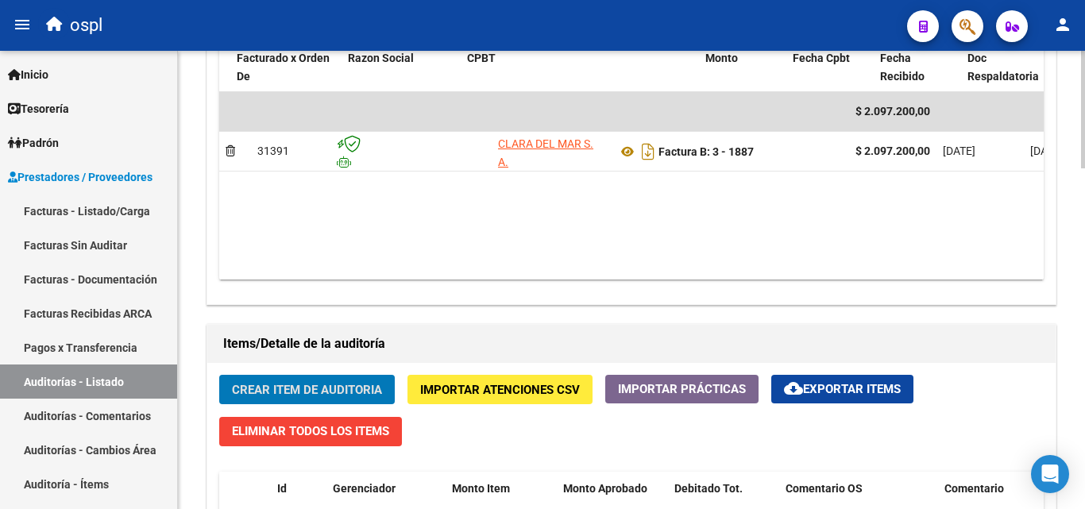
scroll to position [0, 194]
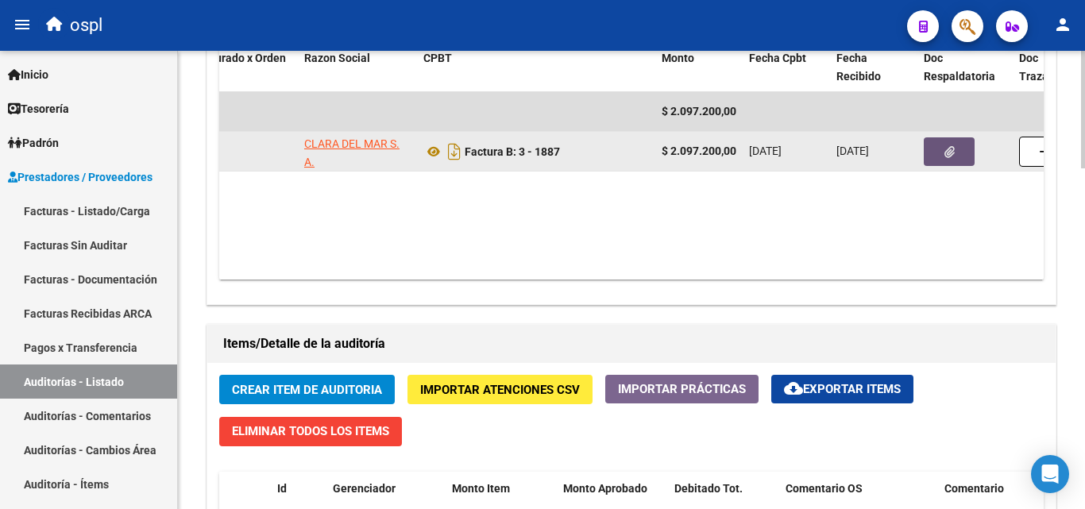
click at [949, 146] on icon "button" at bounding box center [950, 152] width 10 height 12
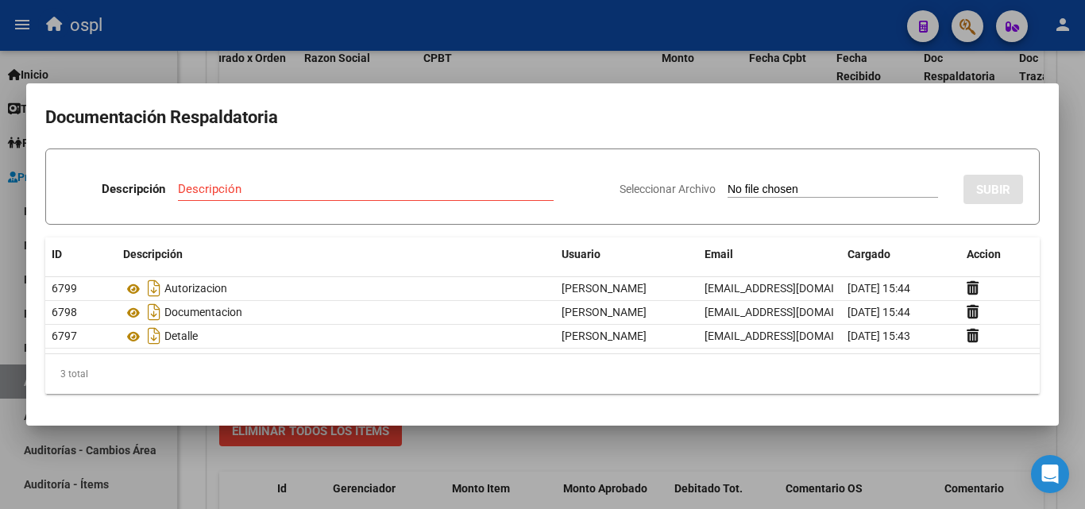
click at [763, 187] on input "Seleccionar Archivo" at bounding box center [833, 190] width 211 height 15
type input "C:\fakepath\47486 - [PERSON_NAME].jpg"
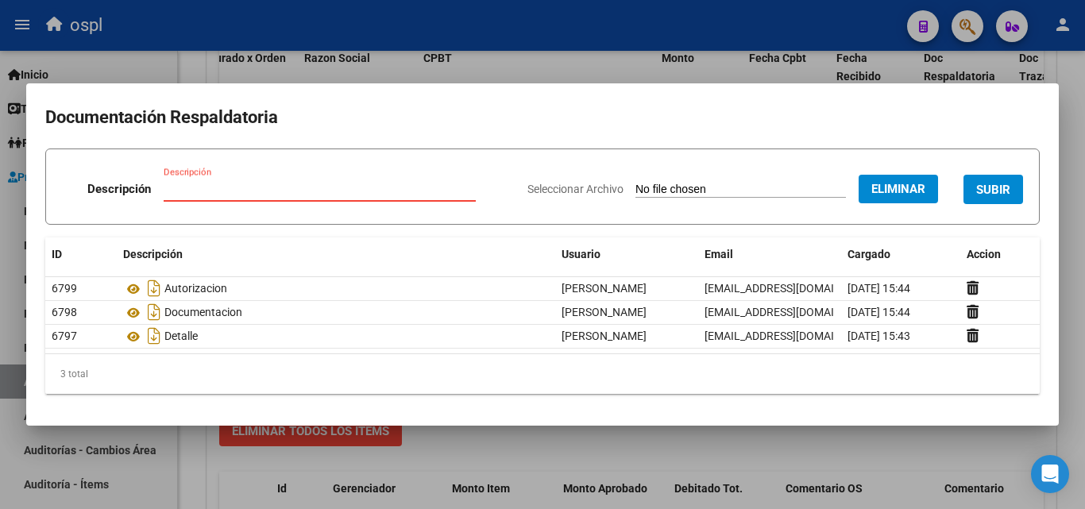
click at [202, 184] on input "Descripción" at bounding box center [320, 189] width 312 height 14
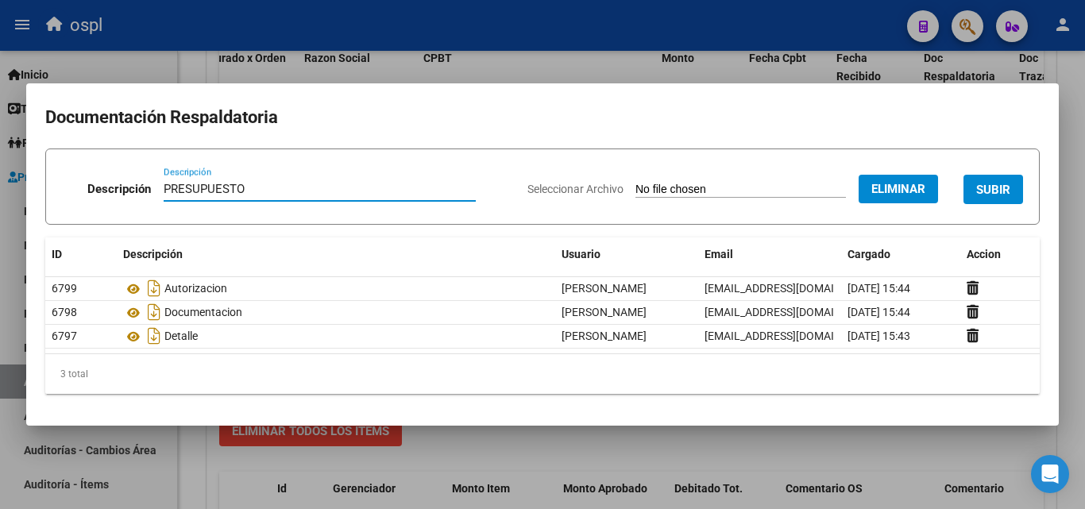
type input "PRESUPUESTO"
click at [999, 185] on span "SUBIR" at bounding box center [993, 190] width 34 height 14
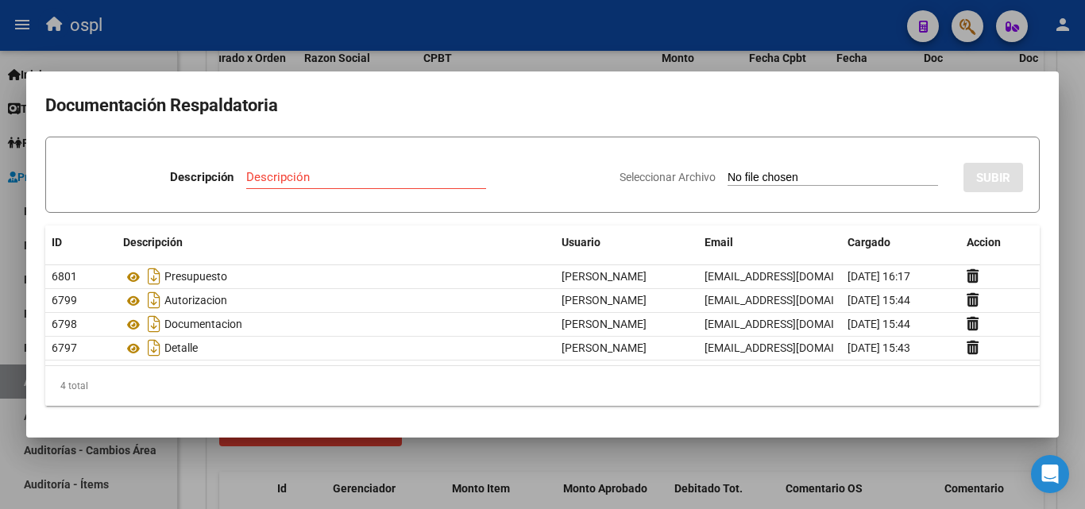
click at [534, 454] on div at bounding box center [542, 254] width 1085 height 509
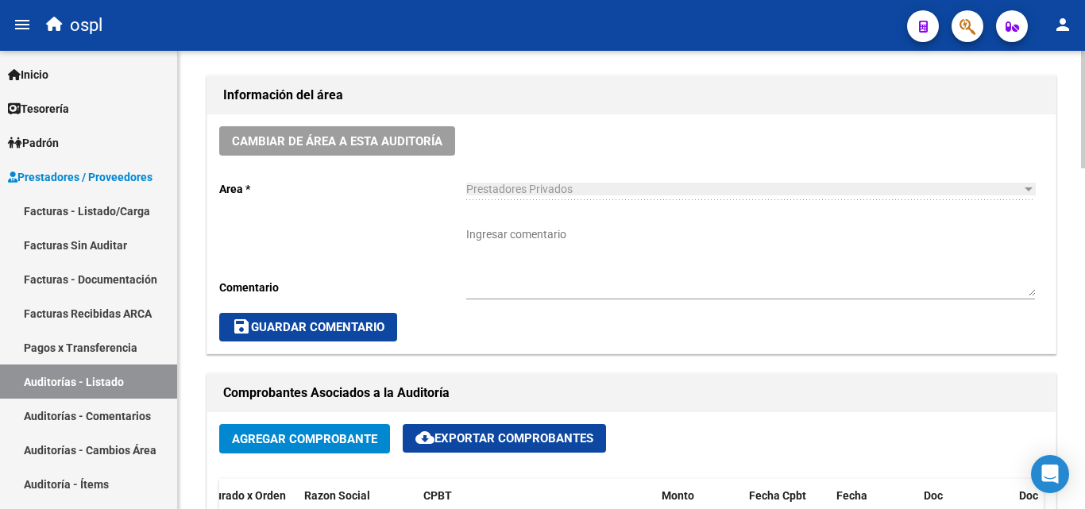
scroll to position [477, 0]
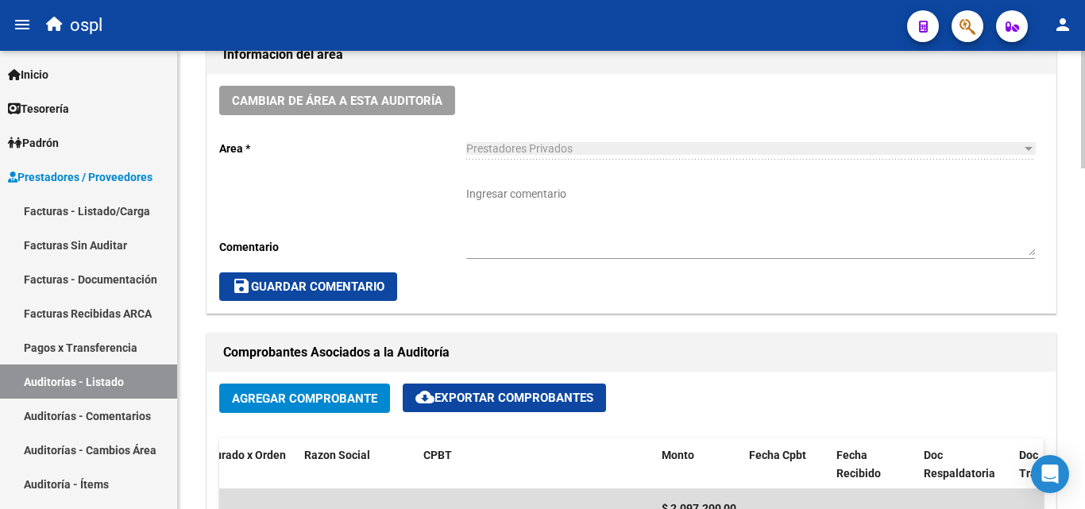
click at [545, 224] on textarea "Ingresar comentario" at bounding box center [750, 221] width 569 height 70
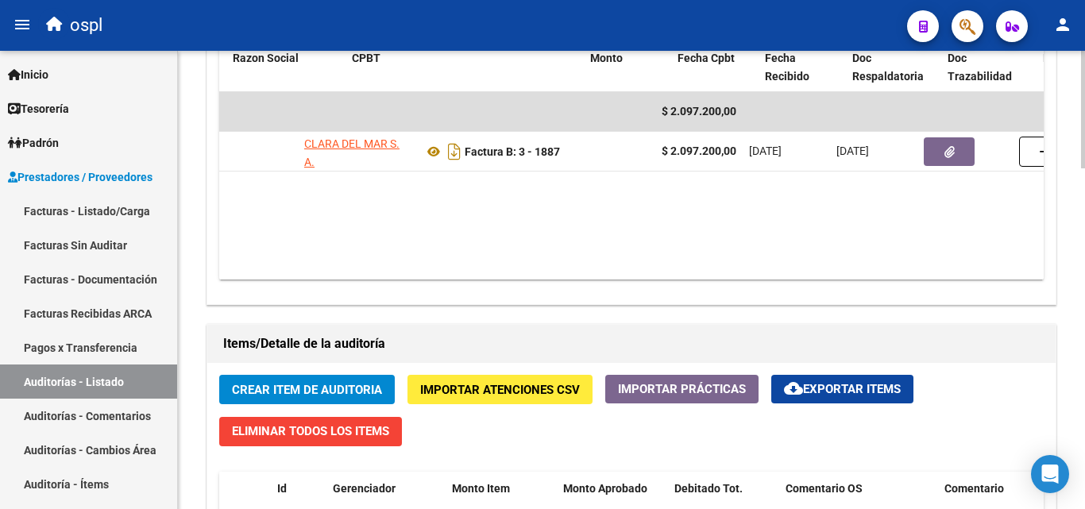
scroll to position [0, 312]
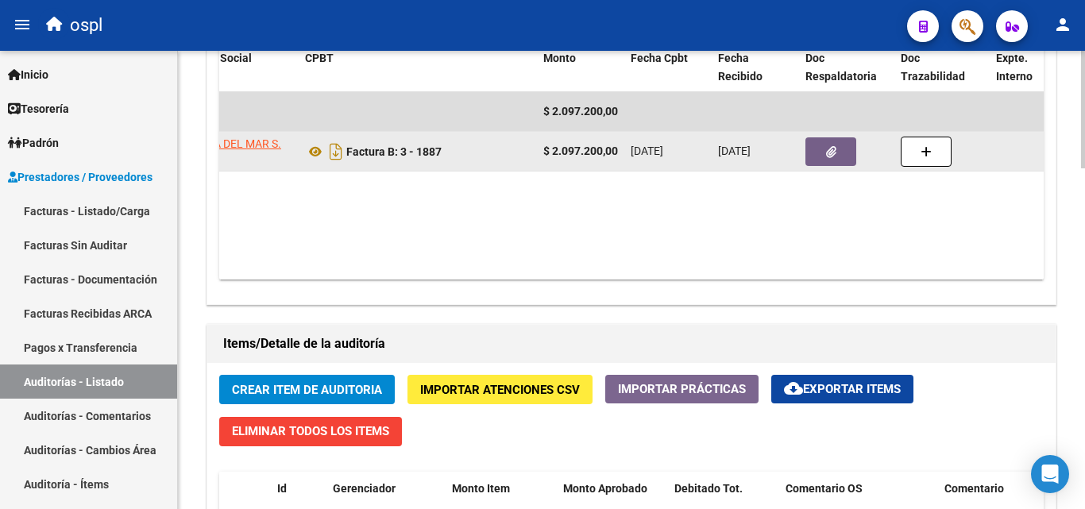
click at [831, 150] on icon "button" at bounding box center [831, 152] width 10 height 12
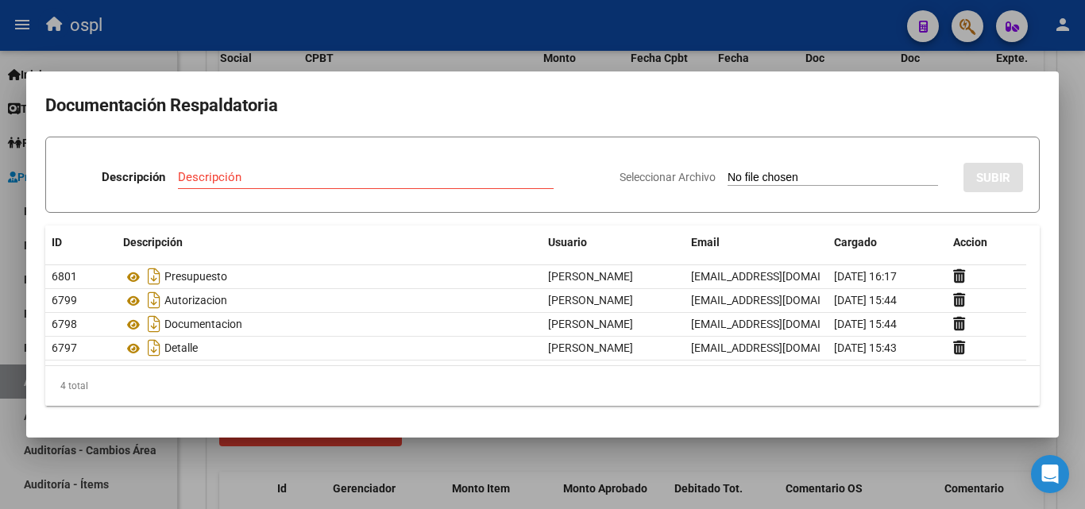
click at [424, 56] on div at bounding box center [542, 254] width 1085 height 509
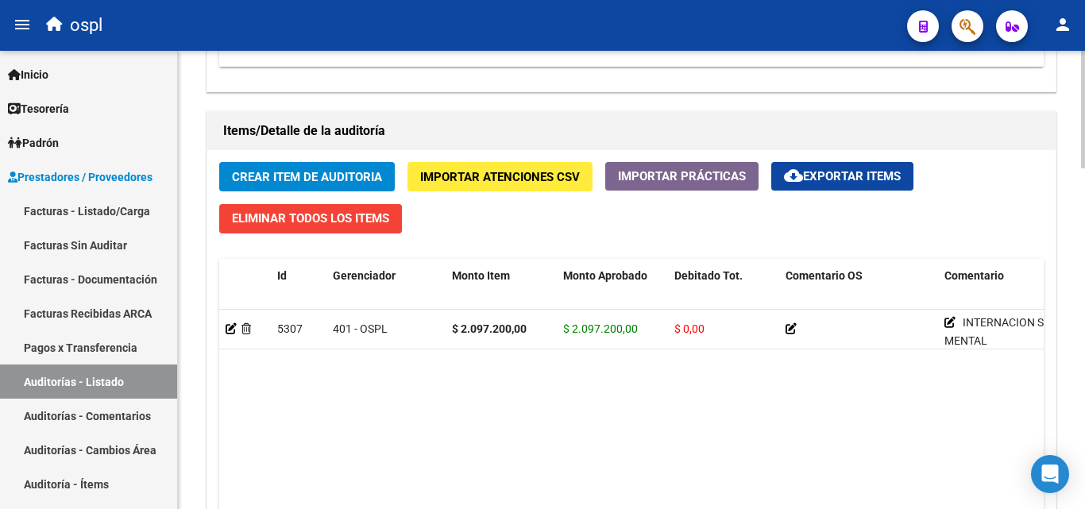
scroll to position [1113, 0]
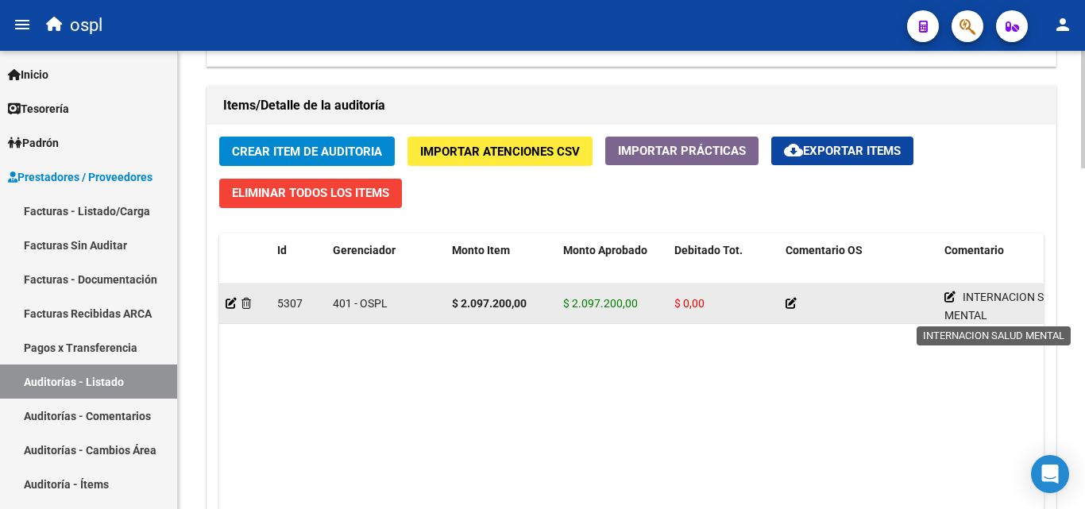
click at [954, 297] on icon at bounding box center [950, 297] width 11 height 11
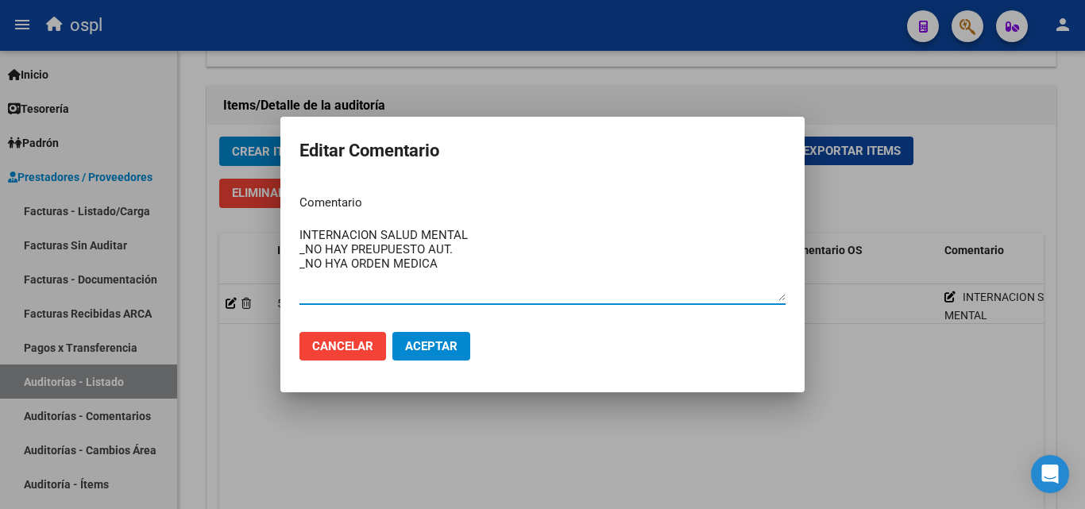
click at [343, 272] on textarea "INTERNACION SALUD MENTAL _NO HAY PREUPUESTO AUT. _NO HYA ORDEN MEDICA" at bounding box center [542, 263] width 486 height 75
click at [343, 261] on textarea "INTERNACION SALUD MENTAL _NO HAY PREUPUESTO AUT. _NO HYA ORDEN MEDICA" at bounding box center [542, 263] width 486 height 75
click at [338, 259] on textarea "INTERNACION SALUD MENTAL _NO HAY PREUPUESTO AUT. _NO HA ORDEN MEDICA" at bounding box center [542, 263] width 486 height 75
click at [341, 289] on textarea "INTERNACION SALUD MENTAL _NO HAY PREUPUESTO AUT. _NO HAY ORDEN MEDICA" at bounding box center [542, 263] width 486 height 75
click at [377, 242] on textarea "INTERNACION SALUD MENTAL _NO HAY PREUPUESTO AUT. _NO HAY ORDEN MEDICA" at bounding box center [542, 263] width 486 height 75
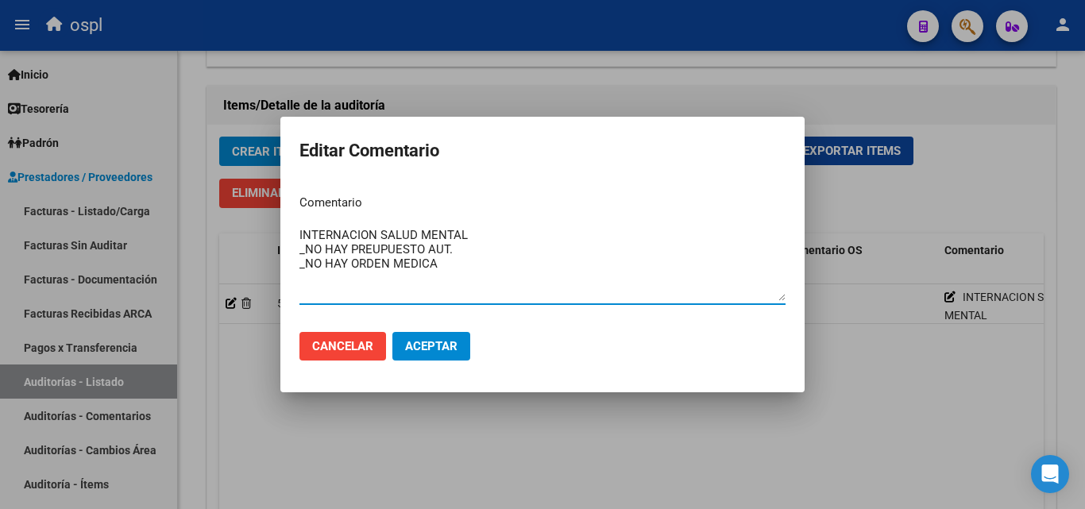
click at [375, 244] on textarea "INTERNACION SALUD MENTAL _NO HAY PREUPUESTO AUT. _NO HAY ORDEN MEDICA" at bounding box center [542, 263] width 486 height 75
click at [366, 284] on textarea "INTERNACION SALUD MENTAL _NO HAY PRESUPUESTO AUT. _NO HAY ORDEN MEDICA" at bounding box center [542, 263] width 486 height 75
click at [468, 268] on textarea "INTERNACION SALUD MENTAL _NO HAY PRESUPUESTO AUT. _NO HAY ORDEN MEDICA OK_AUTOR…" at bounding box center [542, 263] width 486 height 75
click at [460, 291] on textarea "INTERNACION SALUD MENTAL _NO HAY PRESUPUESTO AUT. _NO HAY ORDEN MEDICA _CONSENT…" at bounding box center [542, 263] width 486 height 75
click at [608, 280] on textarea "INTERNACION SALUD MENTAL _NO HAY PRESUPUESTO AUT. _NO HAY ORDEN MEDICA _CONSENT…" at bounding box center [542, 263] width 486 height 75
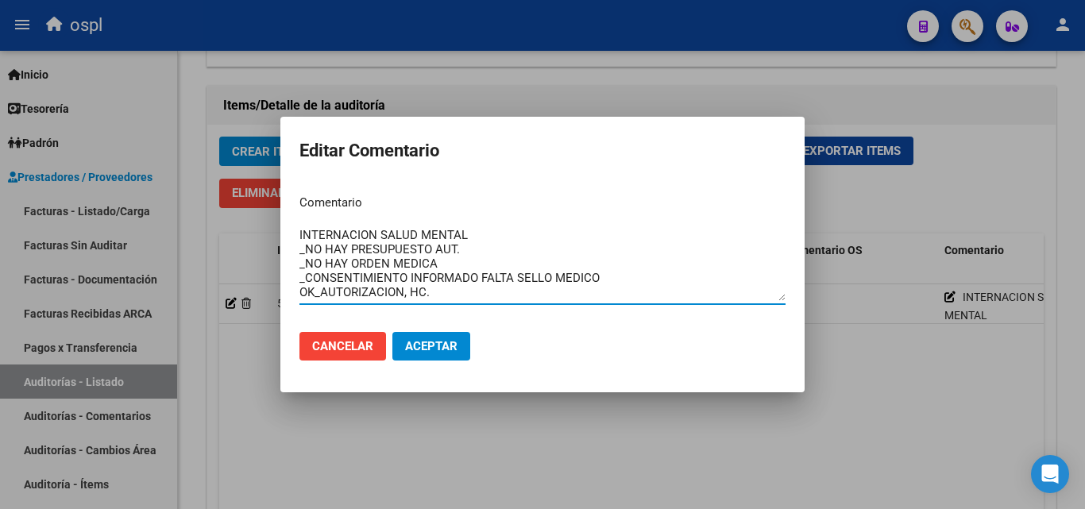
drag, startPoint x: 446, startPoint y: 299, endPoint x: 286, endPoint y: 223, distance: 177.7
click at [286, 223] on mat-dialog-content "Comentario INTERNACION SALUD MENTAL _NO HAY PRESUPUESTO AUT. _NO HAY ORDEN MEDI…" at bounding box center [542, 250] width 524 height 137
click at [456, 296] on textarea "INTERNACION SALUD MENTAL _NO HAY PRESUPUESTO AUT. _NO HAY ORDEN MEDICA _CONSENT…" at bounding box center [542, 263] width 486 height 75
type textarea "INTERNACION SALUD MENTAL _NO HAY PRESUPUESTO AUT. _NO HAY ORDEN MEDICA _CONSENT…"
click at [419, 352] on span "Aceptar" at bounding box center [431, 346] width 52 height 14
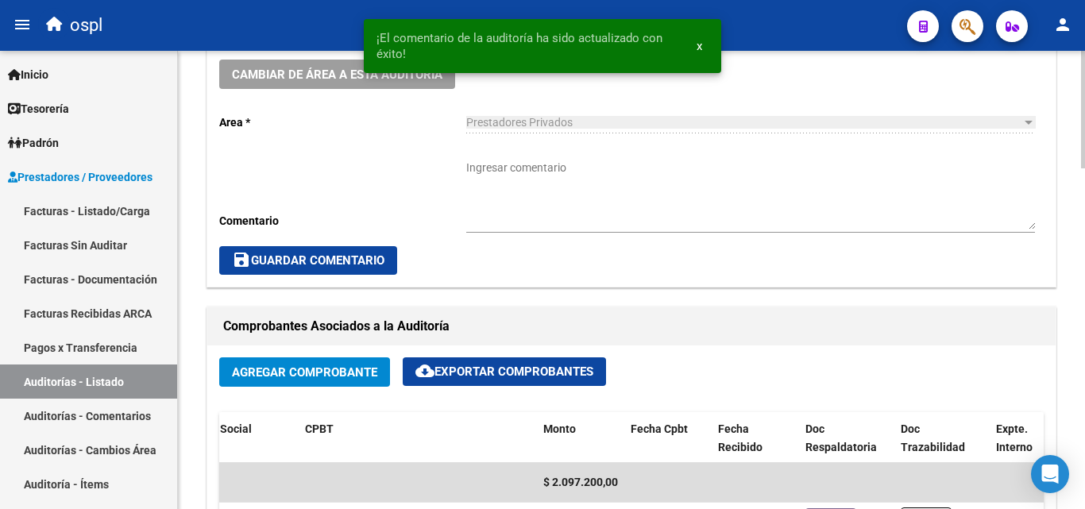
scroll to position [477, 0]
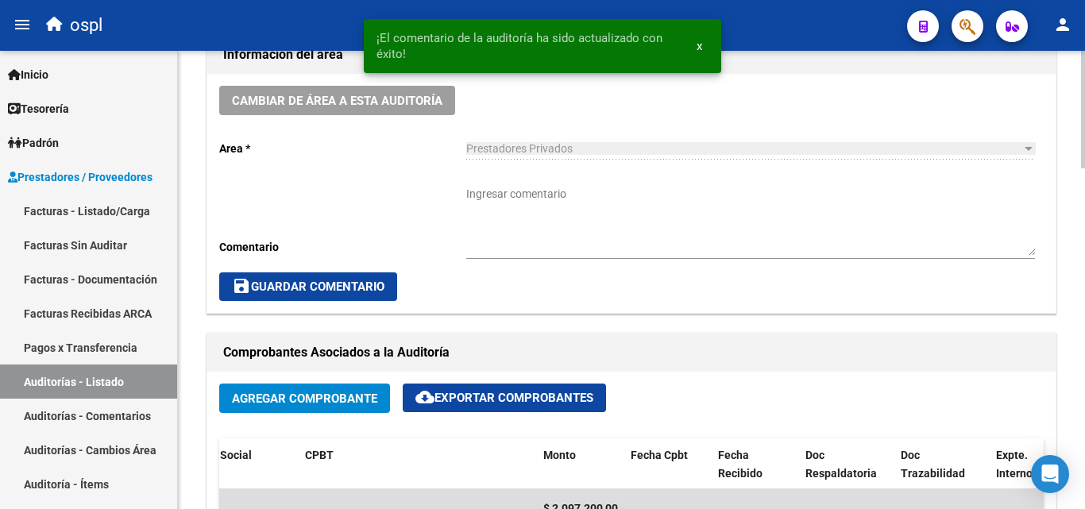
click at [553, 217] on textarea "Ingresar comentario" at bounding box center [750, 221] width 569 height 70
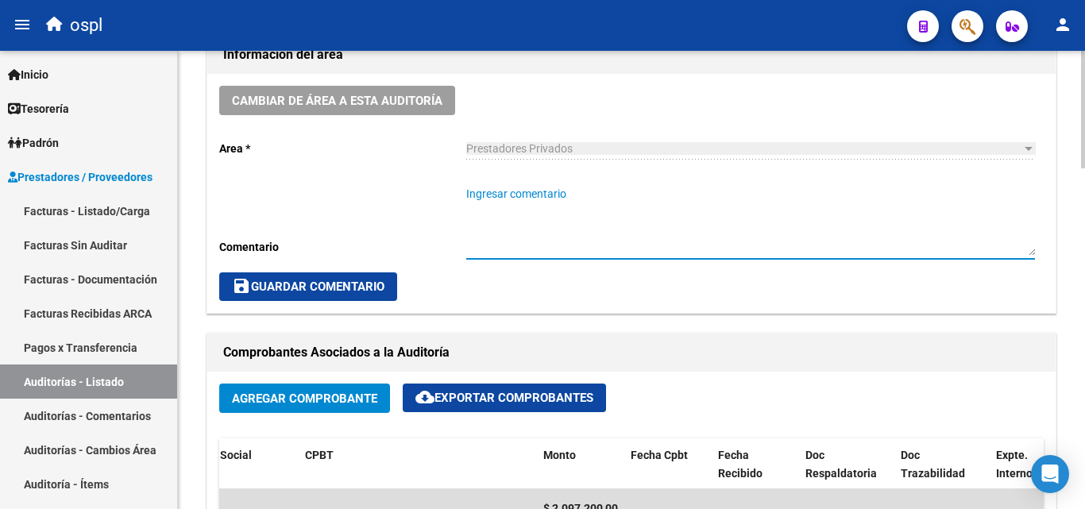
paste textarea "INTERNACION SALUD MENTAL _NO HAY PRESUPUESTO AUT. _NO HAY ORDEN MEDICA _CONSENT…"
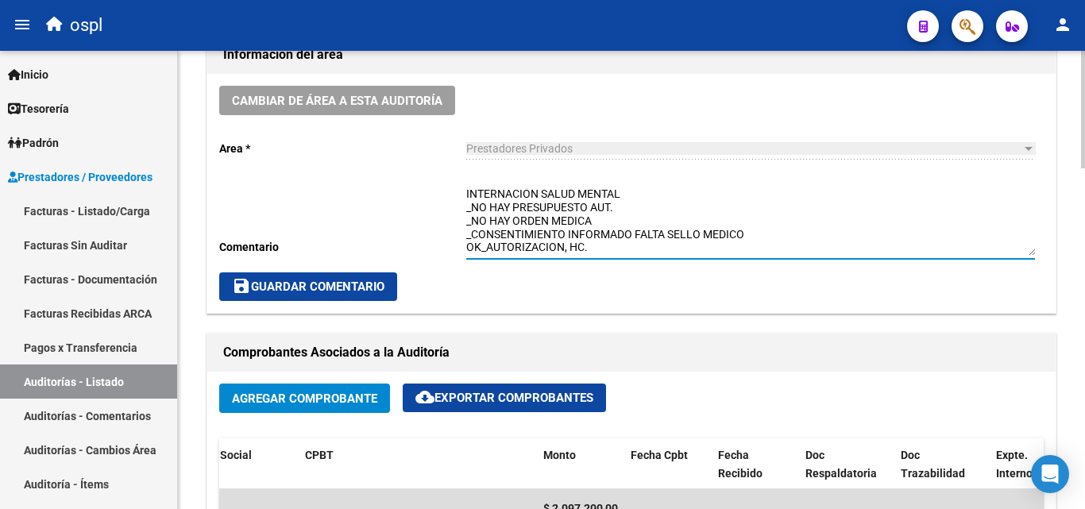
click at [609, 201] on textarea "INTERNACION SALUD MENTAL _NO HAY PRESUPUESTO AUT. _NO HAY ORDEN MEDICA _CONSENT…" at bounding box center [750, 221] width 569 height 70
click at [589, 243] on textarea "INTERNACION SALUD MENTAL _NO HAY PRESUPUESTO AUT. _NO HAY ORDEN MEDICA _CONSENT…" at bounding box center [750, 221] width 569 height 70
click at [798, 243] on textarea "INTERNACION SALUD MENTAL _NO HAY PRESUPUESTO AUT. _NO HAY ORDEN MEDICA _CONSENT…" at bounding box center [750, 221] width 569 height 70
click at [794, 233] on textarea "INTERNACION SALUD MENTAL _NO HAY PRESUPUESTO AUT. _NO HAY ORDEN MEDICA _CONSENT…" at bounding box center [750, 221] width 569 height 70
drag, startPoint x: 875, startPoint y: 219, endPoint x: 580, endPoint y: 218, distance: 295.5
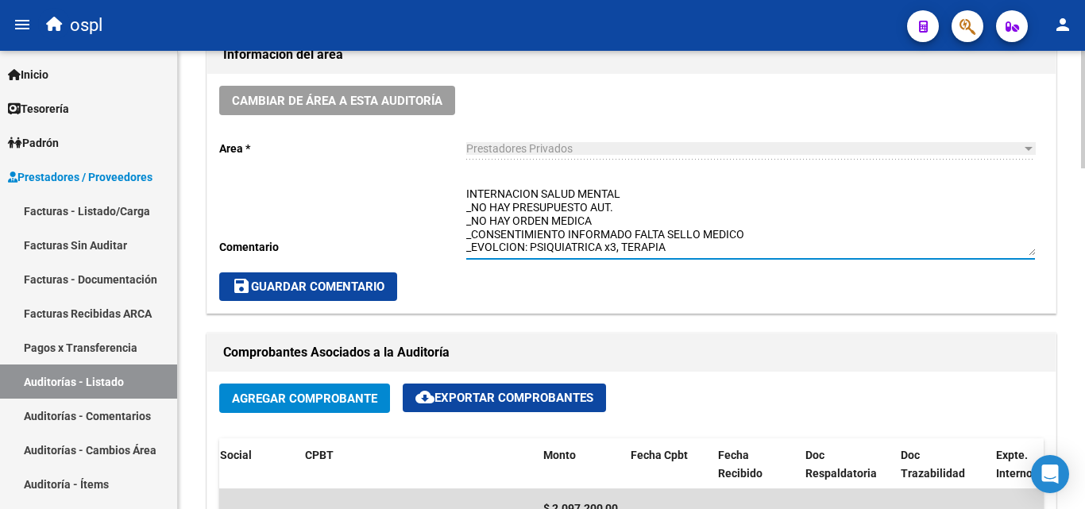
click at [580, 218] on textarea "INTERNACION SALUD MENTAL _NO HAY PRESUPUESTO AUT. _NO HAY ORDEN MEDICA _CONSENT…" at bounding box center [750, 221] width 569 height 70
click at [784, 227] on textarea "INTERNACION SALUD MENTAL _NO HAY PRESUPUESTO AUT. _NO HAY ORDEN MEDICA _CONSENT…" at bounding box center [750, 221] width 569 height 70
click at [750, 230] on textarea "INTERNACION SALUD MENTAL _NO HAY PRESUPUESTO AUT. _NO HAY ORDEN MEDICA _CONSENT…" at bounding box center [750, 221] width 569 height 70
click at [693, 238] on textarea "INTERNACION SALUD MENTAL _NO HAY PRESUPUESTO AUT. _NO HAY ORDEN MEDICA _CONSENT…" at bounding box center [750, 221] width 569 height 70
click at [692, 242] on textarea "INTERNACION SALUD MENTAL _NO HAY PRESUPUESTO AUT. _NO HAY ORDEN MEDICA _CONSENT…" at bounding box center [750, 221] width 569 height 70
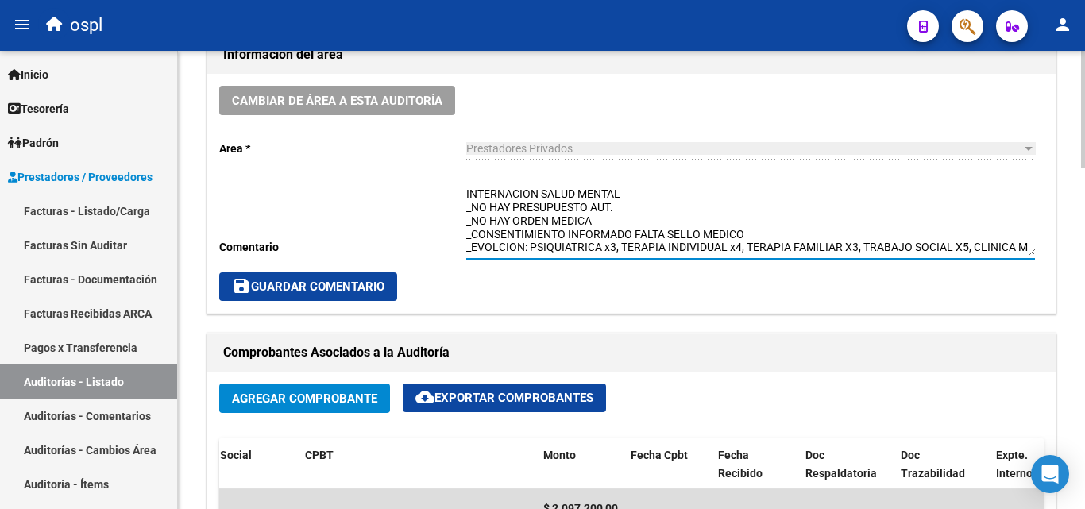
scroll to position [12, 0]
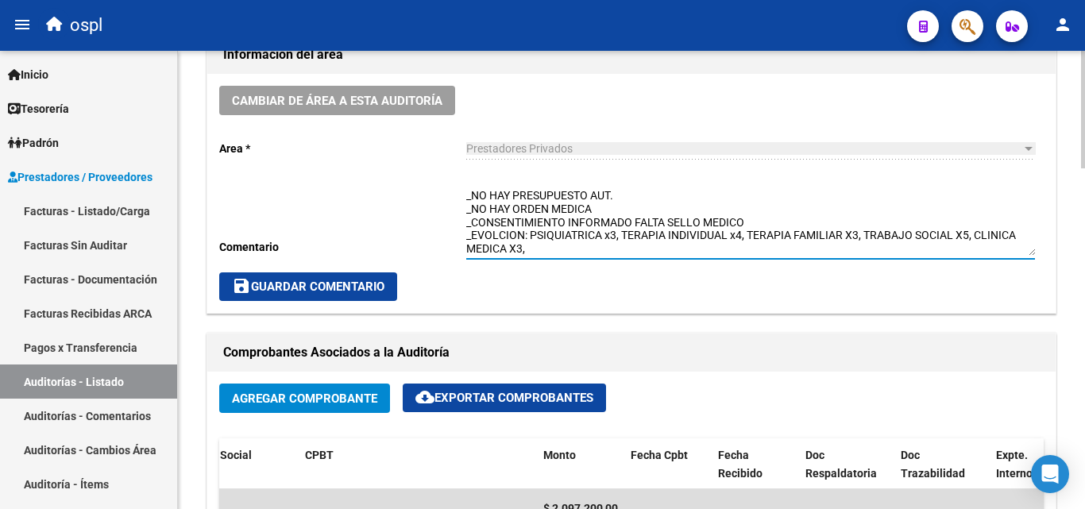
click at [625, 207] on textarea "INTERNACION SALUD MENTAL _NO HAY PRESUPUESTO AUT. _NO HAY ORDEN MEDICA _CONSENT…" at bounding box center [750, 221] width 569 height 70
click at [563, 253] on textarea "INTERNACION SALUD MENTAL _NO HAY PRESUPUESTO AUT. _NO HAY ORDEN MEDICA _CONSENT…" at bounding box center [750, 221] width 569 height 70
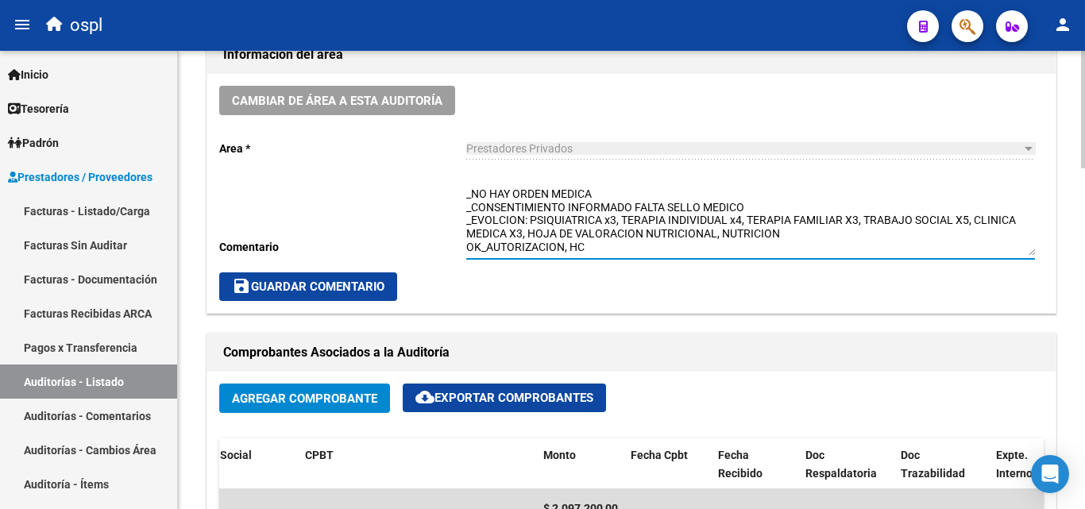
drag, startPoint x: 717, startPoint y: 247, endPoint x: 533, endPoint y: 236, distance: 184.6
click at [528, 235] on textarea "INTERNACION SALUD MENTAL _NO HAY PRESUPUESTO AUT. _NO HAY ORDEN MEDICA _CONSENT…" at bounding box center [750, 221] width 569 height 70
click at [601, 233] on textarea "INTERNACION SALUD MENTAL _NO HAY PRESUPUESTO AUT. _NO HAY ORDEN MEDICA _CONSENT…" at bounding box center [750, 221] width 569 height 70
click at [752, 229] on textarea "INTERNACION SALUD MENTAL _NO HAY PRESUPUESTO AUT. _NO HAY ORDEN MEDICA _CONSENT…" at bounding box center [750, 221] width 569 height 70
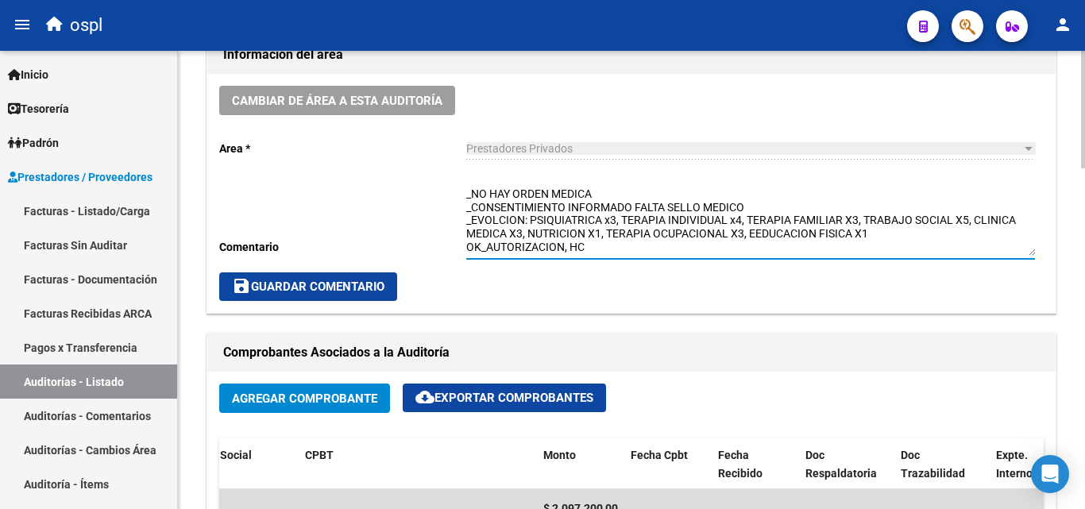
click at [757, 229] on textarea "INTERNACION SALUD MENTAL _NO HAY PRESUPUESTO AUT. _NO HAY ORDEN MEDICA _CONSENT…" at bounding box center [750, 221] width 569 height 70
click at [875, 226] on textarea "INTERNACION SALUD MENTAL _NO HAY PRESUPUESTO AUT. _NO HAY ORDEN MEDICA _CONSENT…" at bounding box center [750, 221] width 569 height 70
click at [870, 228] on textarea "INTERNACION SALUD MENTAL _NO HAY PRESUPUESTO AUT. _NO HAY ORDEN MEDICA _CONSENT…" at bounding box center [750, 221] width 569 height 70
click at [470, 242] on textarea "INTERNACION SALUD MENTAL _NO HAY PRESUPUESTO AUT. _NO HAY ORDEN MEDICA _CONSENT…" at bounding box center [750, 221] width 569 height 70
click at [469, 242] on textarea "INTERNACION SALUD MENTAL _NO HAY PRESUPUESTO AUT. _NO HAY ORDEN MEDICA _CONSENT…" at bounding box center [750, 221] width 569 height 70
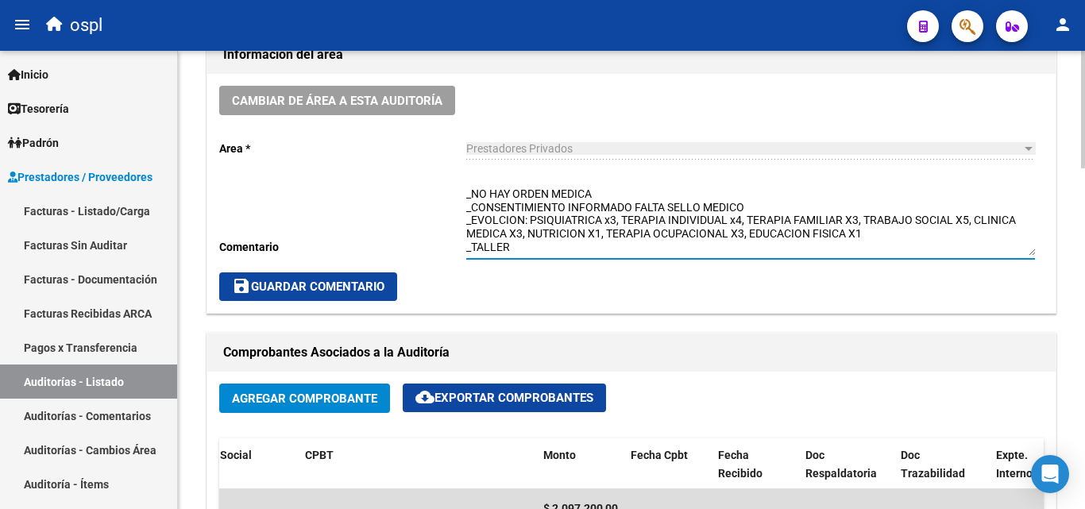
click at [525, 238] on textarea "INTERNACION SALUD MENTAL _NO HAY PRESUPUESTO AUT. _NO HAY ORDEN MEDICA _CONSENT…" at bounding box center [750, 221] width 569 height 70
click at [519, 240] on textarea "INTERNACION SALUD MENTAL _NO HAY PRESUPUESTO AUT. _NO HAY ORDEN MEDICA _CONSENT…" at bounding box center [750, 221] width 569 height 70
click at [520, 243] on textarea "INTERNACION SALUD MENTAL _NO HAY PRESUPUESTO AUT. _NO HAY ORDEN MEDICA _CONSENT…" at bounding box center [750, 221] width 569 height 70
click at [605, 238] on textarea "INTERNACION SALUD MENTAL _NO HAY PRESUPUESTO AUT. _NO HAY ORDEN MEDICA _CONSENT…" at bounding box center [750, 221] width 569 height 70
drag, startPoint x: 529, startPoint y: 232, endPoint x: 608, endPoint y: 230, distance: 78.7
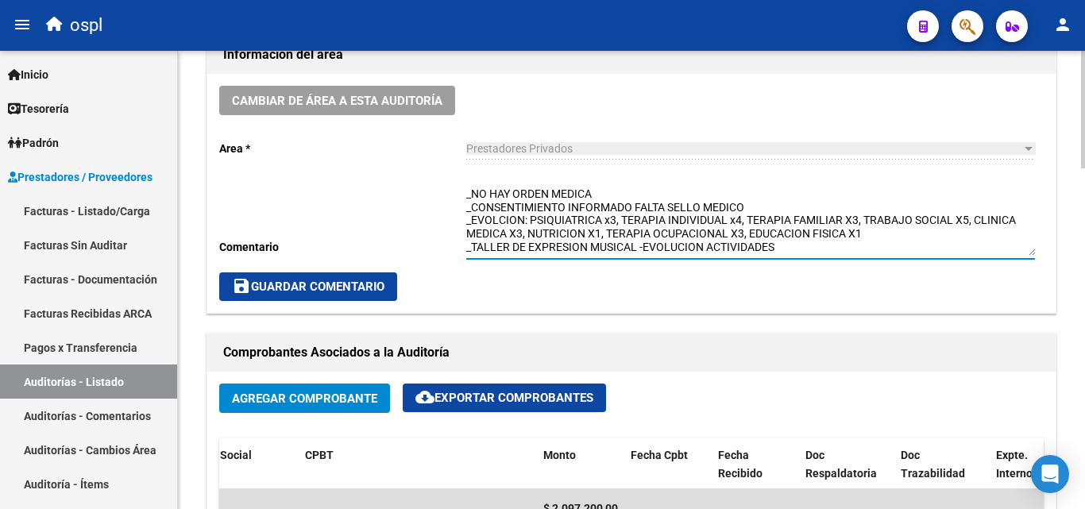
click at [608, 230] on textarea "INTERNACION SALUD MENTAL _NO HAY PRESUPUESTO AUT. _NO HAY ORDEN MEDICA _CONSENT…" at bounding box center [750, 221] width 569 height 70
click at [791, 222] on textarea "INTERNACION SALUD MENTAL _NO HAY PRESUPUESTO AUT. _NO HAY ORDEN MEDICA _CONSENT…" at bounding box center [750, 221] width 569 height 70
click at [793, 230] on textarea "INTERNACION SALUD MENTAL _NO HAY PRESUPUESTO AUT. _NO HAY ORDEN MEDICA _CONSENT…" at bounding box center [750, 221] width 569 height 70
click at [590, 250] on textarea "INTERNACION SALUD MENTAL _NO HAY PRESUPUESTO AUT. _NO HAY ORDEN MEDICA _CONSENT…" at bounding box center [750, 221] width 569 height 70
click at [679, 250] on textarea "INTERNACION SALUD MENTAL _NO HAY PRESUPUESTO AUT. _NO HAY ORDEN MEDICA _CONSENT…" at bounding box center [750, 221] width 569 height 70
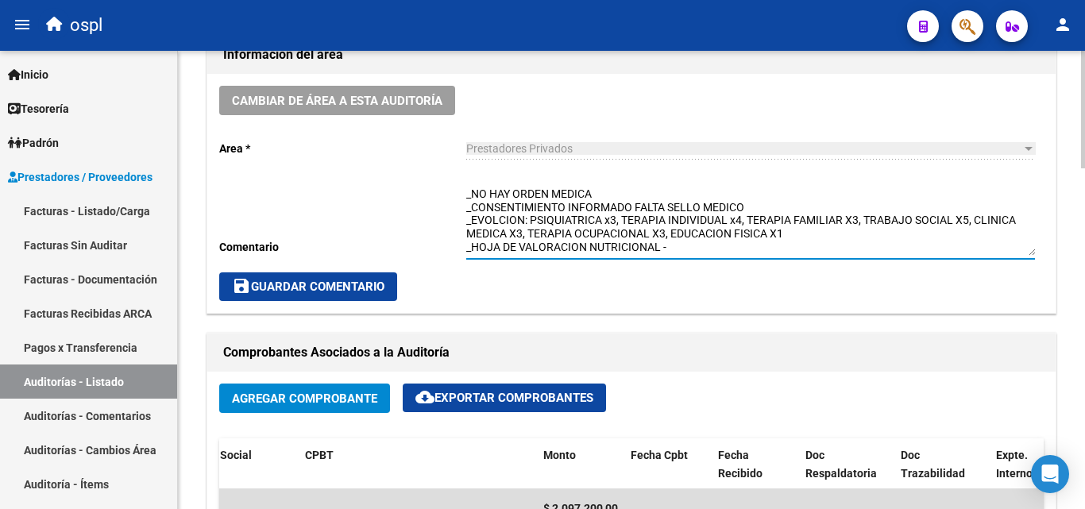
paste textarea "NUTRICION X1,"
click at [762, 248] on textarea "INTERNACION SALUD MENTAL _NO HAY PRESUPUESTO AUT. _NO HAY ORDEN MEDICA _CONSENT…" at bounding box center [750, 221] width 569 height 70
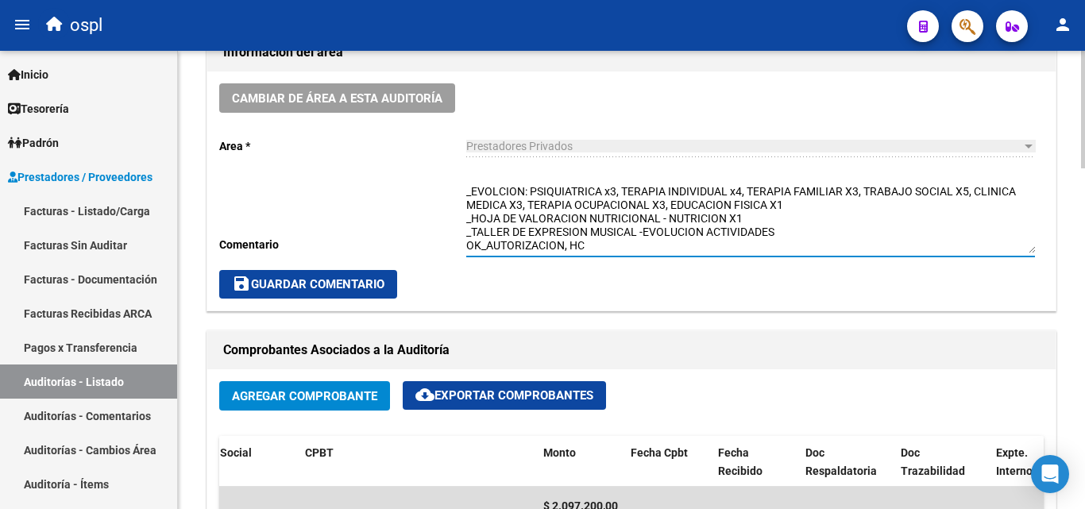
scroll to position [477, 0]
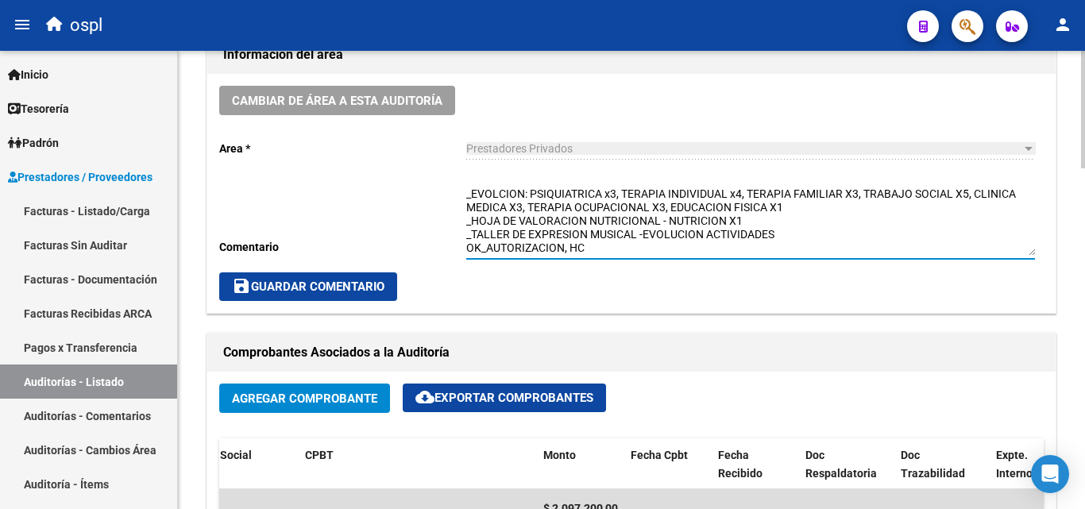
click at [367, 280] on span "save Guardar Comentario" at bounding box center [308, 287] width 153 height 14
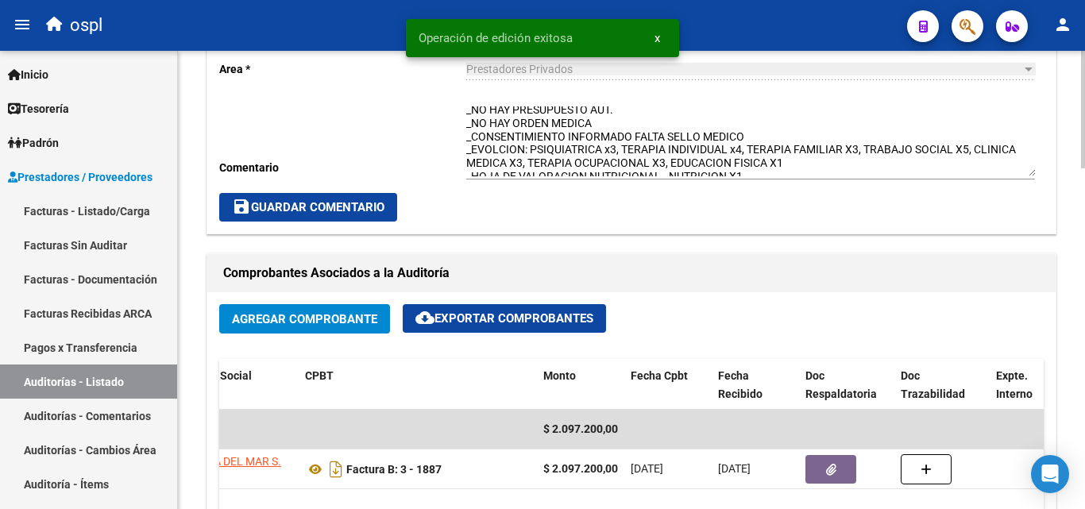
scroll to position [0, 0]
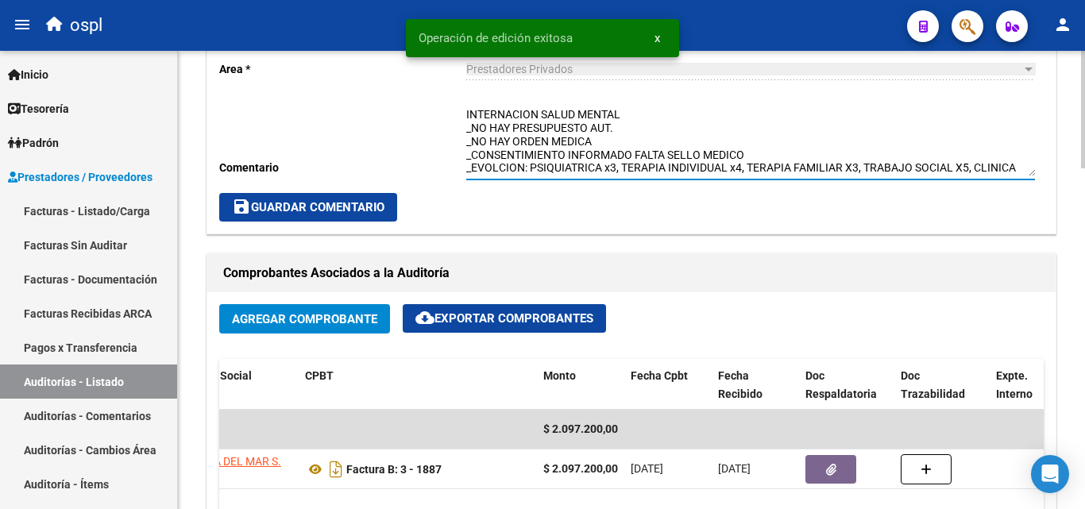
click at [623, 117] on textarea "INTERNACION SALUD MENTAL _NO HAY PRESUPUESTO AUT. _NO HAY ORDEN MEDICA _CONSENT…" at bounding box center [750, 141] width 569 height 70
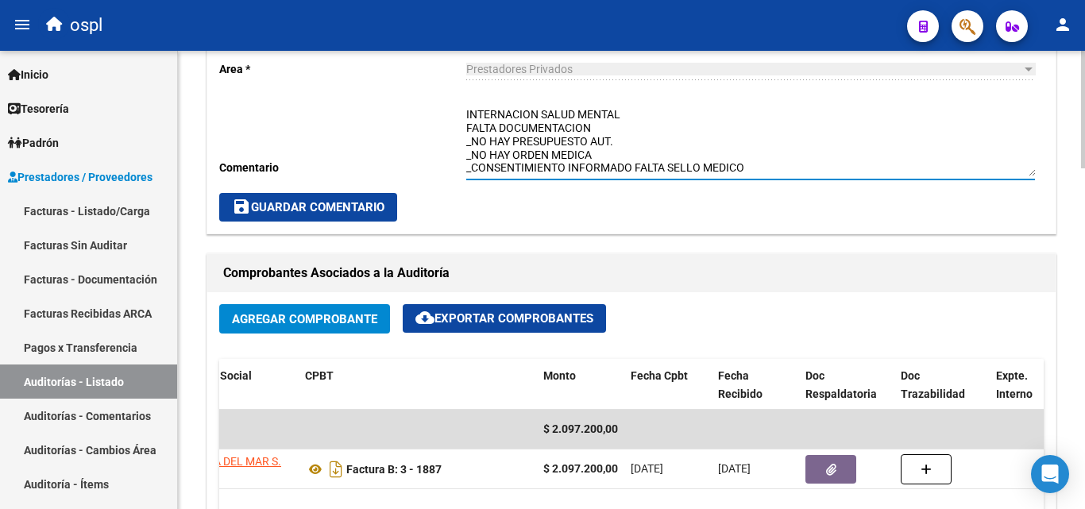
click at [643, 121] on textarea "INTERNACION SALUD MENTAL FALTA DOCUMENTACION _NO HAY PRESUPUESTO AUT. _NO HAY O…" at bounding box center [750, 141] width 569 height 70
click at [730, 119] on textarea "INTERNACION SALUD MENTAL- [PERSON_NAME] 41333341 FALTA DOCUMENTACION _NO HAY PR…" at bounding box center [750, 141] width 569 height 70
click at [734, 119] on textarea "INTERNACION SALUD MENTAL- [PERSON_NAME] 41333341 FALTA DOCUMENTACION _NO HAY PR…" at bounding box center [750, 141] width 569 height 70
click at [754, 117] on textarea "INTERNACION SALUD MENTAL- [PERSON_NAME] 41.333341 FALTA DOCUMENTACION _NO HAY P…" at bounding box center [750, 141] width 569 height 70
click at [789, 122] on textarea "INTERNACION SALUD MENTAL- [PERSON_NAME] 41.333.341 FALTA DOCUMENTACION _NO HAY …" at bounding box center [750, 141] width 569 height 70
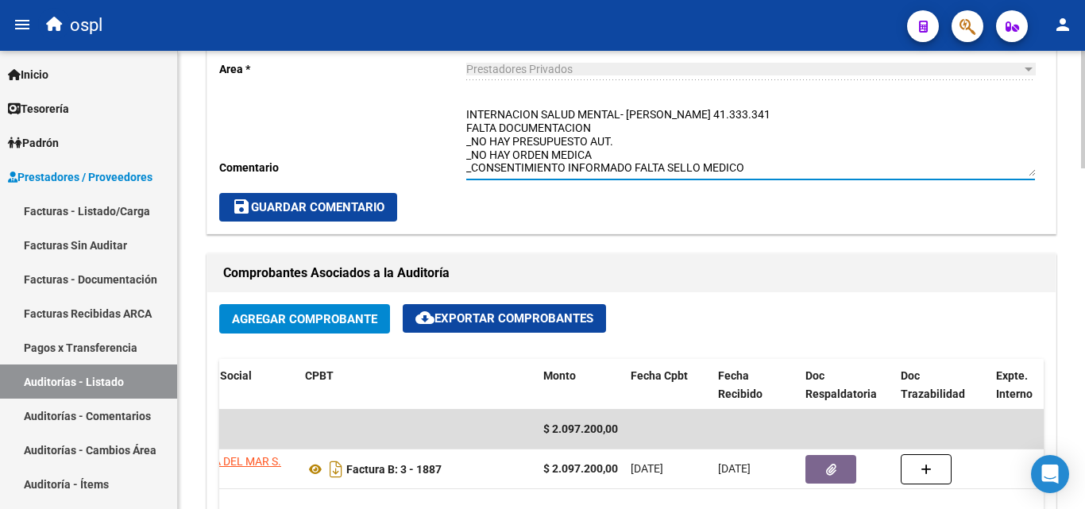
type textarea "INTERNACION SALUD MENTAL- [PERSON_NAME] 41.333.341 FALTA DOCUMENTACION _NO HAY …"
click at [384, 209] on span "save Guardar Comentario" at bounding box center [308, 207] width 153 height 14
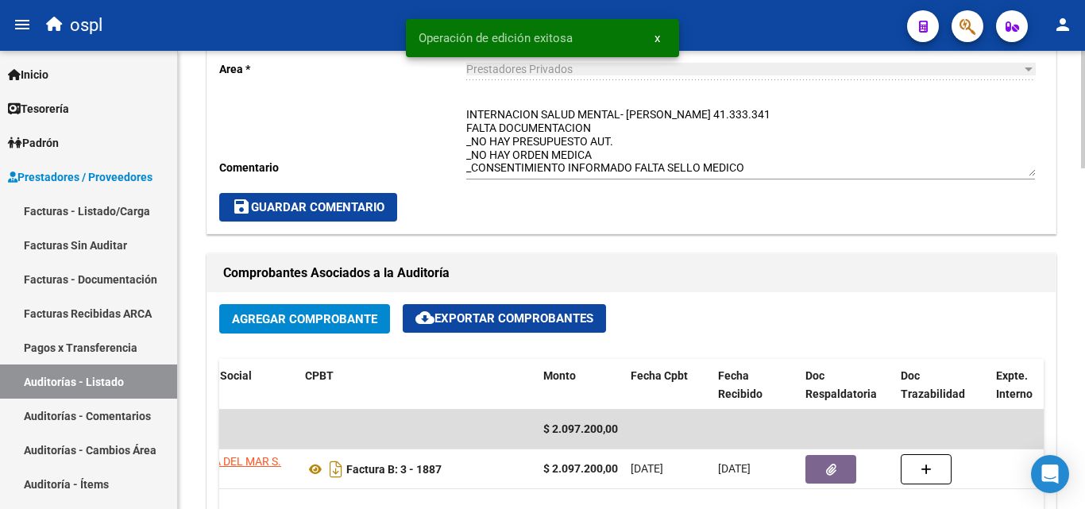
click at [369, 210] on span "save Guardar Comentario" at bounding box center [308, 207] width 153 height 14
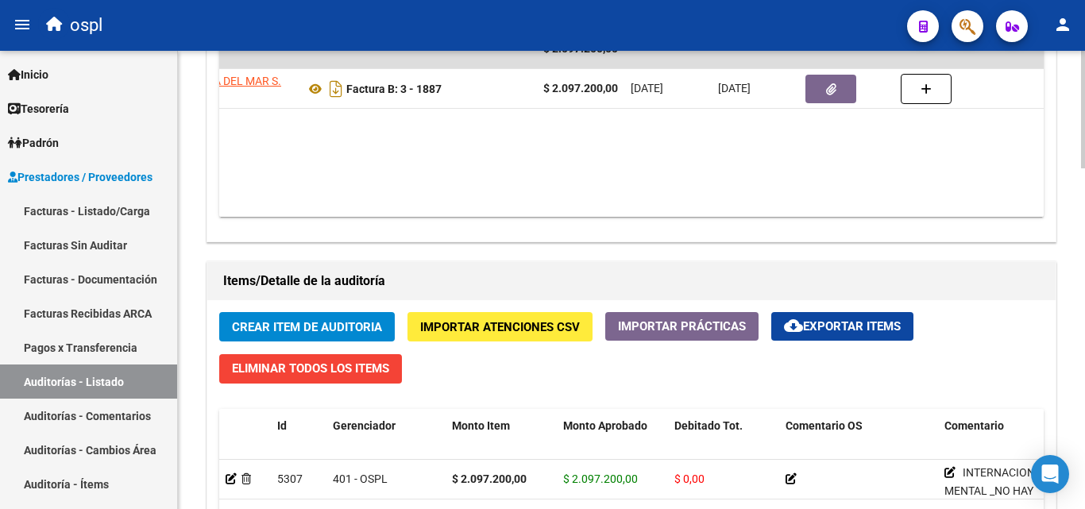
scroll to position [716, 0]
